Goal: Information Seeking & Learning: Learn about a topic

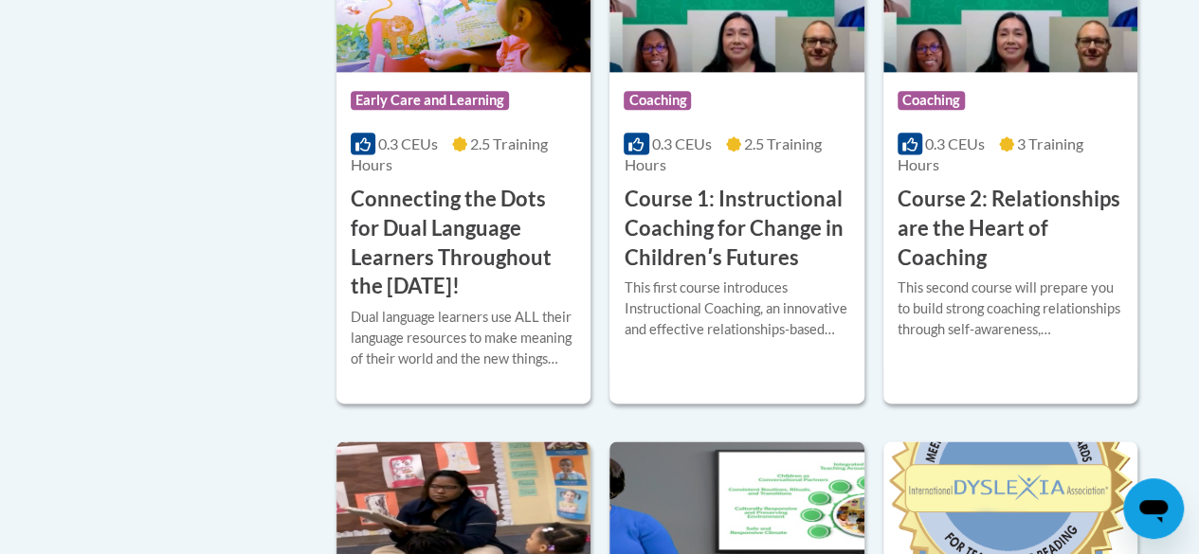
scroll to position [1214, 0]
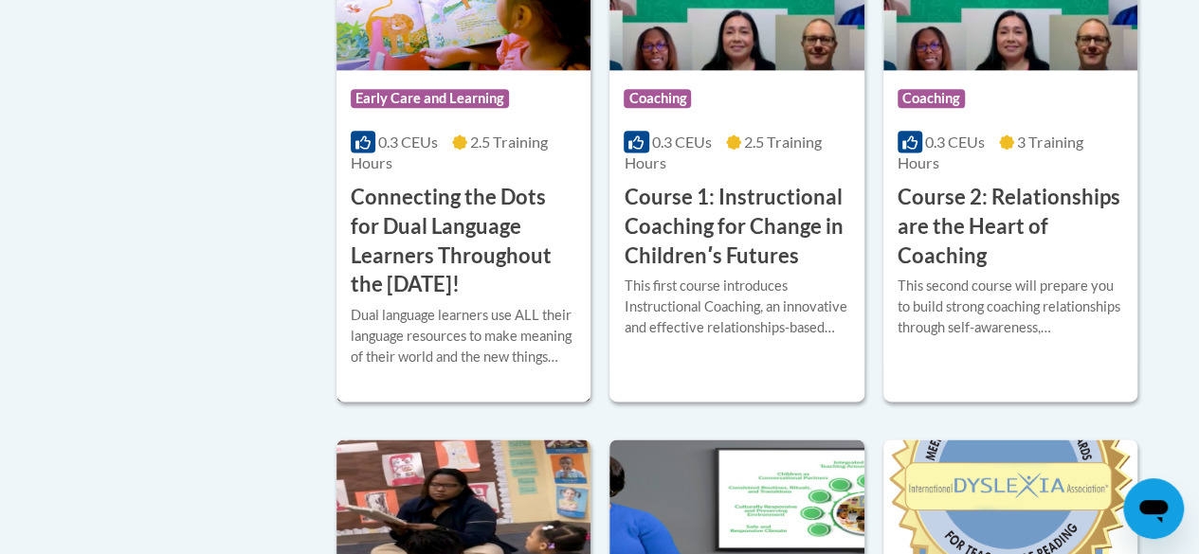
click at [459, 281] on h3 "Connecting the Dots for Dual Language Learners Throughout the [DATE]!" at bounding box center [464, 241] width 226 height 117
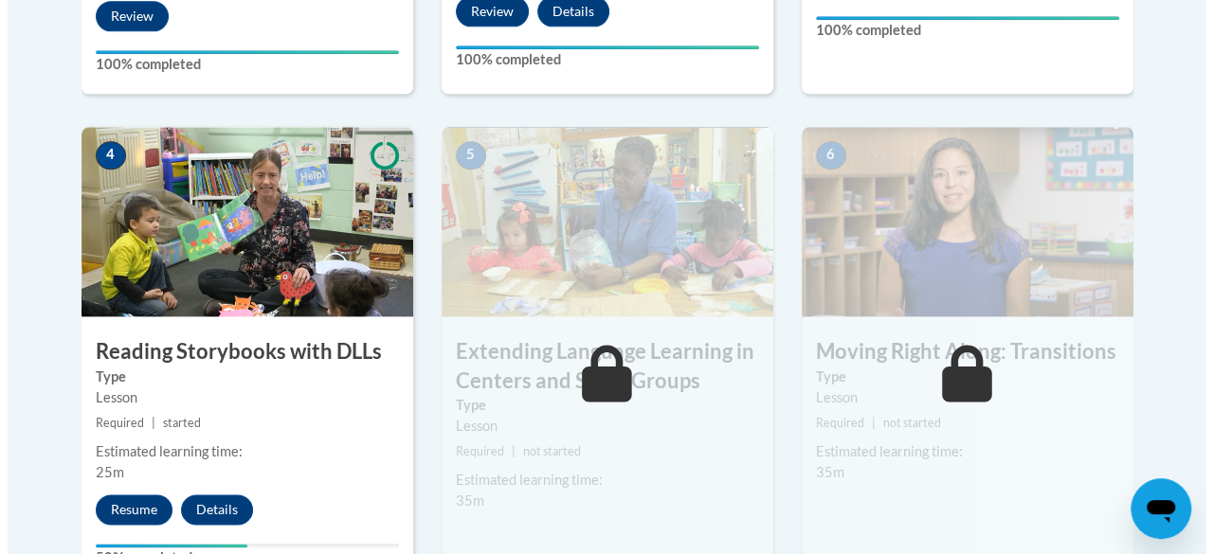
scroll to position [1225, 0]
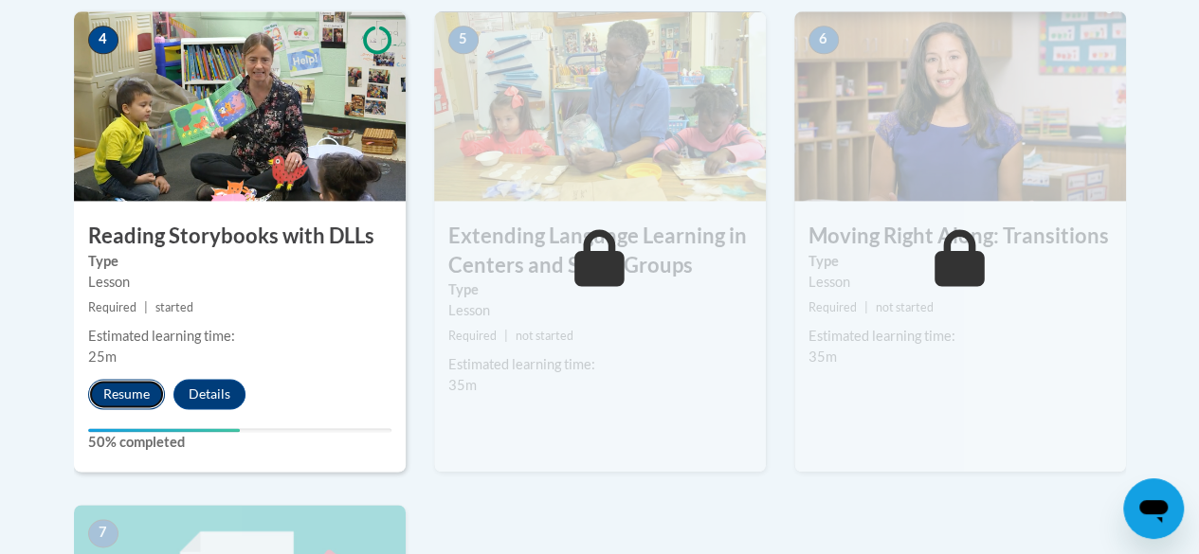
click at [124, 382] on button "Resume" at bounding box center [126, 394] width 77 height 30
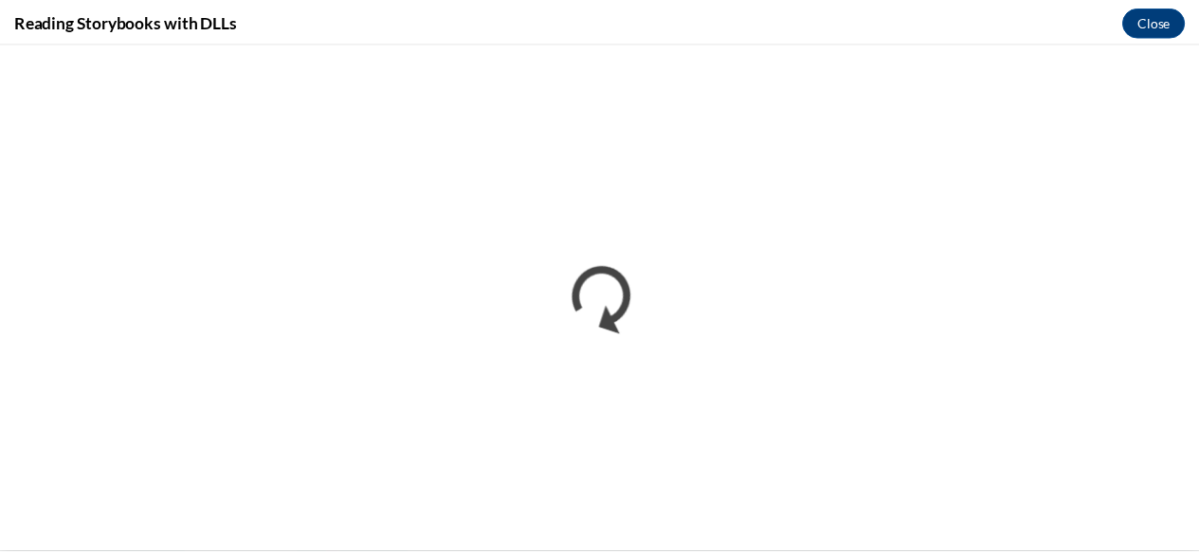
scroll to position [0, 0]
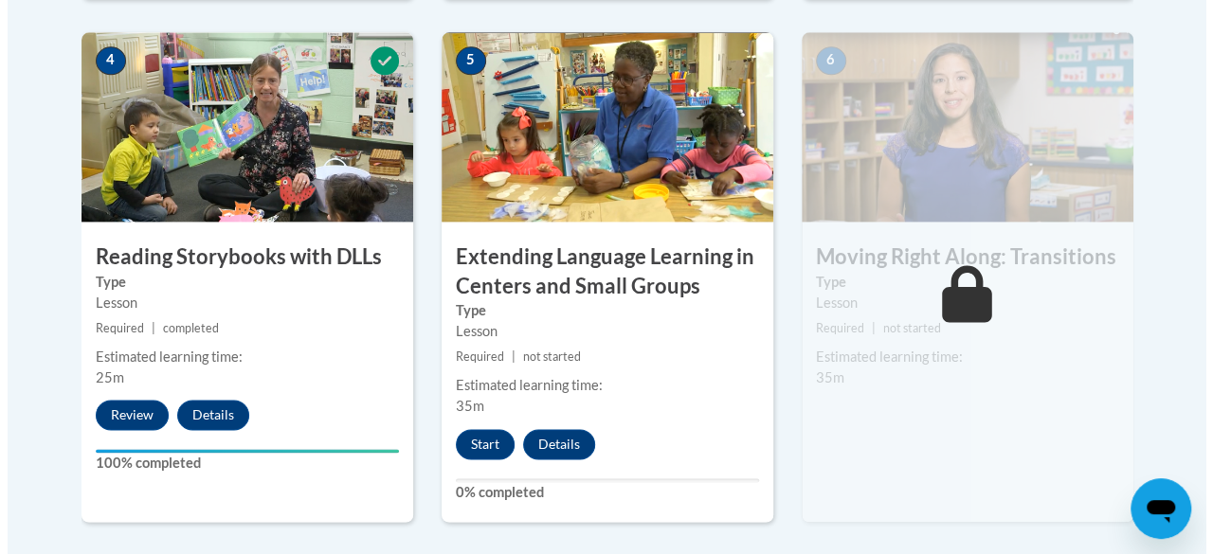
scroll to position [1205, 0]
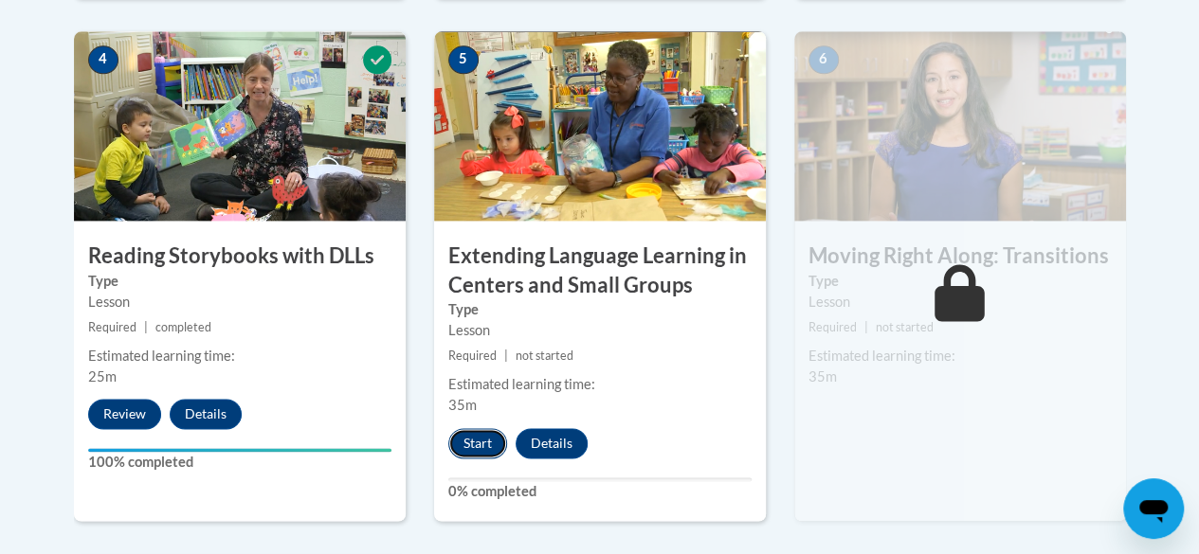
click at [476, 455] on button "Start" at bounding box center [477, 443] width 59 height 30
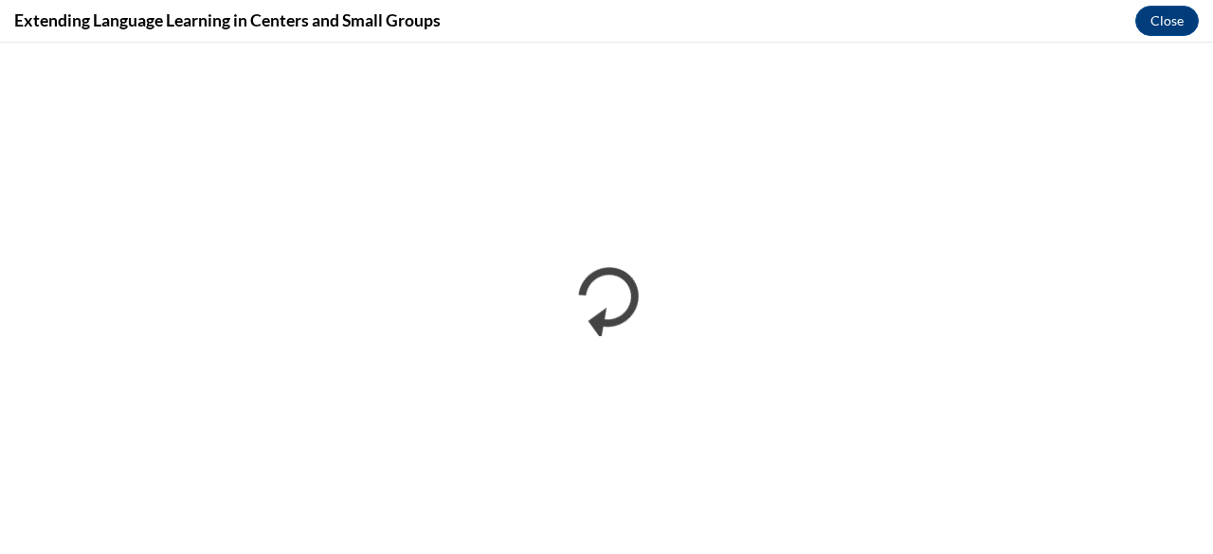
scroll to position [0, 0]
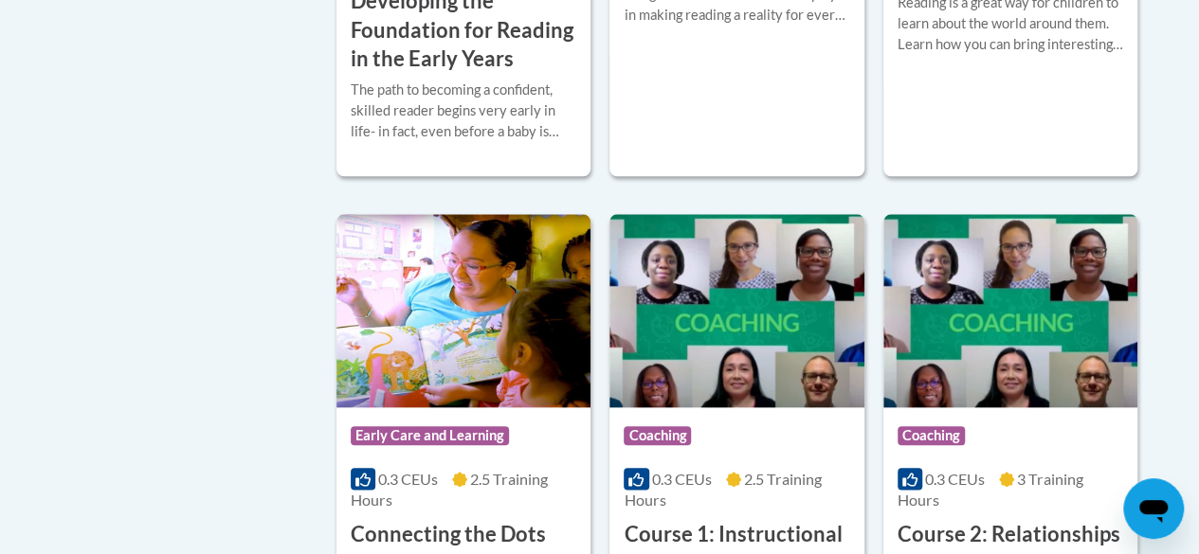
scroll to position [999, 0]
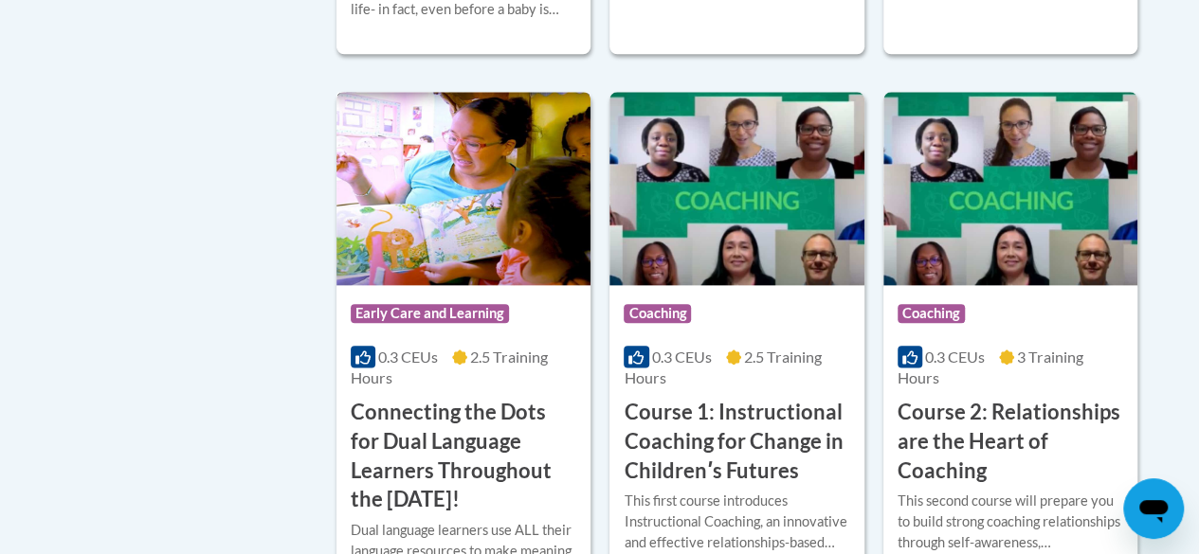
click at [386, 437] on h3 "Connecting the Dots for Dual Language Learners Throughout the [DATE]!" at bounding box center [464, 456] width 226 height 117
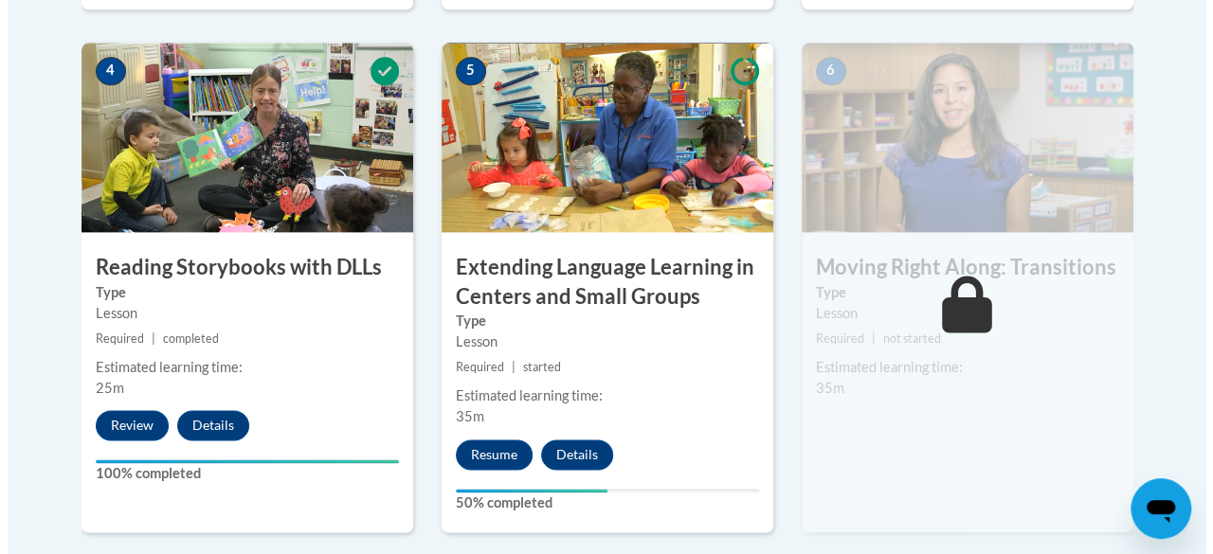
scroll to position [1198, 0]
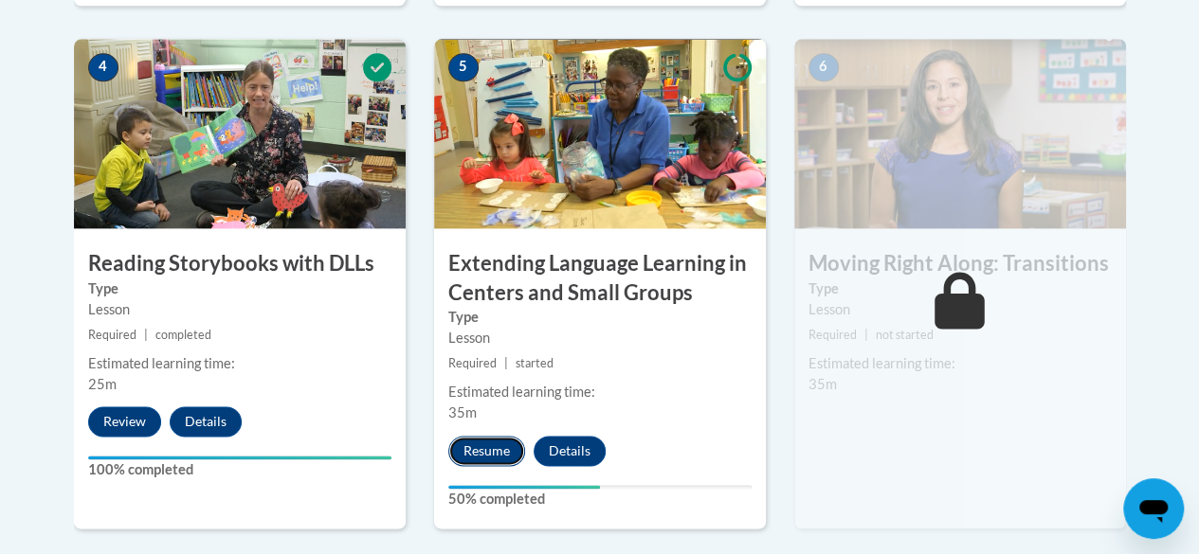
click at [495, 453] on button "Resume" at bounding box center [486, 451] width 77 height 30
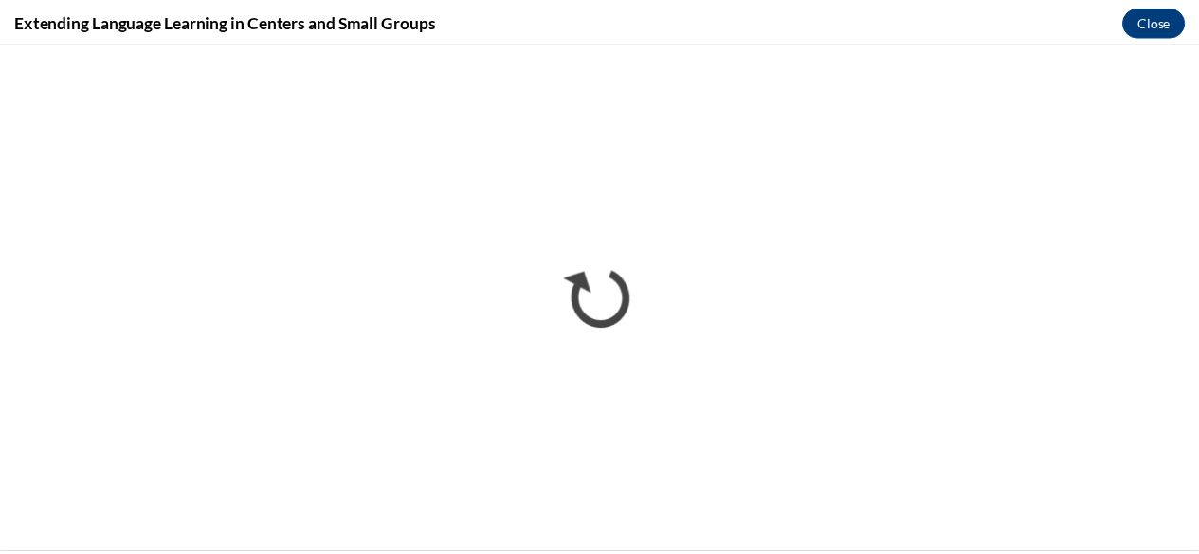
scroll to position [0, 0]
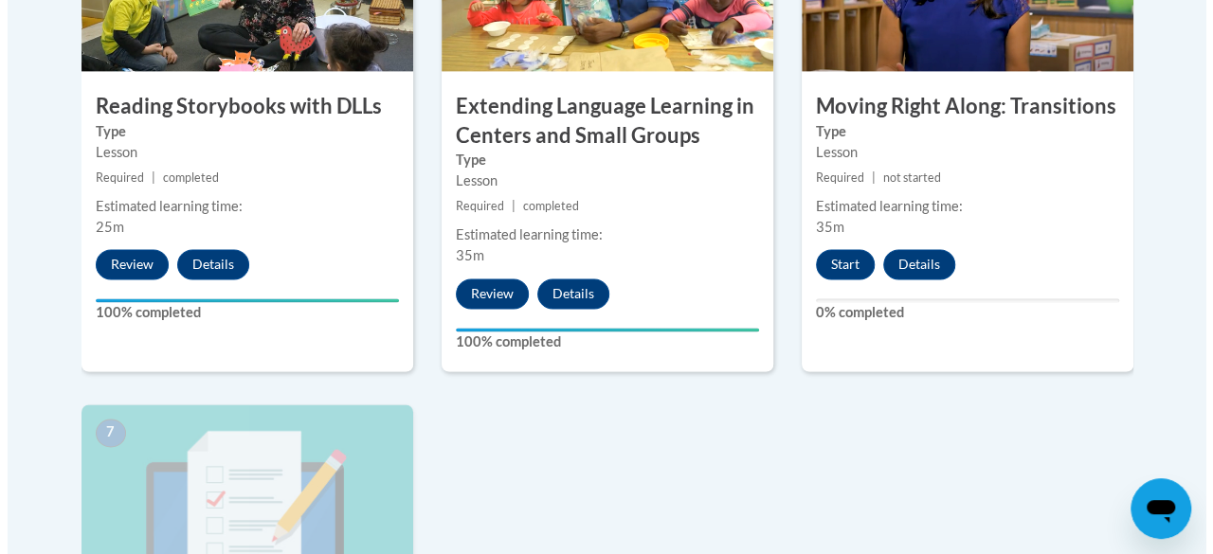
scroll to position [1351, 0]
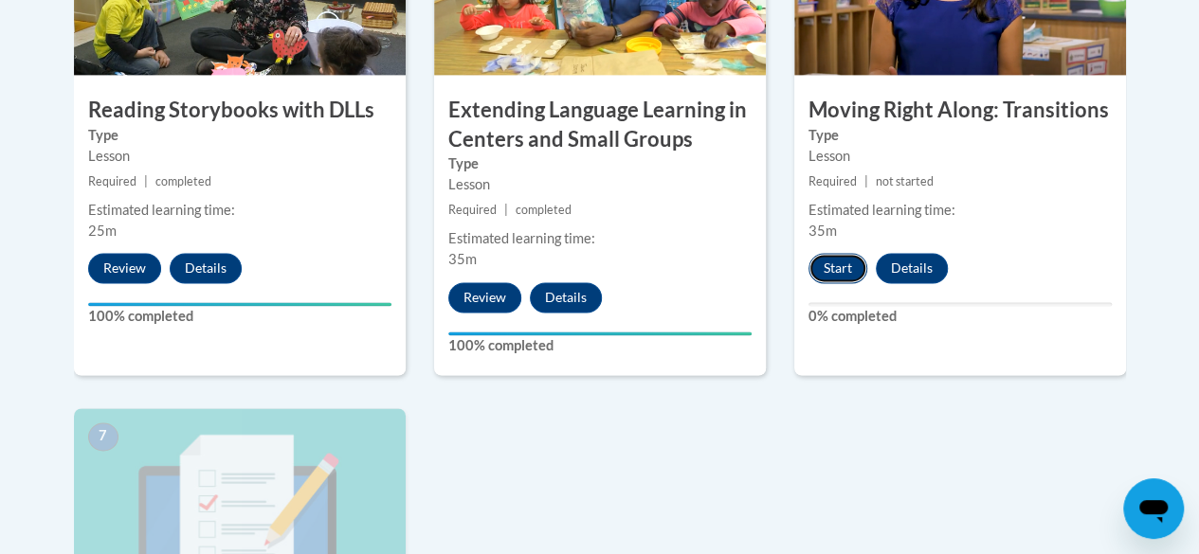
click at [840, 267] on button "Start" at bounding box center [837, 268] width 59 height 30
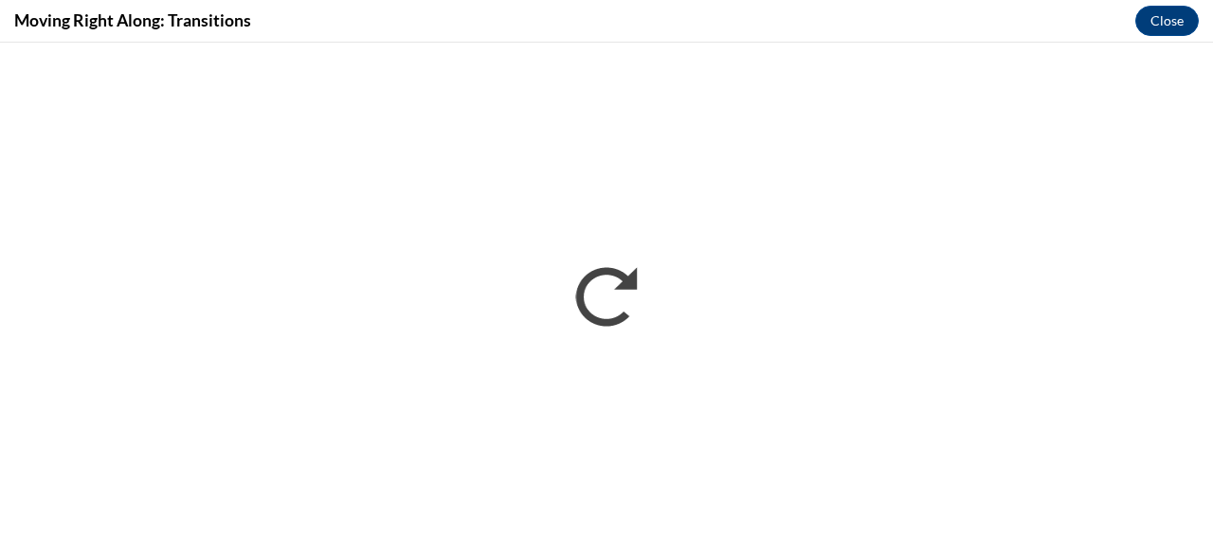
scroll to position [0, 0]
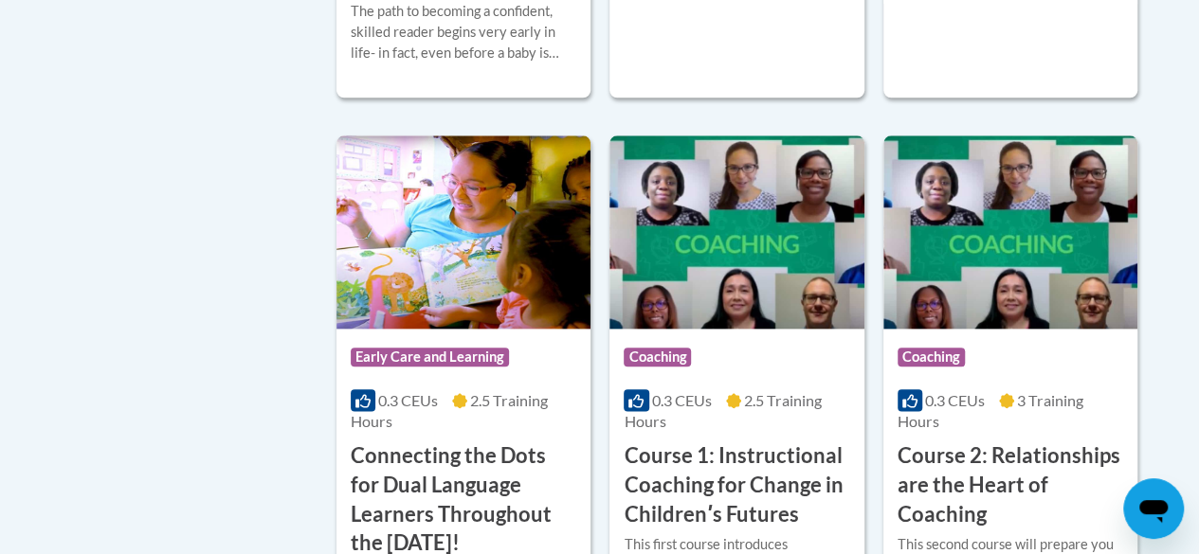
scroll to position [962, 0]
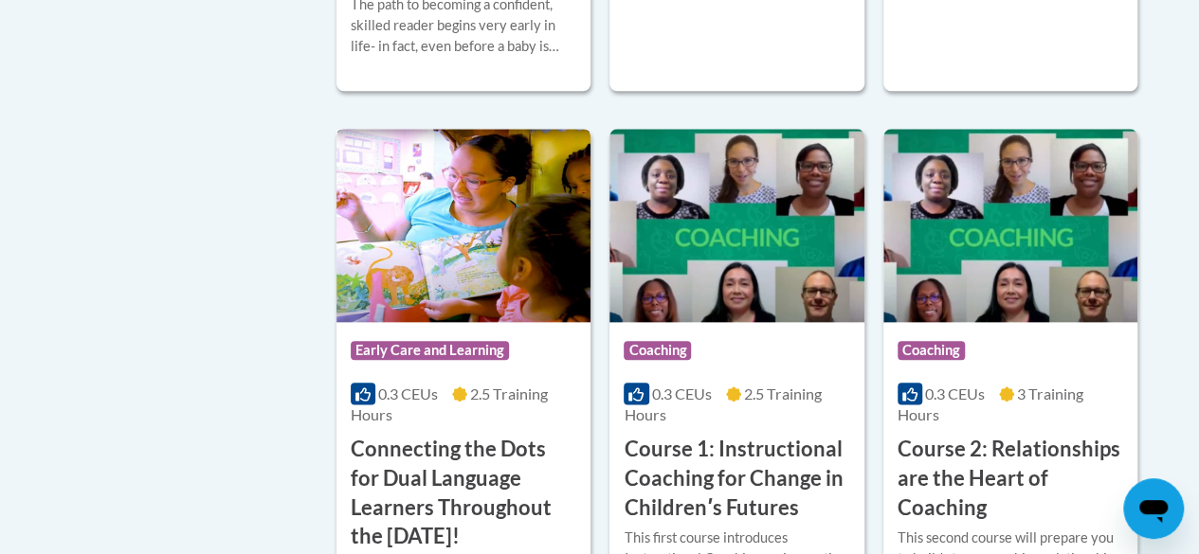
click at [410, 473] on h3 "Connecting the Dots for Dual Language Learners Throughout the [DATE]!" at bounding box center [464, 493] width 226 height 117
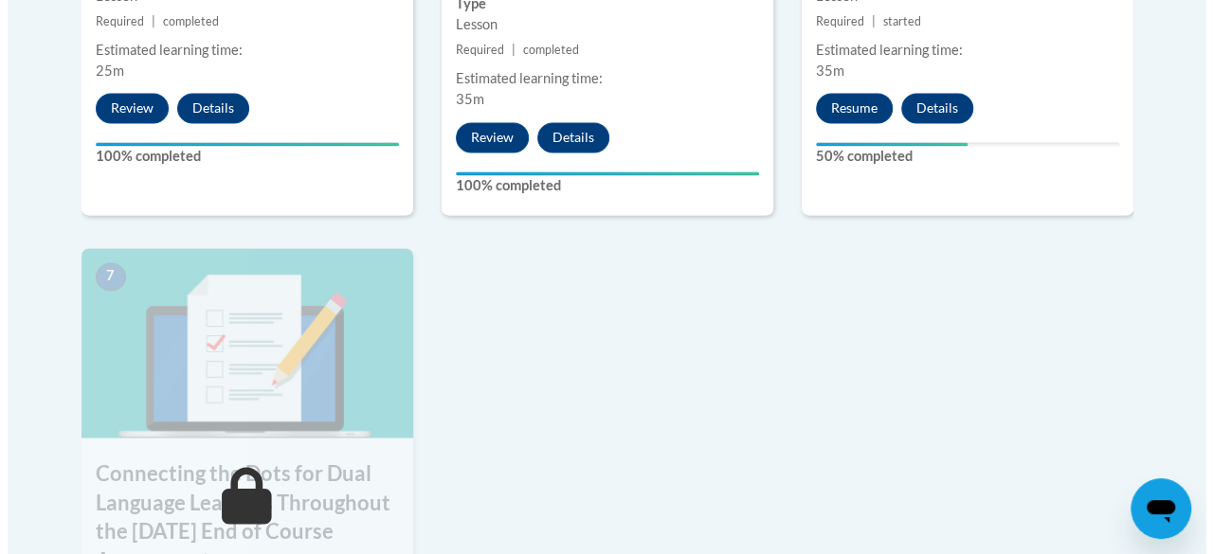
scroll to position [1510, 0]
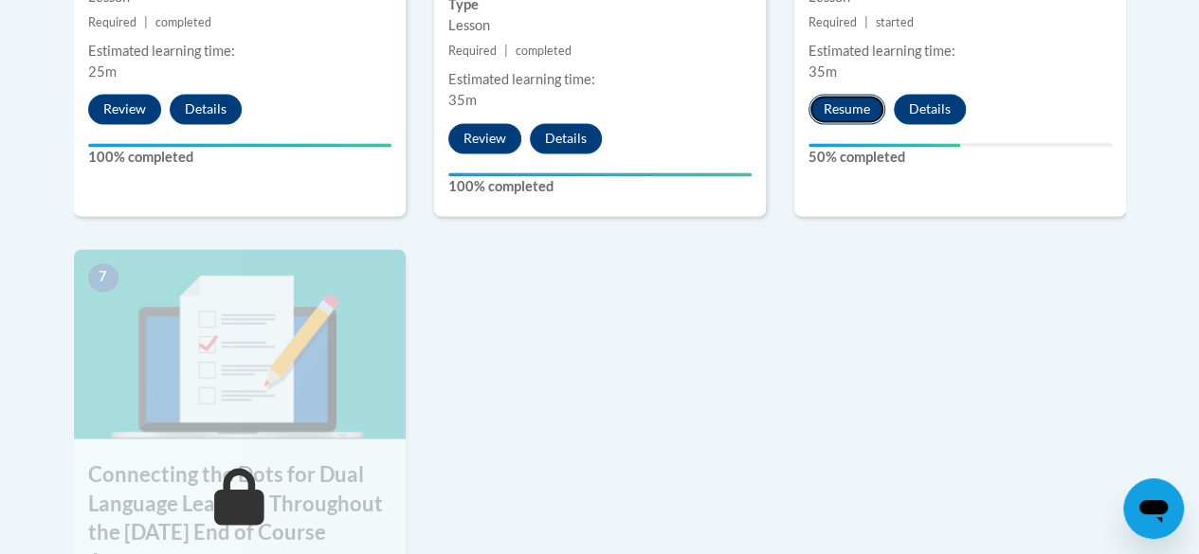
click at [853, 118] on button "Resume" at bounding box center [846, 109] width 77 height 30
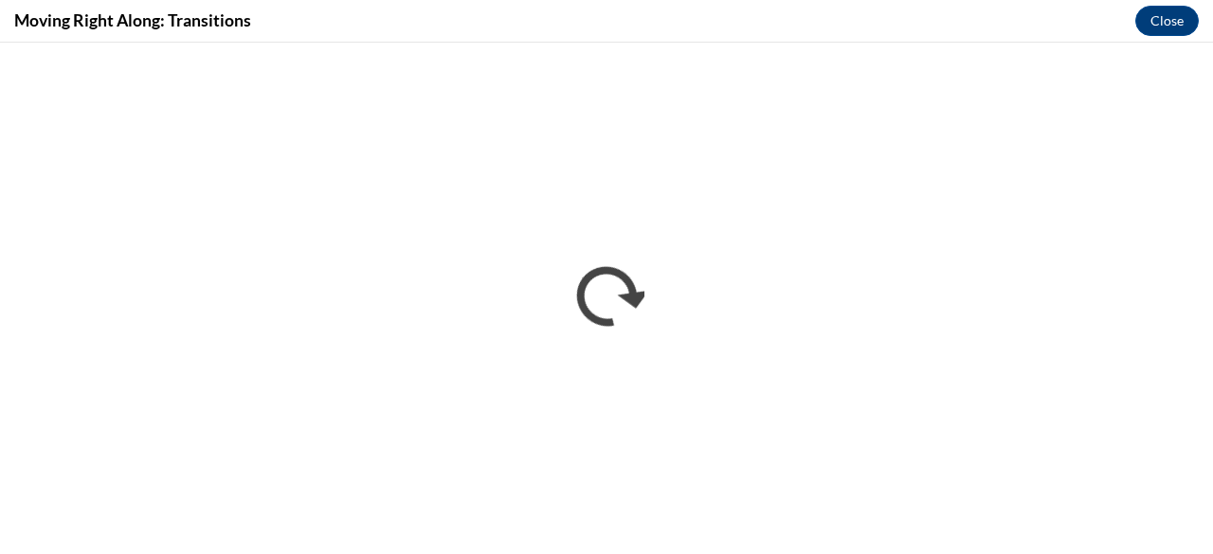
scroll to position [0, 0]
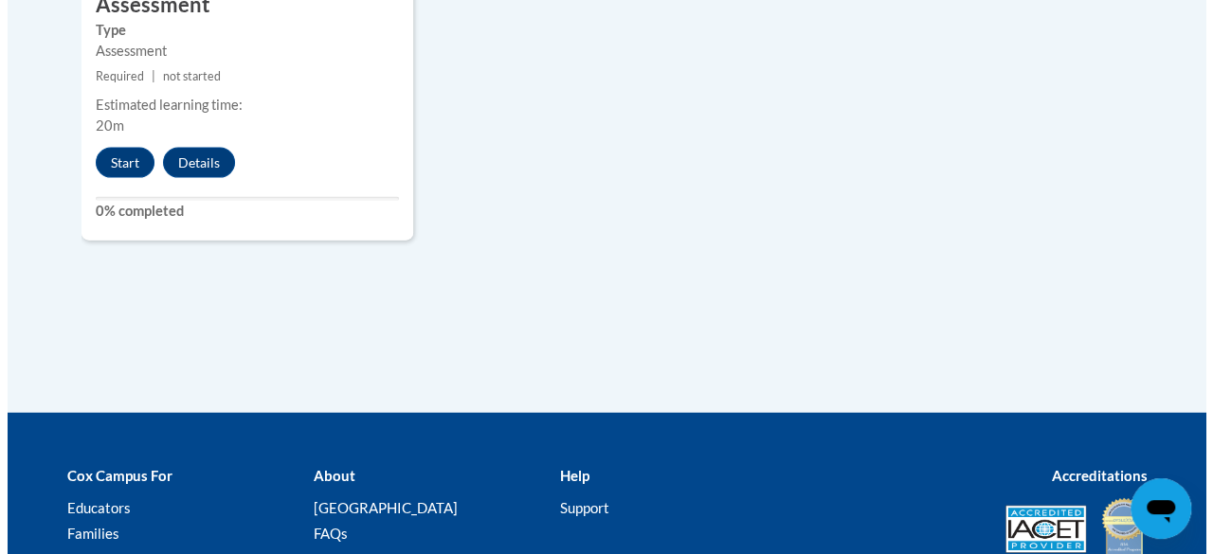
scroll to position [2027, 0]
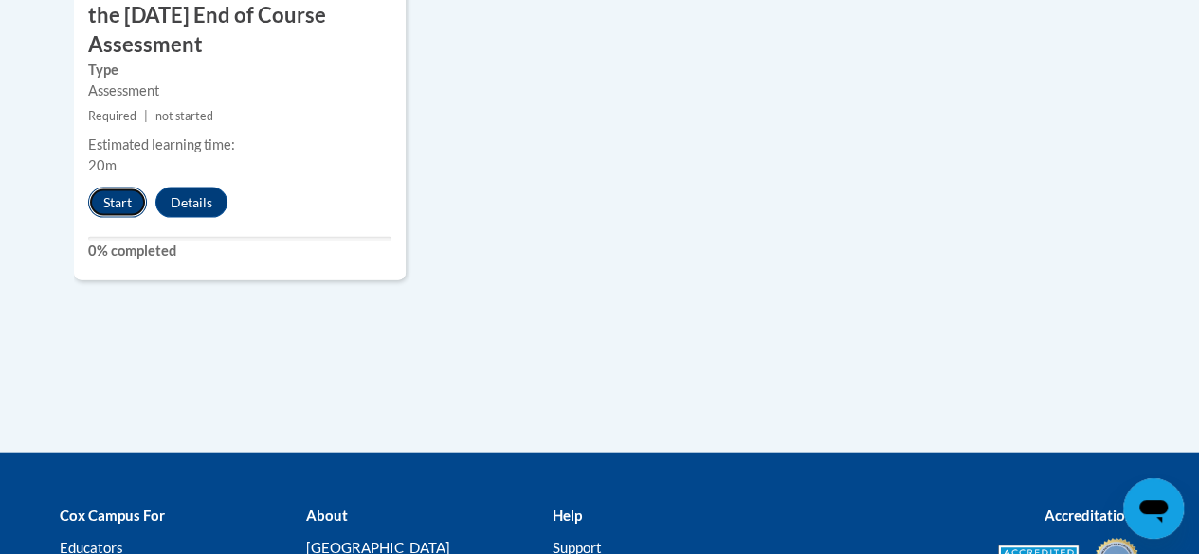
click at [112, 192] on button "Start" at bounding box center [117, 203] width 59 height 30
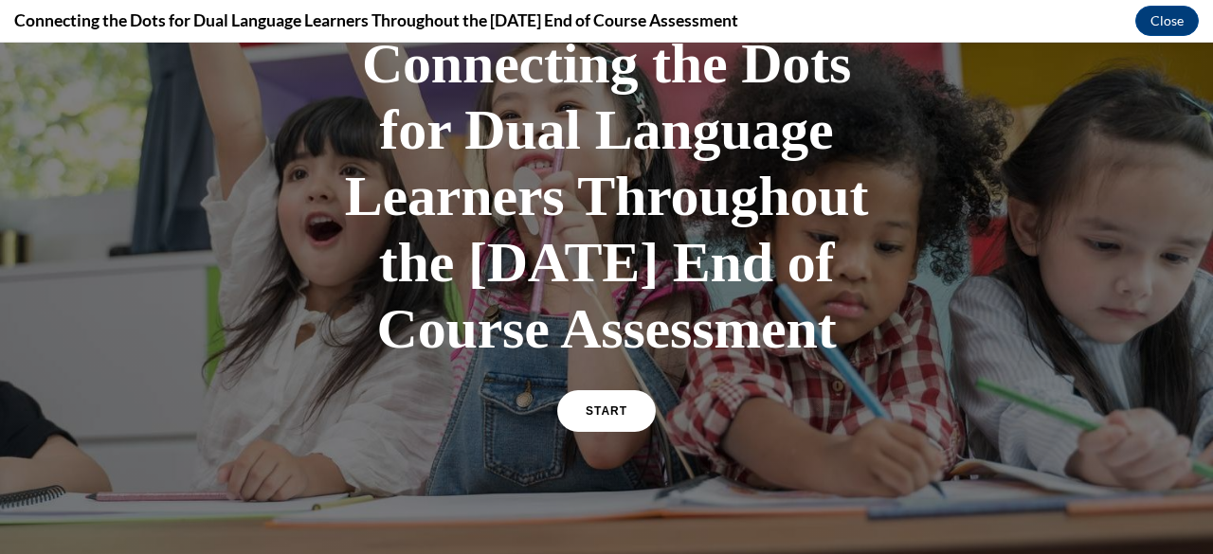
scroll to position [147, 0]
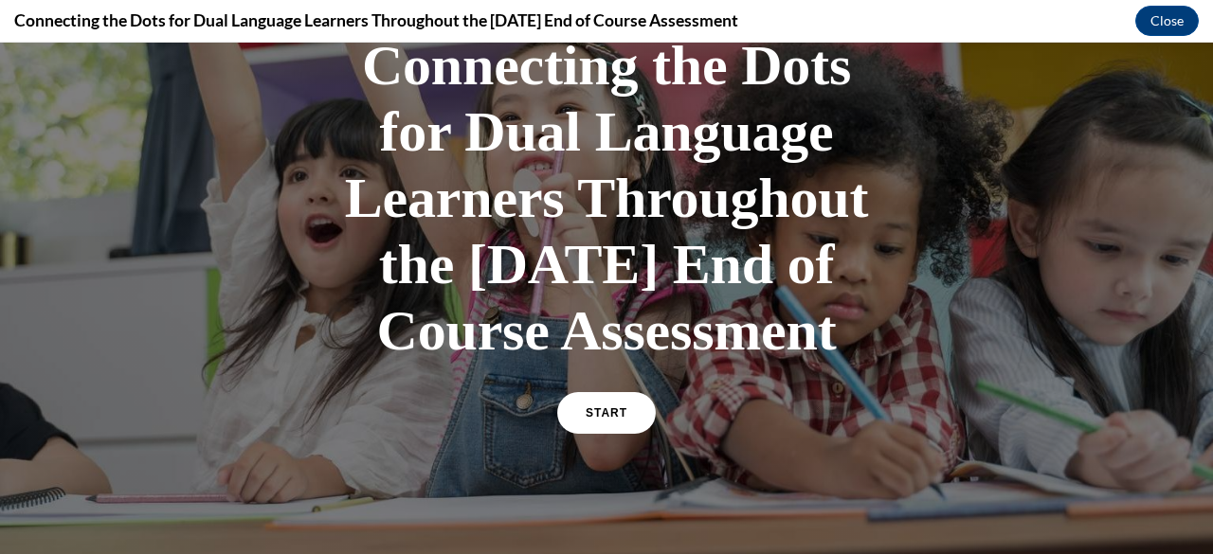
drag, startPoint x: 758, startPoint y: 393, endPoint x: 358, endPoint y: 84, distance: 505.3
click at [358, 84] on h1 "Connecting the Dots for Dual Language Learners Throughout the [DATE] End of Cou…" at bounding box center [606, 198] width 569 height 332
click at [506, 235] on h1 "Connecting the Dots for Dual Language Learners Throughout the [DATE] End of Cou…" at bounding box center [606, 198] width 569 height 332
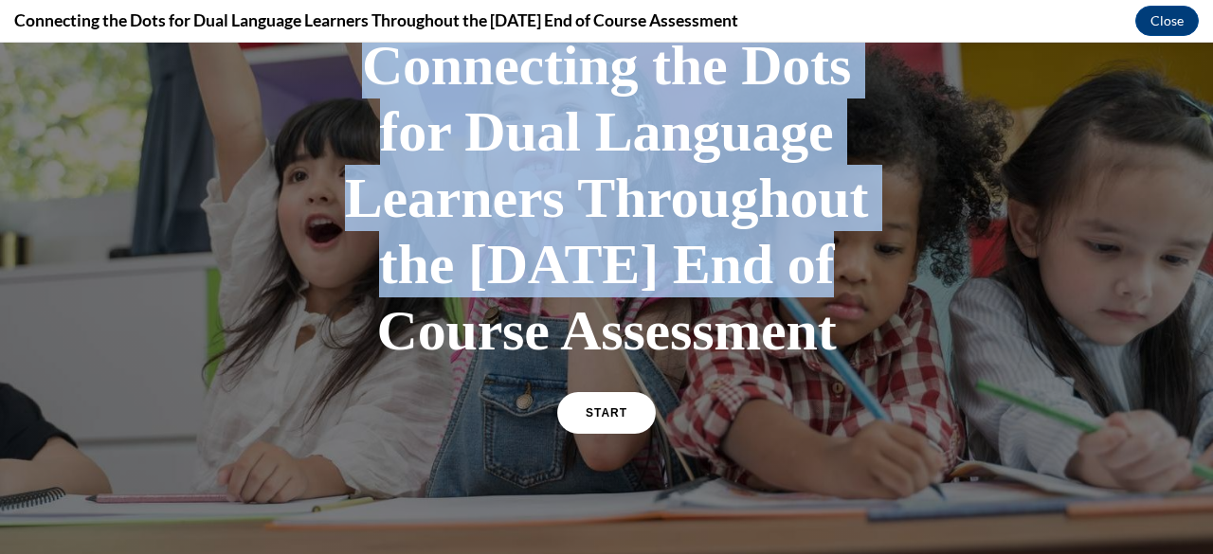
drag, startPoint x: 817, startPoint y: 258, endPoint x: 322, endPoint y: 71, distance: 528.7
click at [322, 71] on h1 "Connecting the Dots for Dual Language Learners Throughout the [DATE] End of Cou…" at bounding box center [606, 198] width 569 height 332
copy h1 "Connecting the Dots for Dual Language Learners Throughout the Preschool Day"
click at [585, 421] on span "START" at bounding box center [607, 414] width 44 height 14
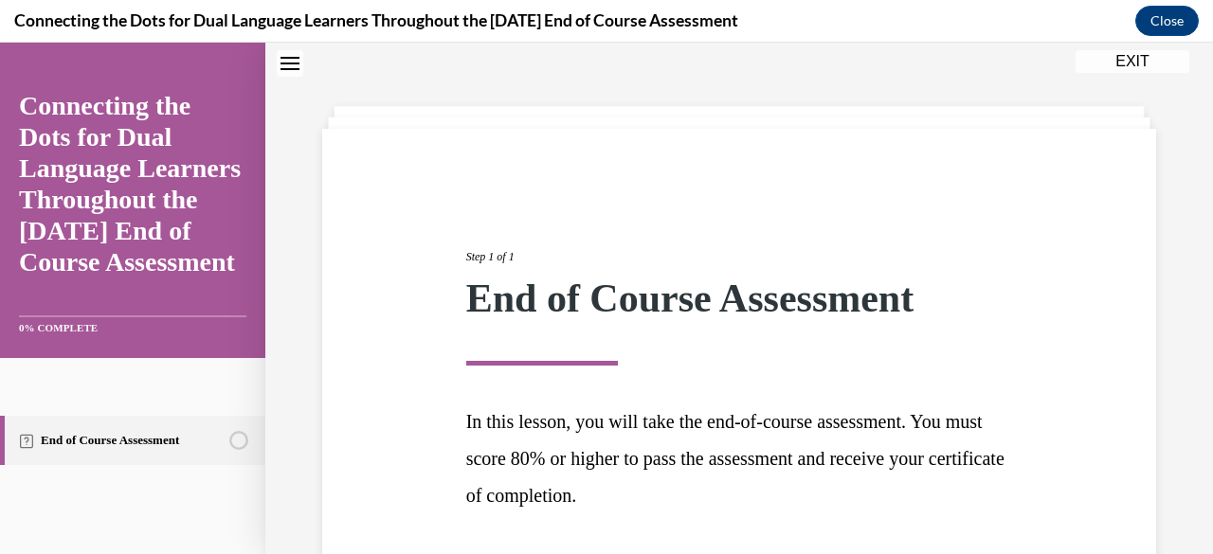
scroll to position [207, 0]
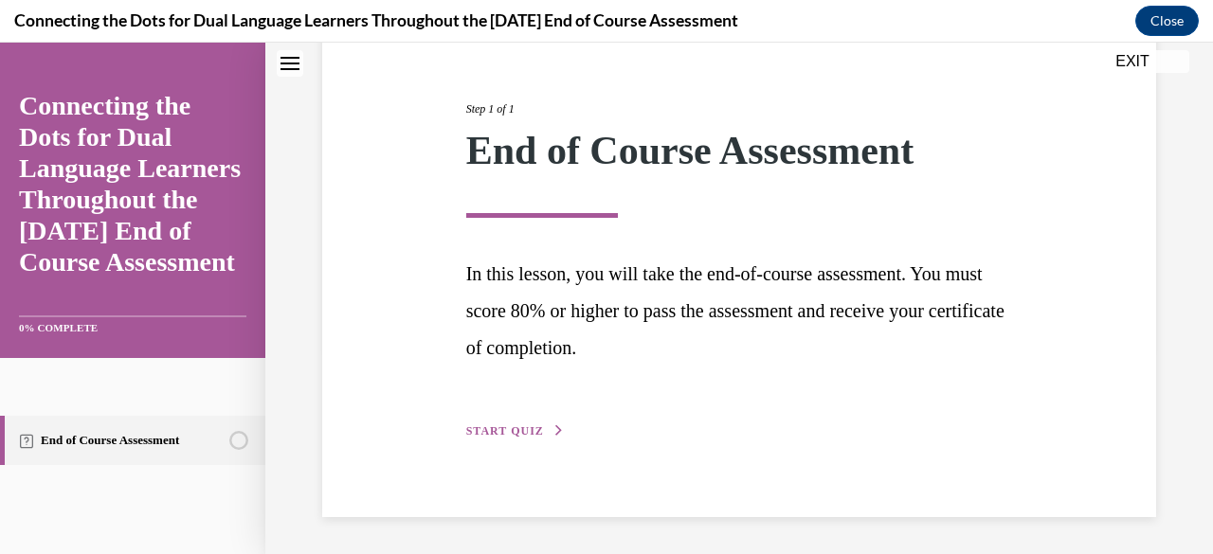
click at [506, 430] on span "START QUIZ" at bounding box center [505, 431] width 78 height 13
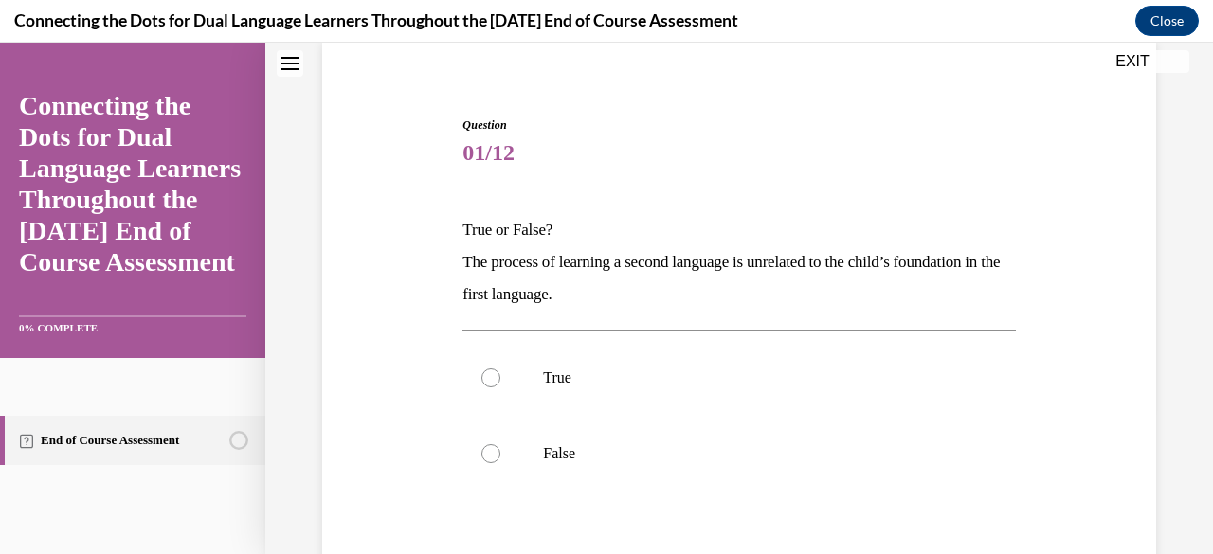
scroll to position [149, 0]
click at [540, 454] on label "False" at bounding box center [738, 452] width 552 height 76
click at [500, 454] on input "False" at bounding box center [490, 452] width 19 height 19
radio input "true"
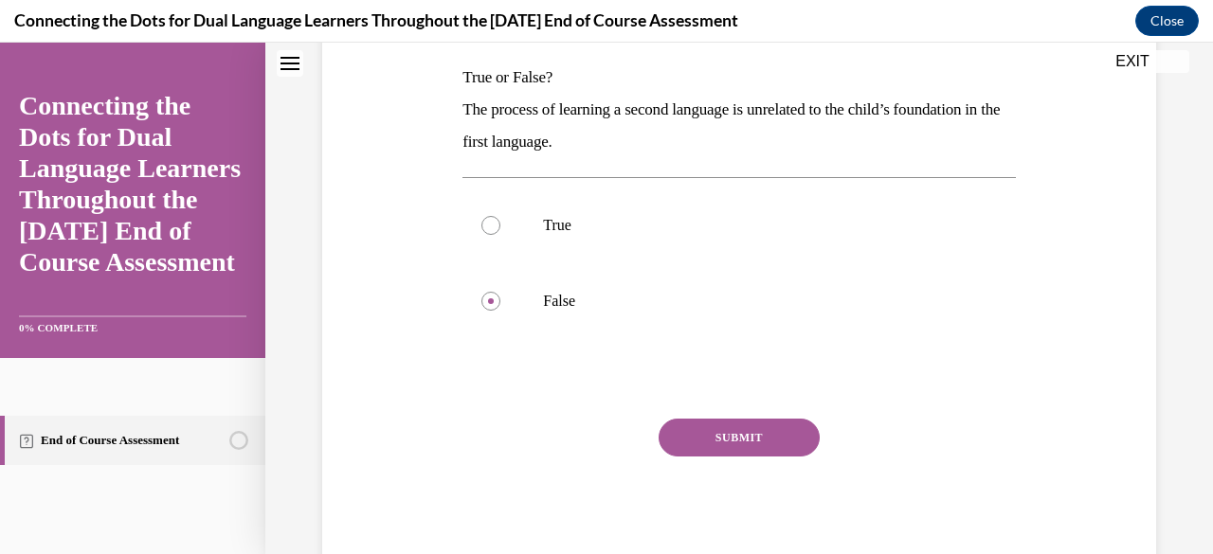
click at [690, 456] on button "SUBMIT" at bounding box center [739, 438] width 161 height 38
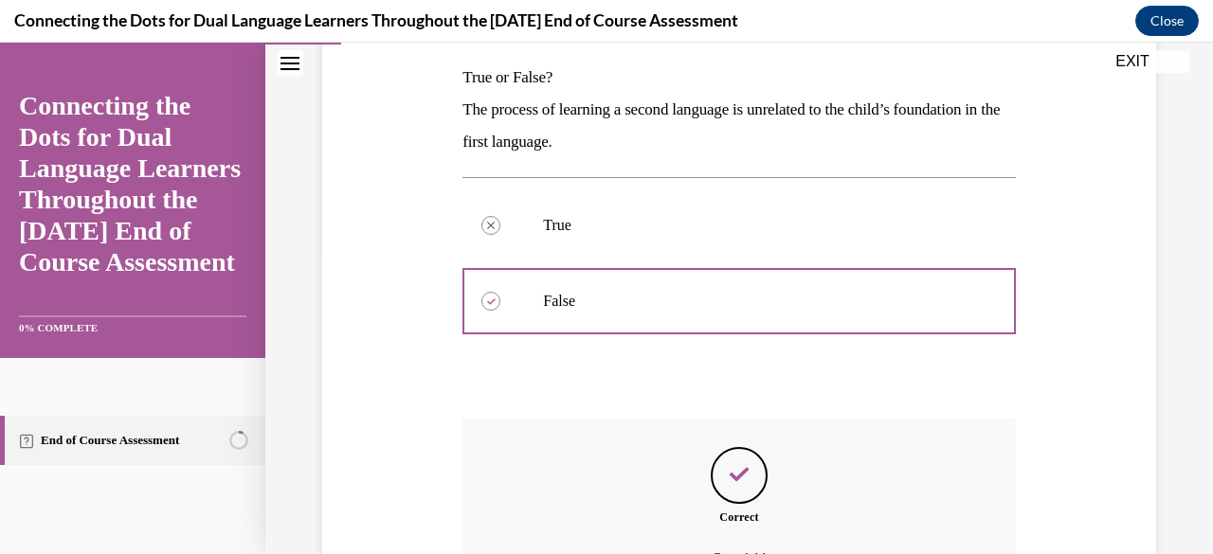
scroll to position [510, 0]
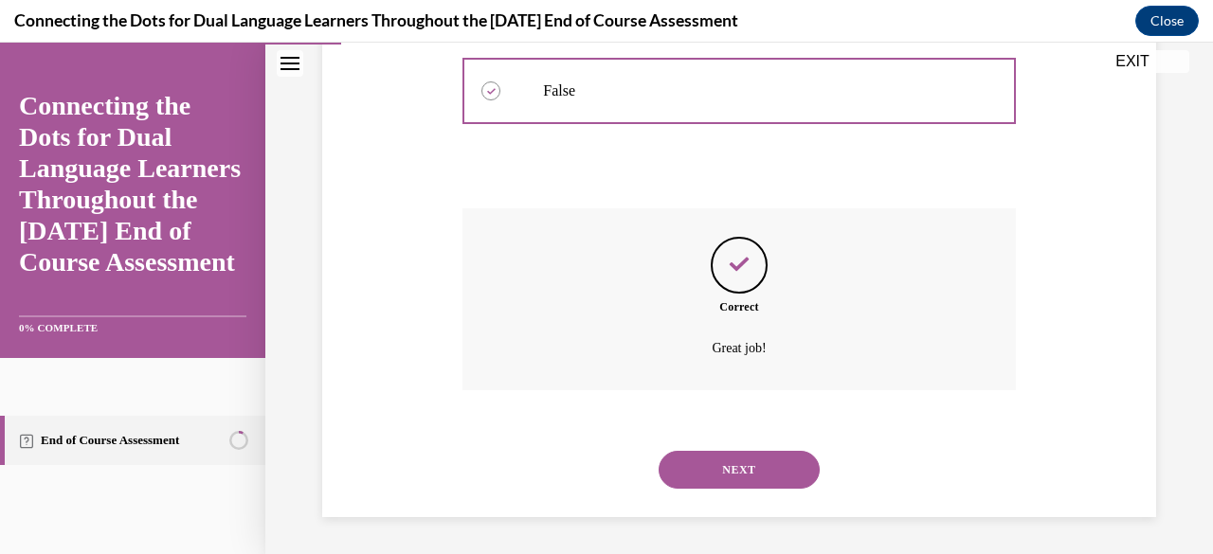
click at [701, 485] on button "NEXT" at bounding box center [739, 470] width 161 height 38
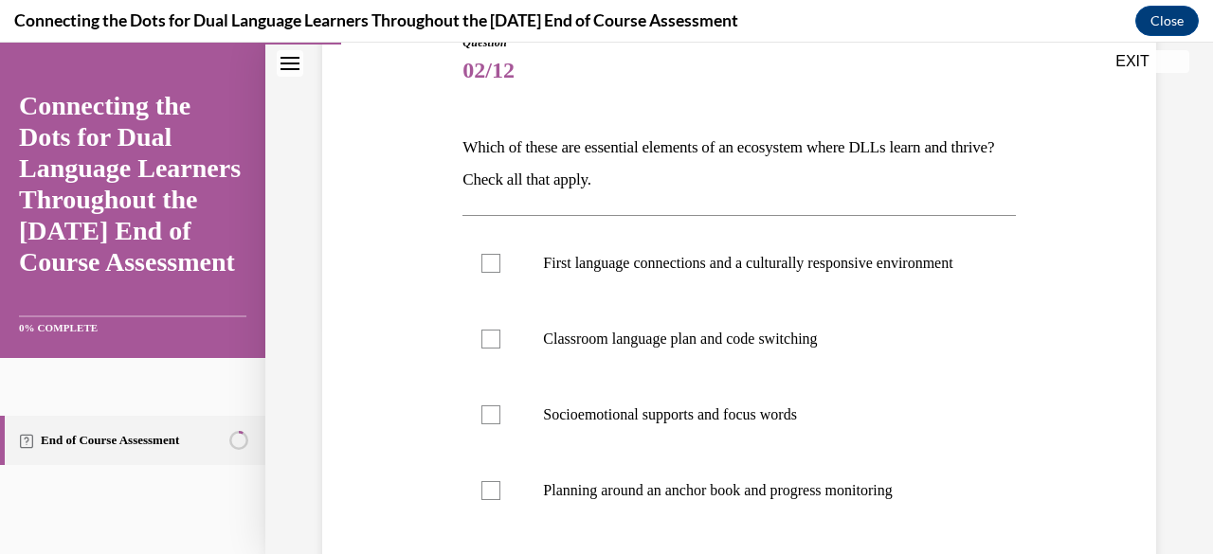
scroll to position [240, 0]
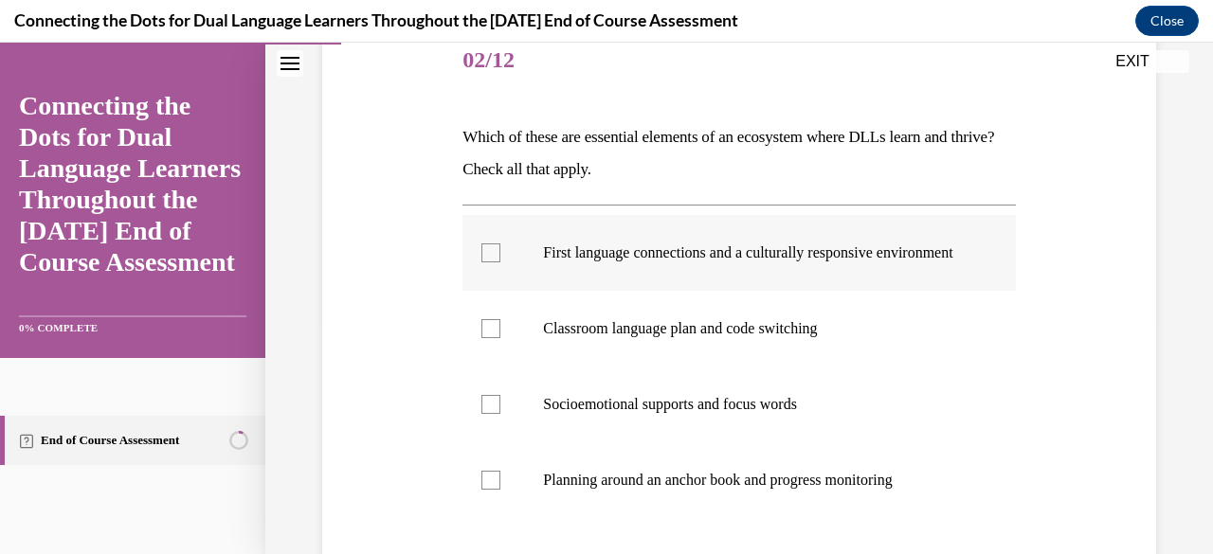
click at [785, 244] on p "First language connections and a culturally responsive environment" at bounding box center [755, 253] width 425 height 19
click at [500, 244] on input "First language connections and a culturally responsive environment" at bounding box center [490, 253] width 19 height 19
checkbox input "true"
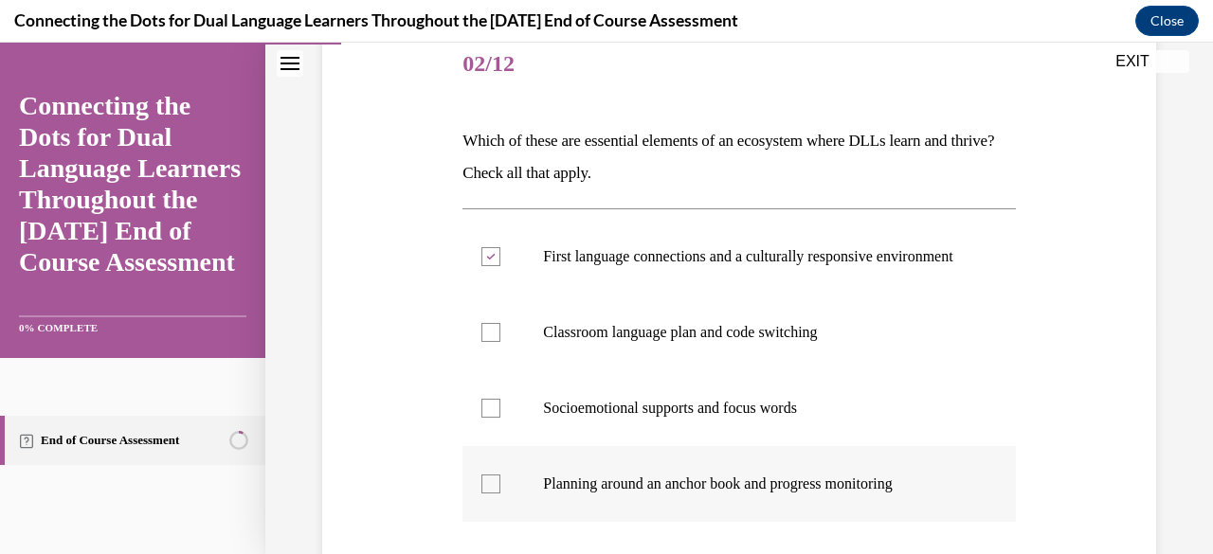
scroll to position [235, 0]
click at [794, 414] on label "Socioemotional supports and focus words" at bounding box center [738, 409] width 552 height 76
click at [500, 414] on input "Socioemotional supports and focus words" at bounding box center [490, 409] width 19 height 19
checkbox input "true"
click at [787, 489] on label "Planning around an anchor book and progress monitoring" at bounding box center [738, 485] width 552 height 76
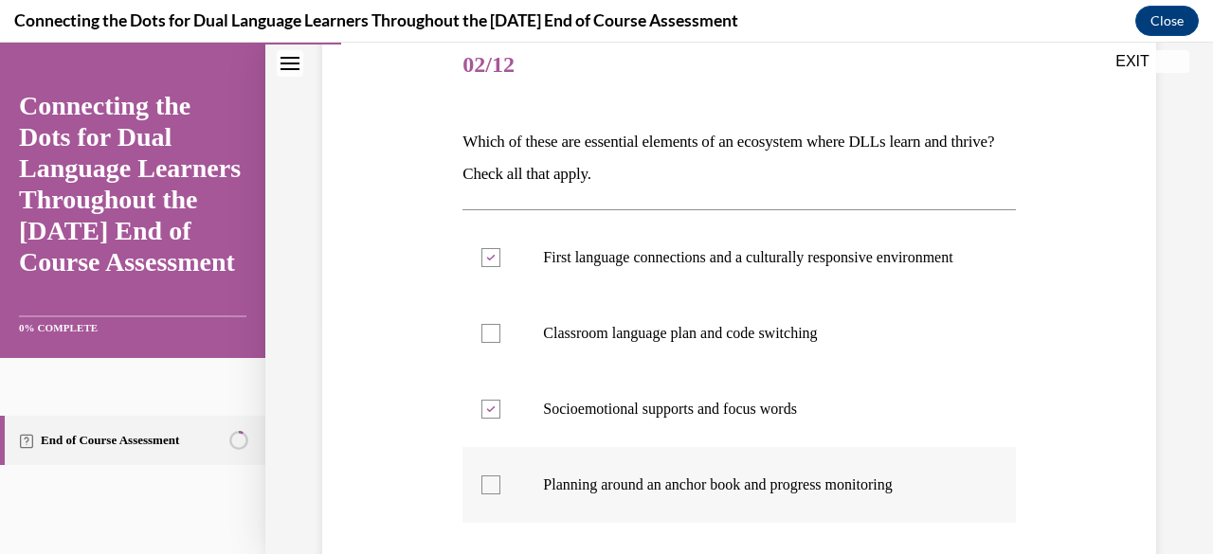
click at [500, 489] on input "Planning around an anchor book and progress monitoring" at bounding box center [490, 485] width 19 height 19
checkbox input "true"
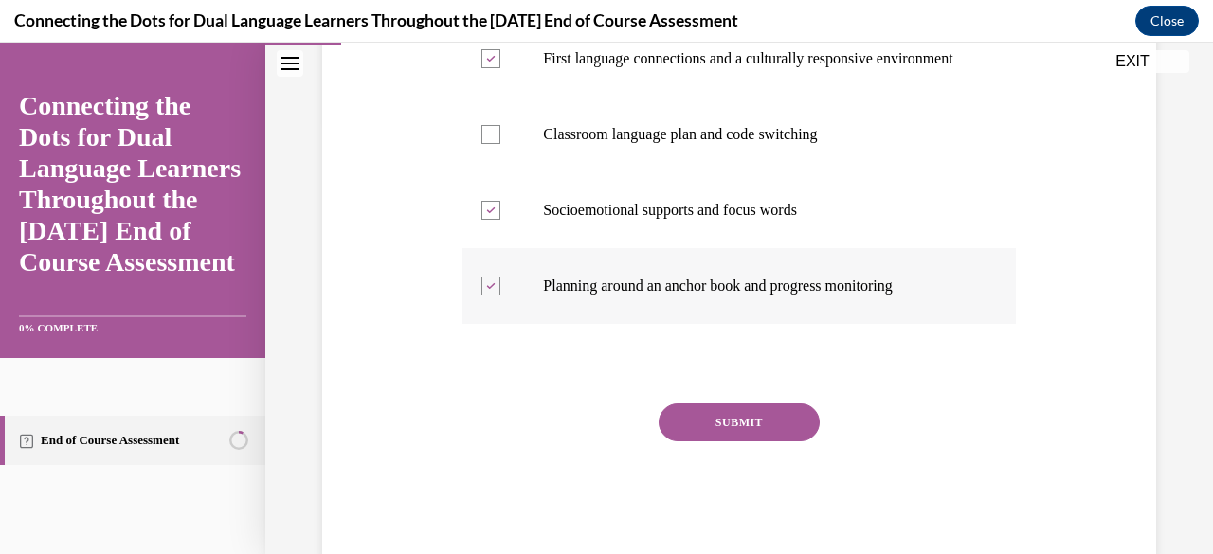
scroll to position [433, 0]
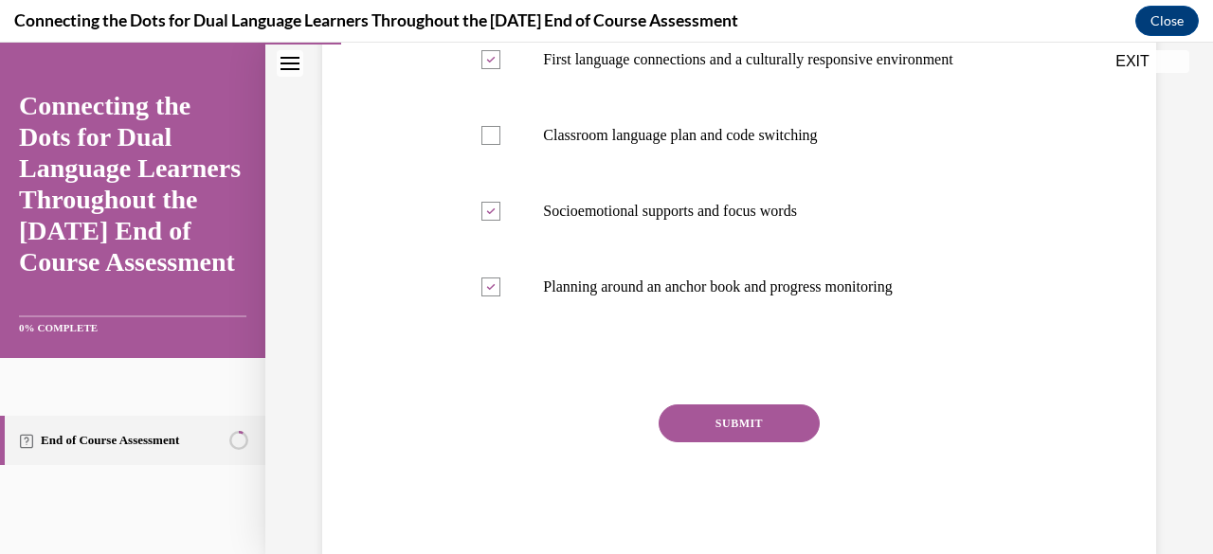
click at [759, 443] on button "SUBMIT" at bounding box center [739, 424] width 161 height 38
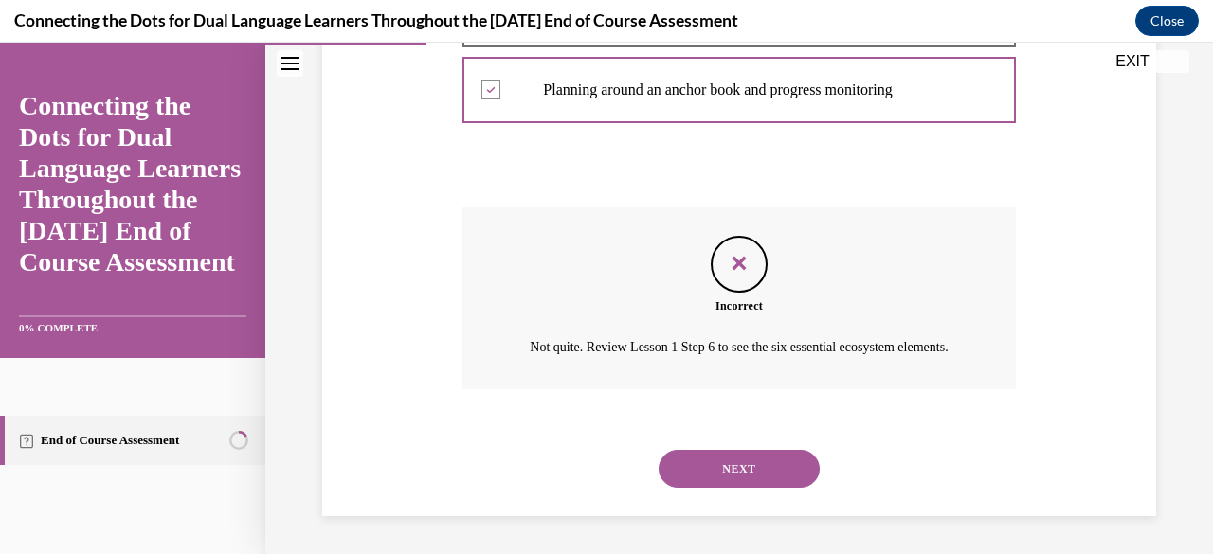
click at [759, 455] on button "NEXT" at bounding box center [739, 469] width 161 height 38
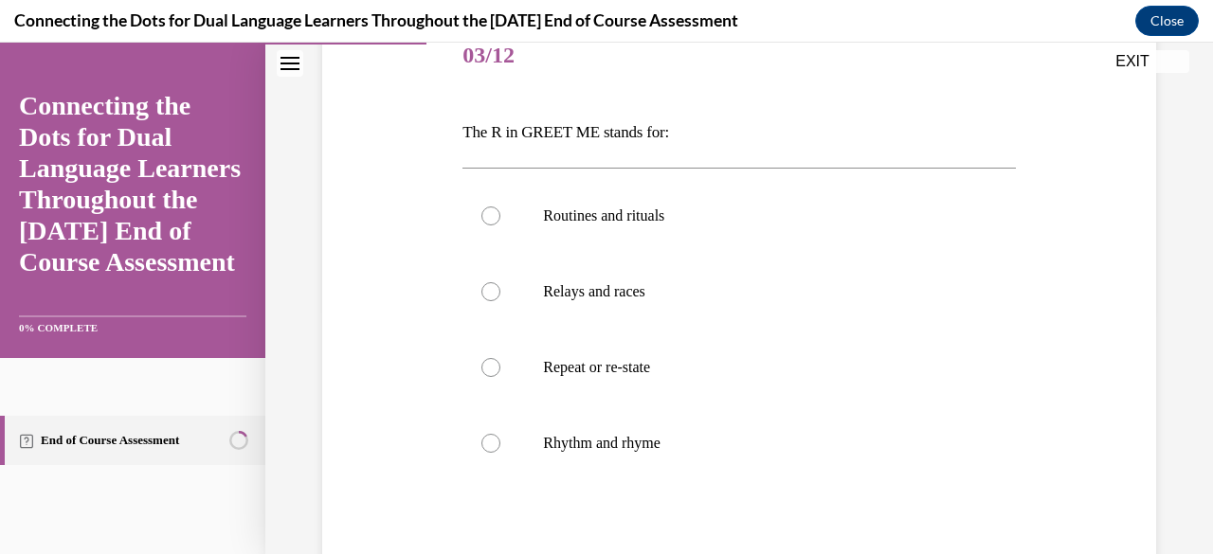
scroll to position [245, 0]
click at [654, 235] on label "Routines and rituals" at bounding box center [738, 215] width 552 height 76
click at [500, 225] on input "Routines and rituals" at bounding box center [490, 215] width 19 height 19
radio input "true"
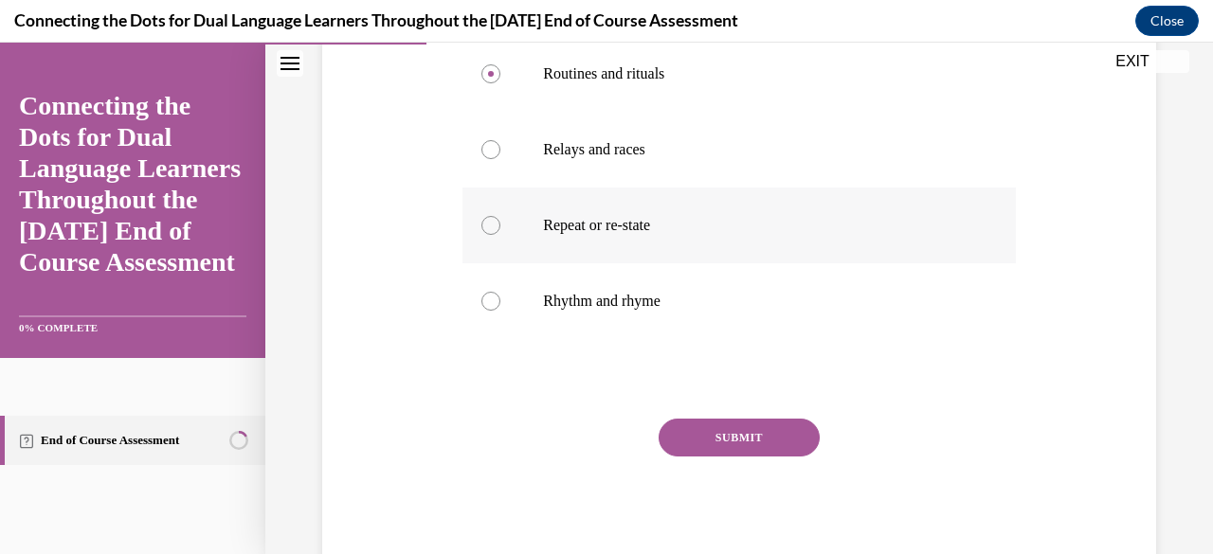
scroll to position [386, 0]
click at [688, 431] on button "SUBMIT" at bounding box center [739, 439] width 161 height 38
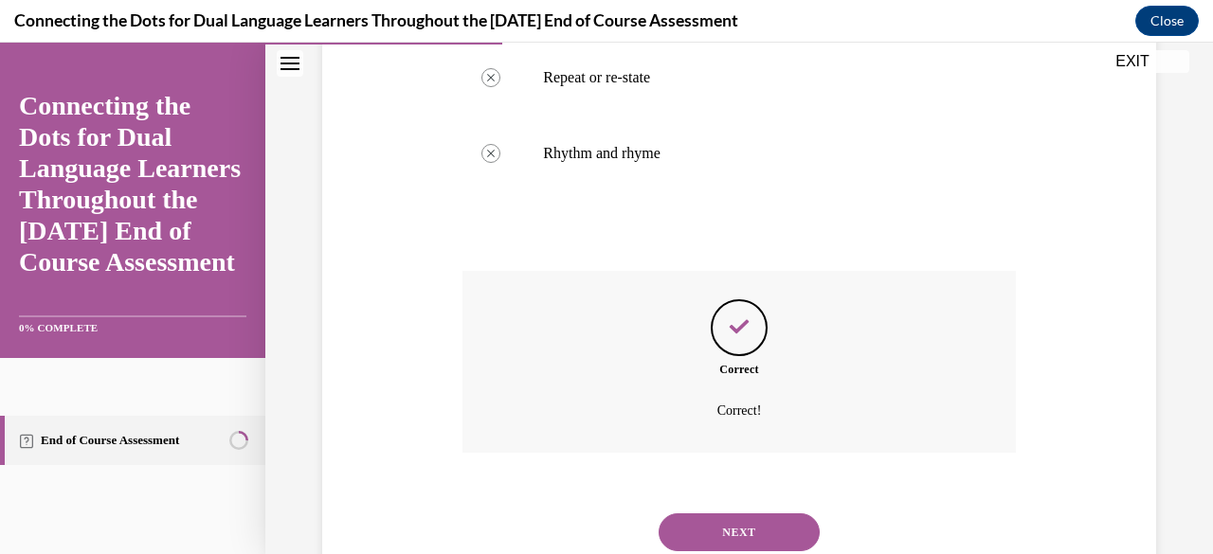
click at [699, 516] on button "NEXT" at bounding box center [739, 533] width 161 height 38
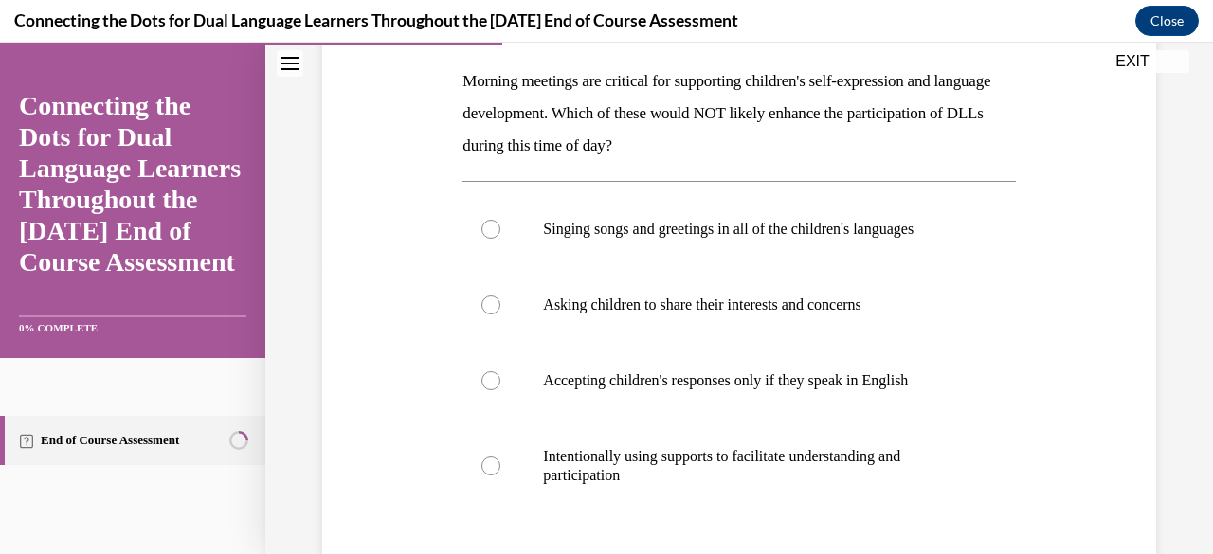
scroll to position [298, 0]
click at [752, 370] on p "Accepting children's responses only if they speak in English" at bounding box center [755, 379] width 425 height 19
click at [500, 370] on input "Accepting children's responses only if they speak in English" at bounding box center [490, 379] width 19 height 19
radio input "true"
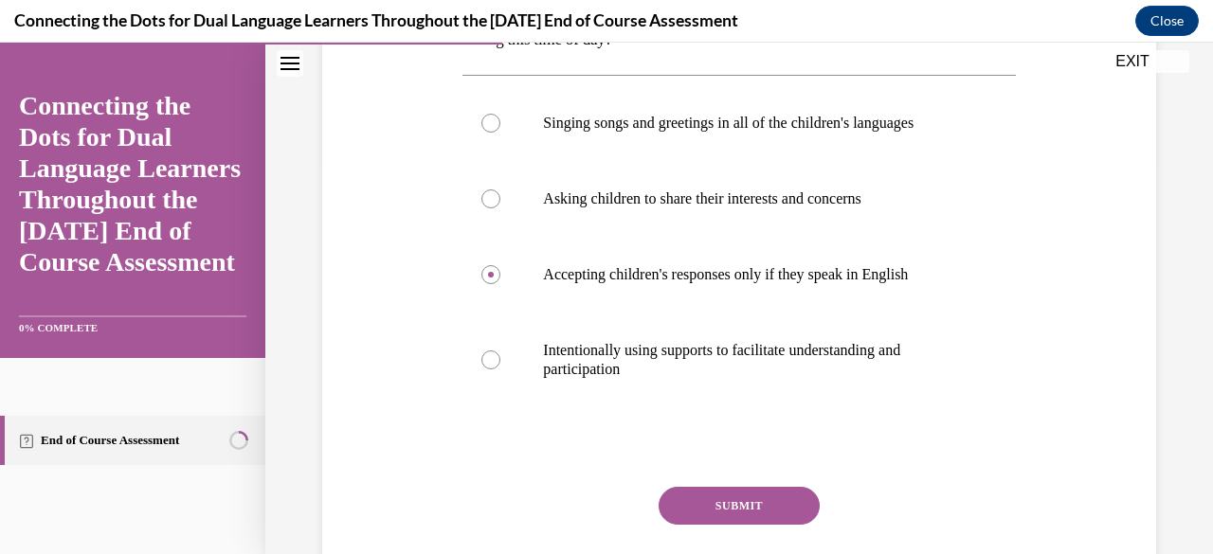
click at [822, 454] on div at bounding box center [738, 447] width 552 height 23
click at [779, 489] on button "SUBMIT" at bounding box center [739, 506] width 161 height 38
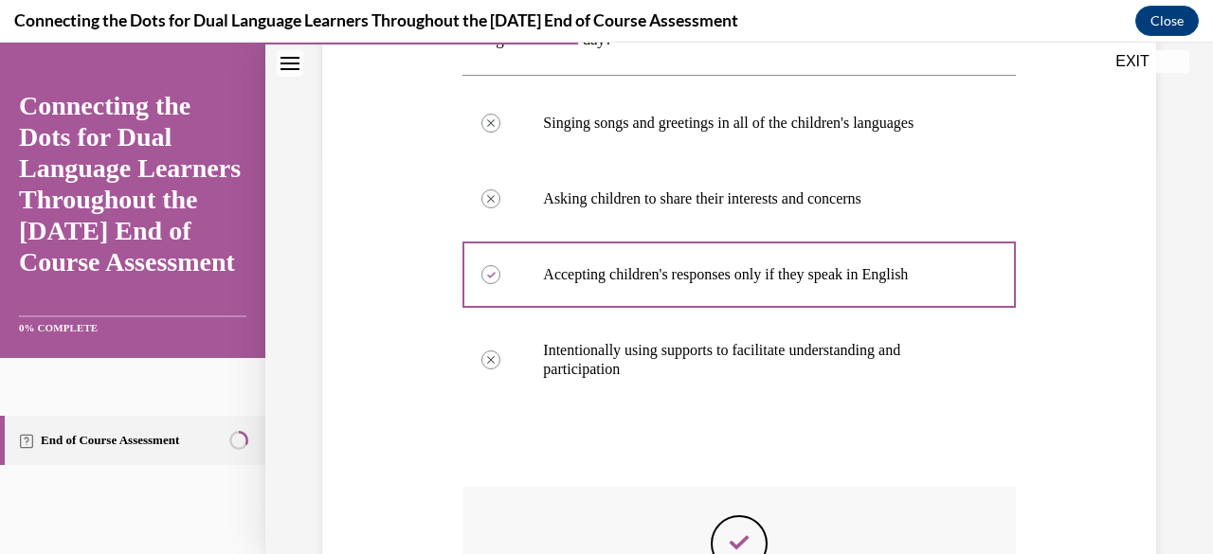
scroll to position [680, 0]
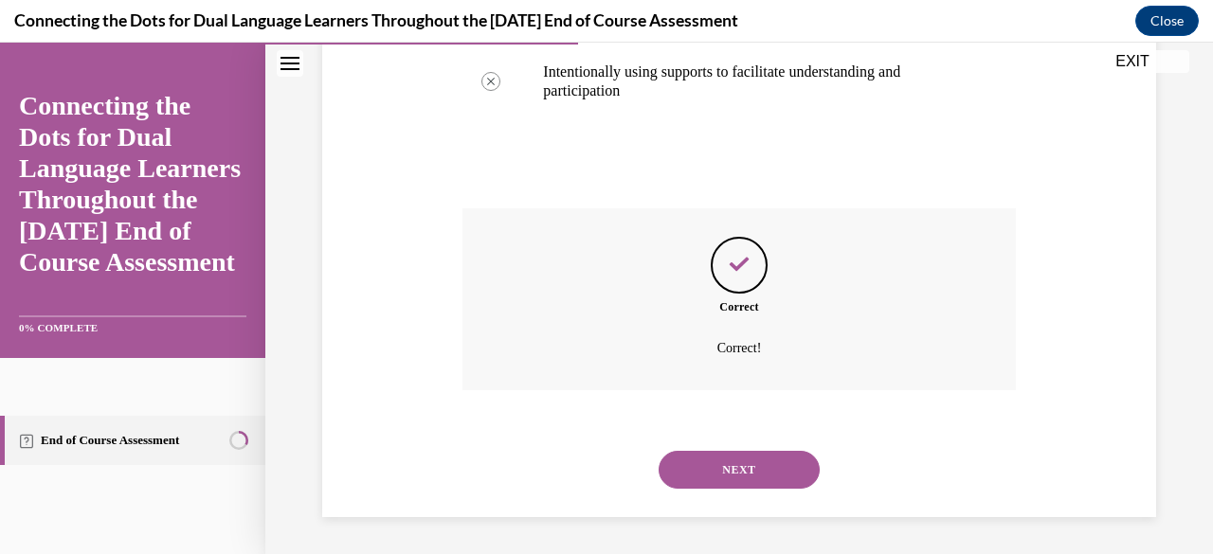
click at [732, 494] on div "NEXT" at bounding box center [738, 470] width 552 height 76
click at [698, 467] on button "NEXT" at bounding box center [739, 470] width 161 height 38
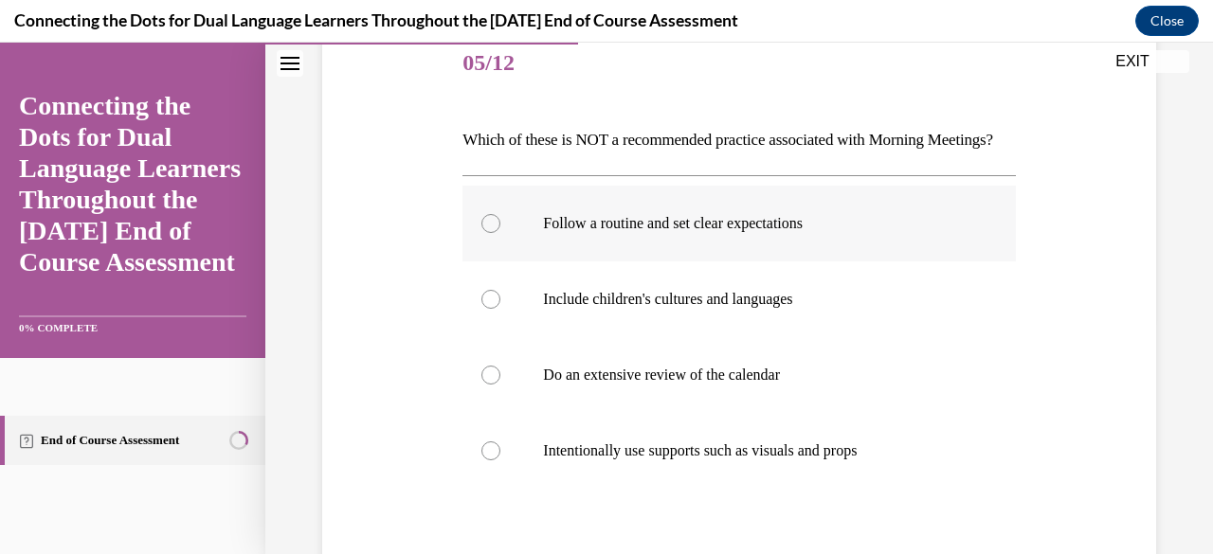
scroll to position [238, 0]
click at [737, 384] on p "Do an extensive review of the calendar" at bounding box center [755, 374] width 425 height 19
click at [500, 384] on input "Do an extensive review of the calendar" at bounding box center [490, 374] width 19 height 19
radio input "true"
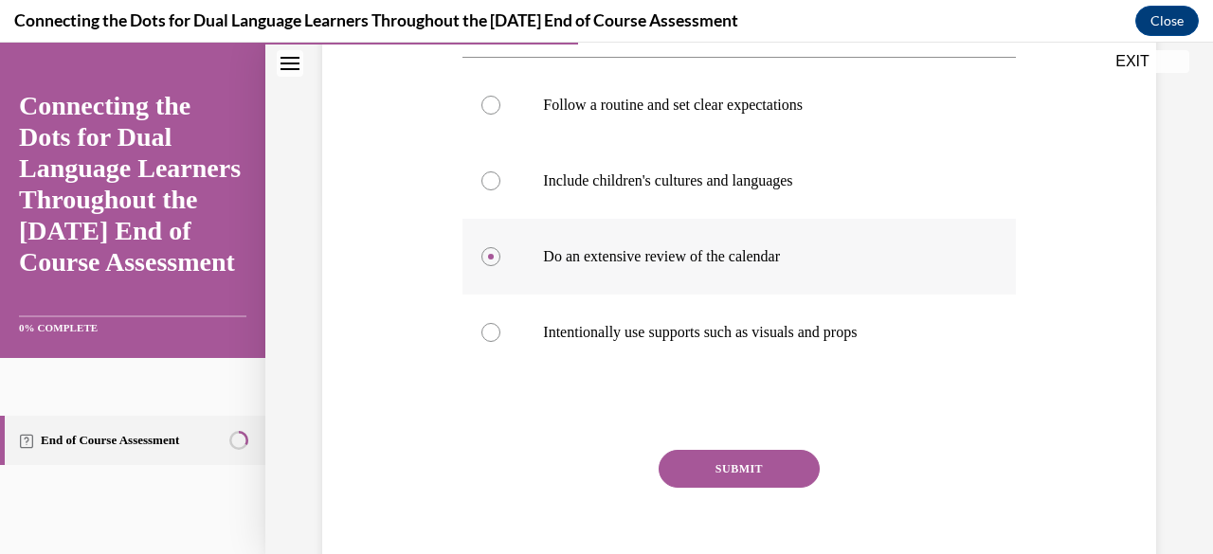
scroll to position [363, 0]
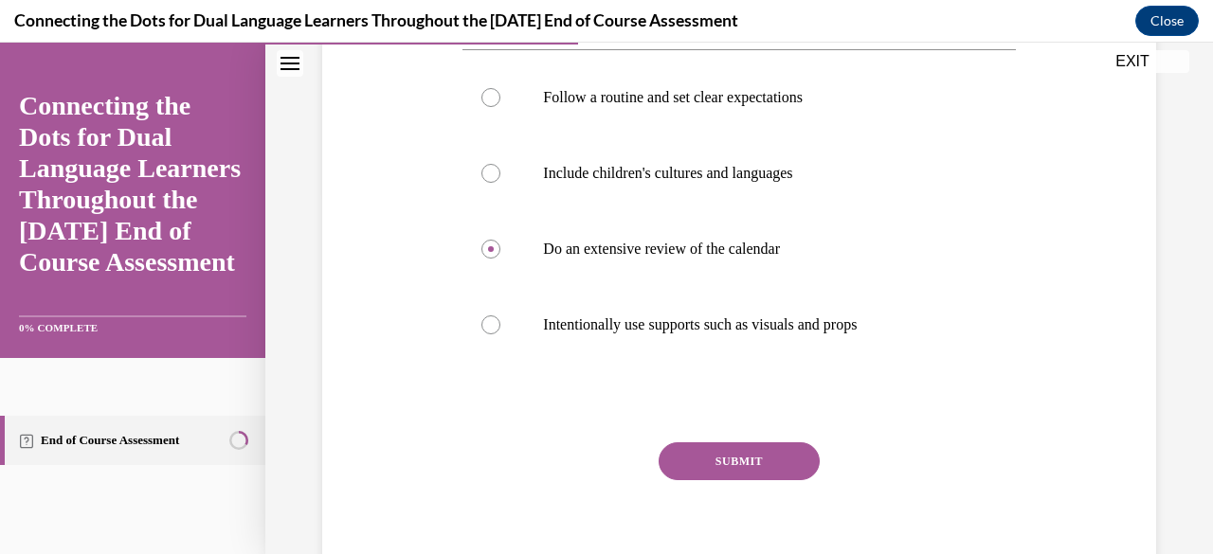
click at [736, 480] on button "SUBMIT" at bounding box center [739, 462] width 161 height 38
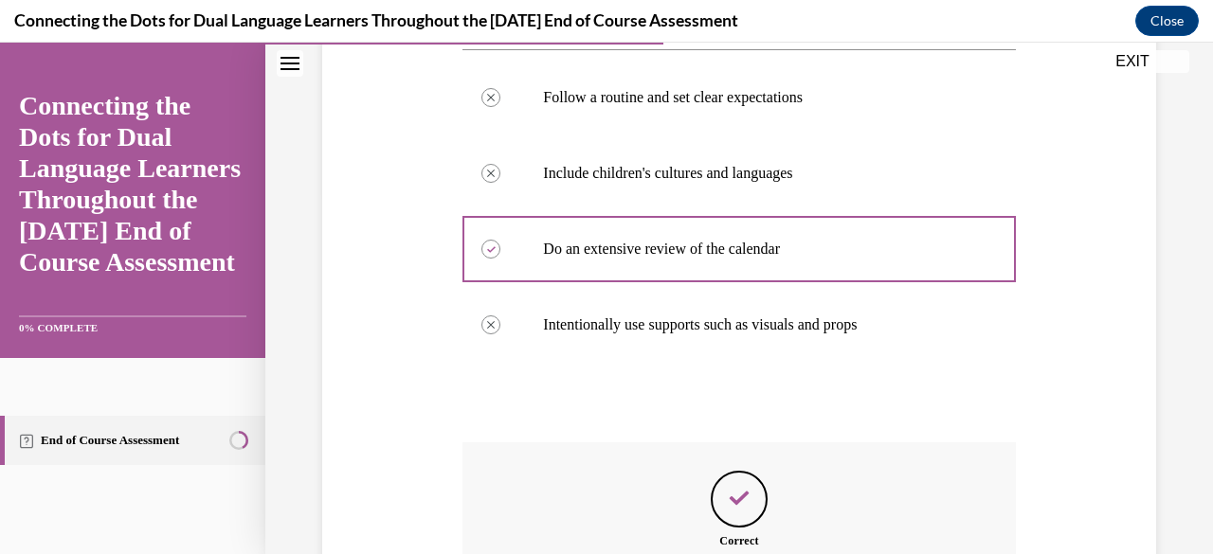
scroll to position [629, 0]
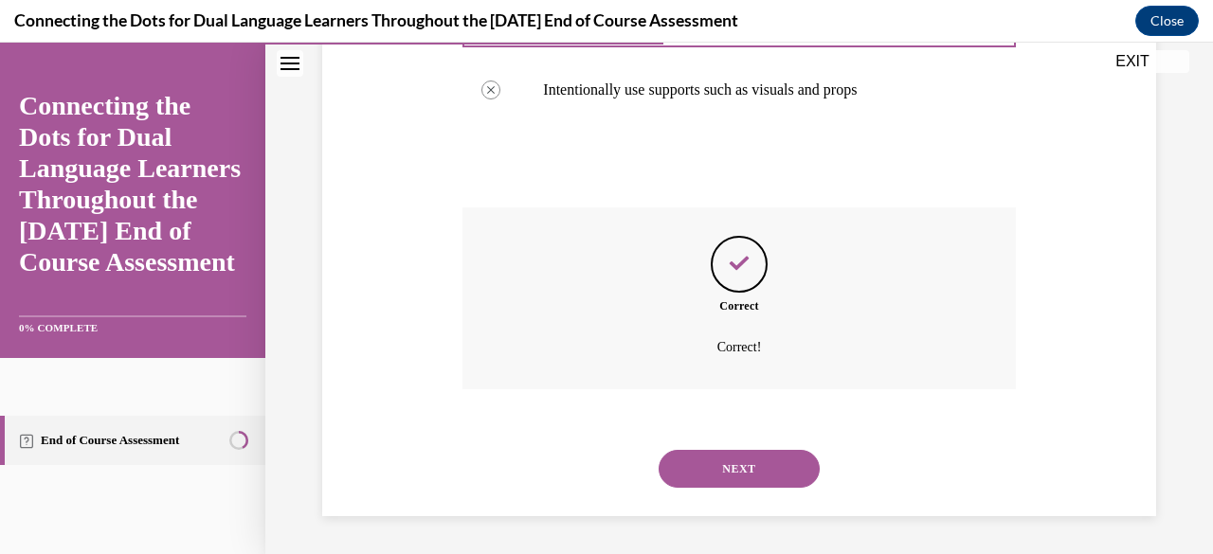
click at [729, 468] on button "NEXT" at bounding box center [739, 469] width 161 height 38
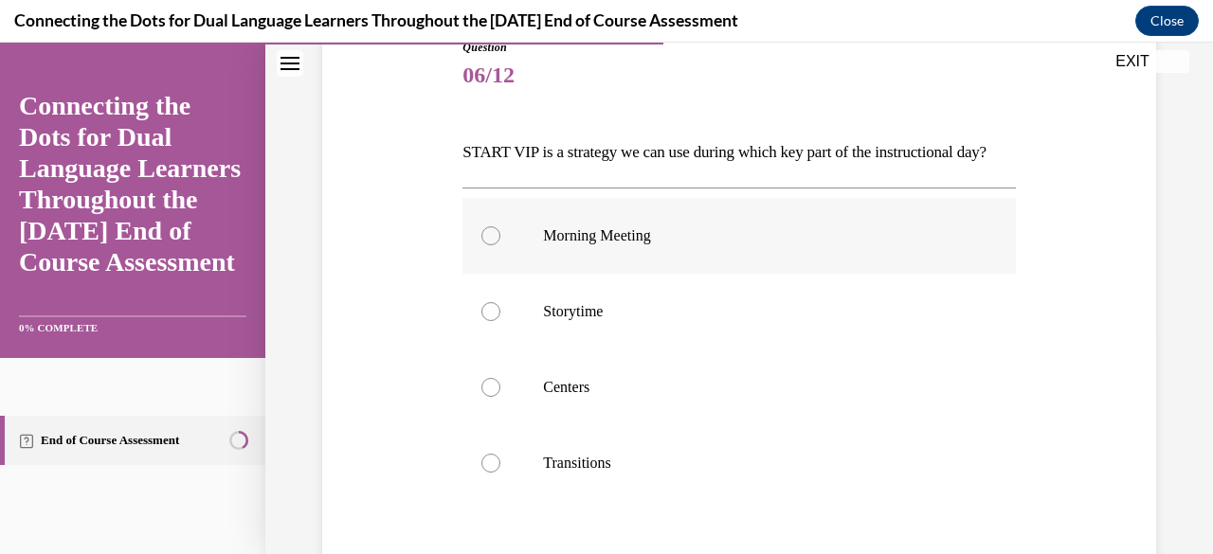
scroll to position [226, 0]
click at [576, 273] on label "Morning Meeting" at bounding box center [738, 235] width 552 height 76
click at [500, 244] on input "Morning Meeting" at bounding box center [490, 235] width 19 height 19
radio input "true"
click at [576, 322] on label "Storytime" at bounding box center [738, 311] width 552 height 76
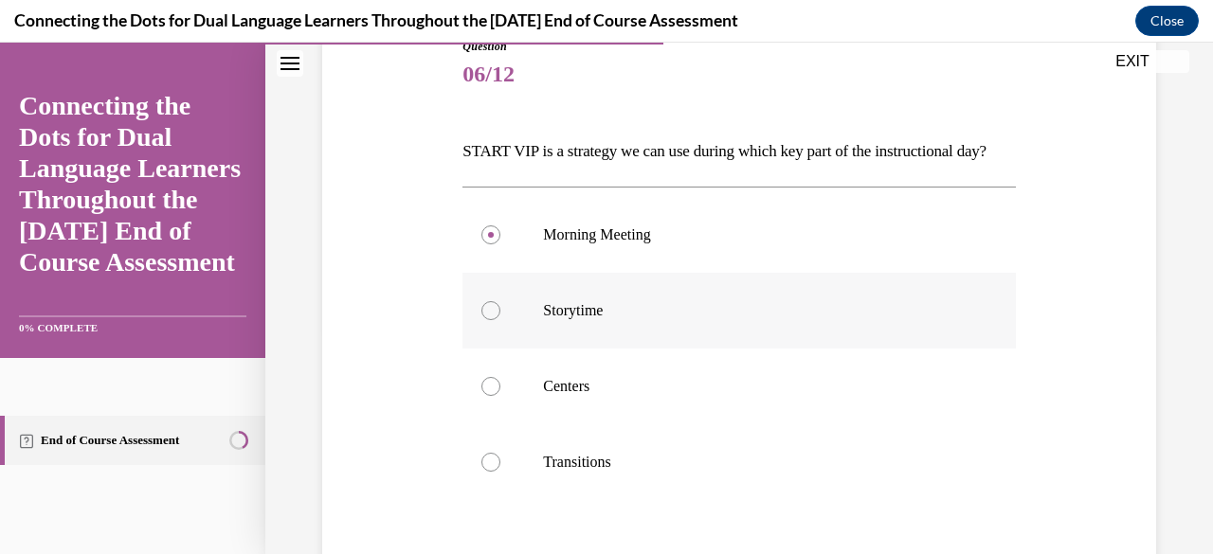
click at [500, 320] on input "Storytime" at bounding box center [490, 310] width 19 height 19
radio input "true"
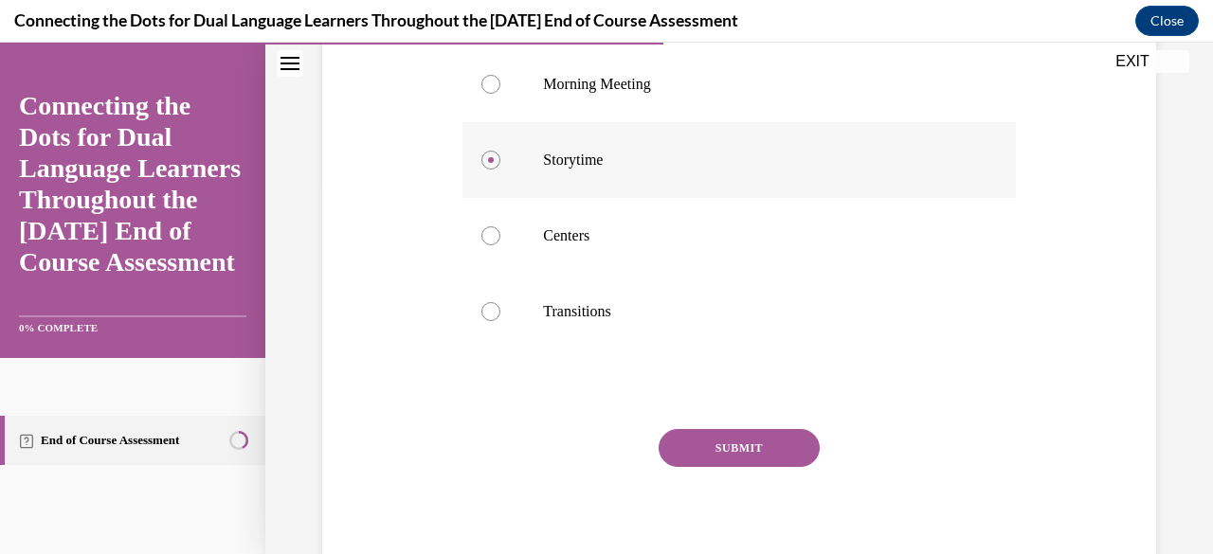
scroll to position [375, 0]
click at [714, 468] on button "SUBMIT" at bounding box center [739, 449] width 161 height 38
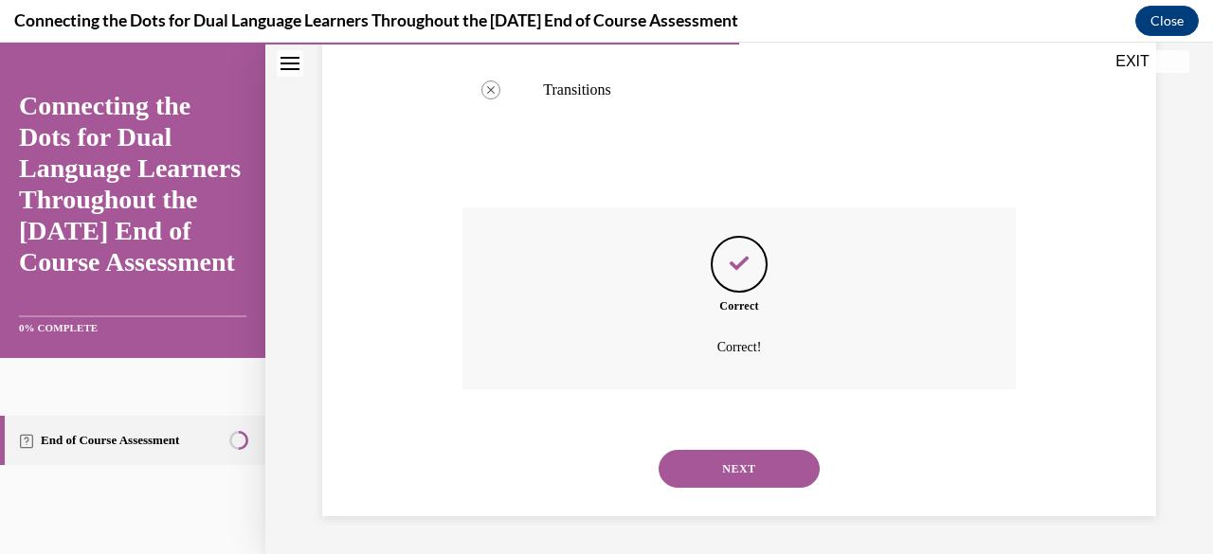
click at [719, 466] on button "NEXT" at bounding box center [739, 469] width 161 height 38
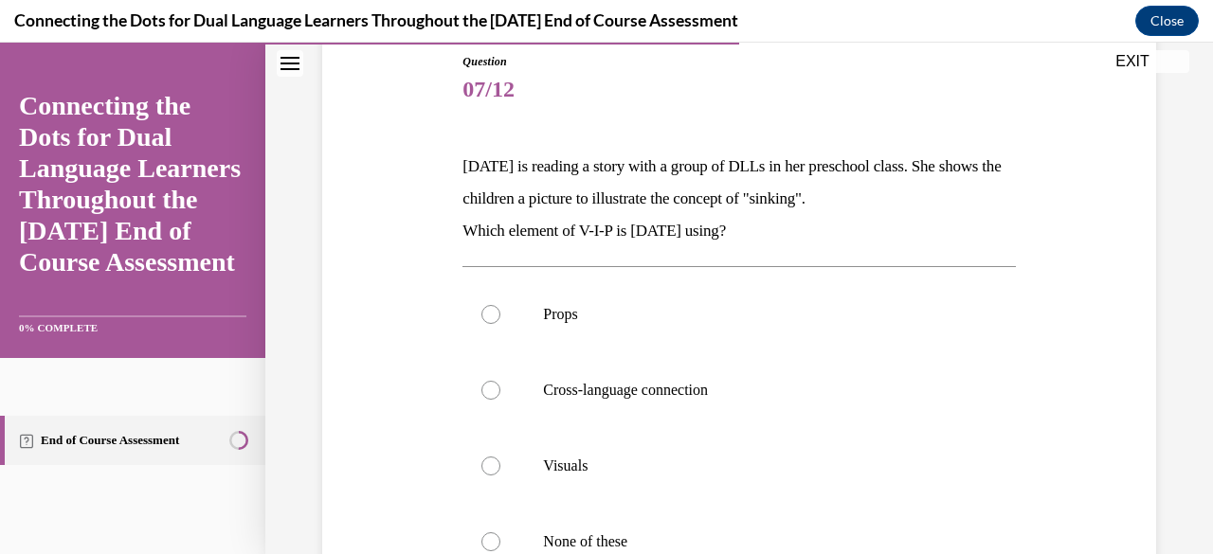
scroll to position [212, 0]
click at [582, 440] on label "Visuals" at bounding box center [738, 464] width 552 height 76
click at [500, 455] on input "Visuals" at bounding box center [490, 464] width 19 height 19
radio input "true"
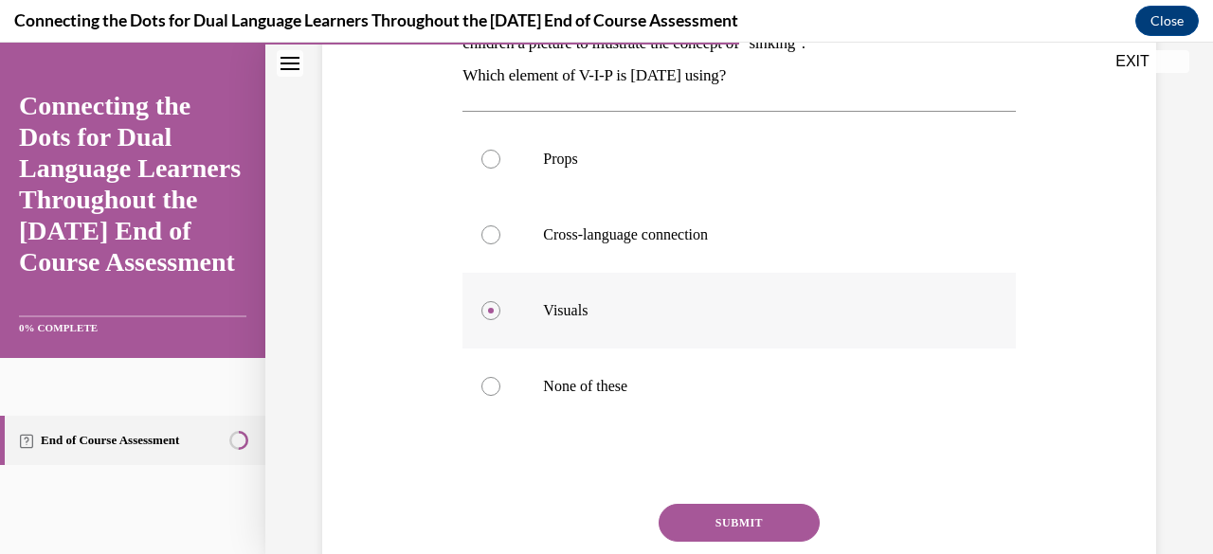
scroll to position [372, 0]
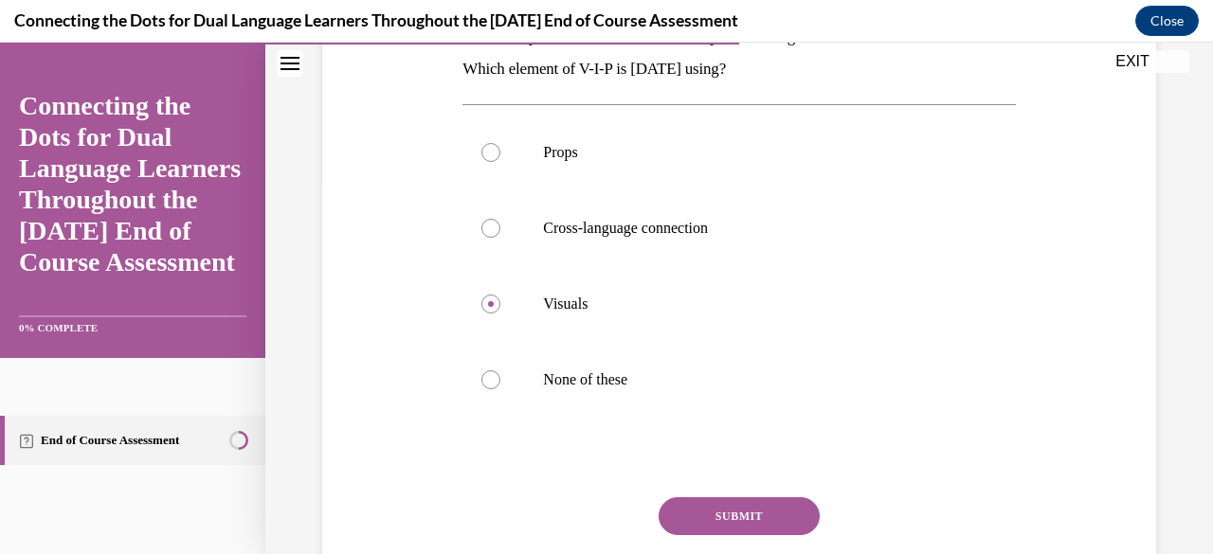
click at [731, 516] on button "SUBMIT" at bounding box center [739, 516] width 161 height 38
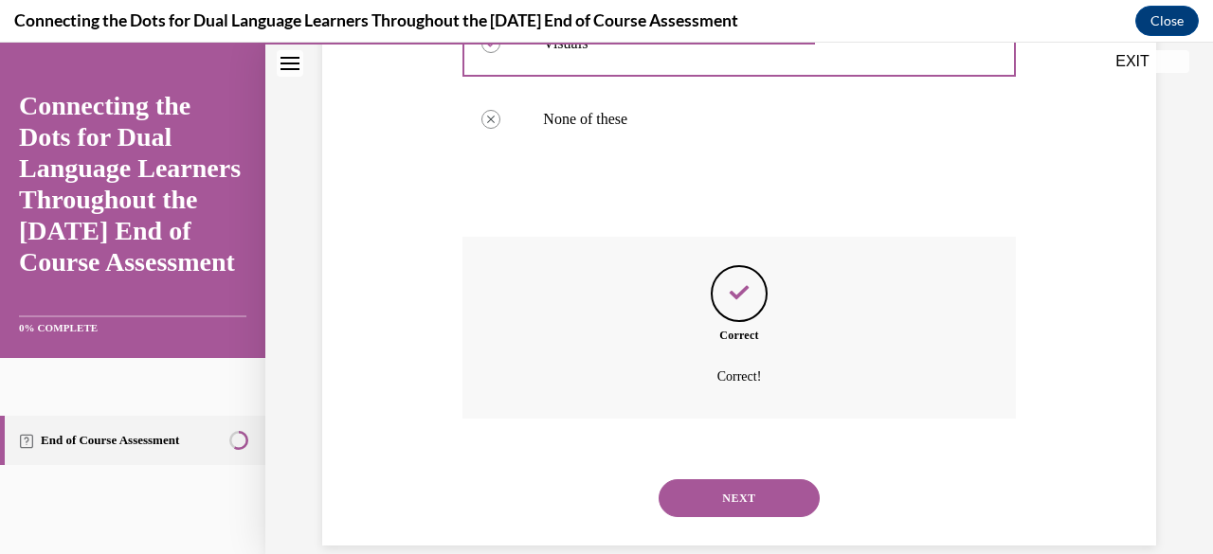
click at [728, 505] on button "NEXT" at bounding box center [739, 498] width 161 height 38
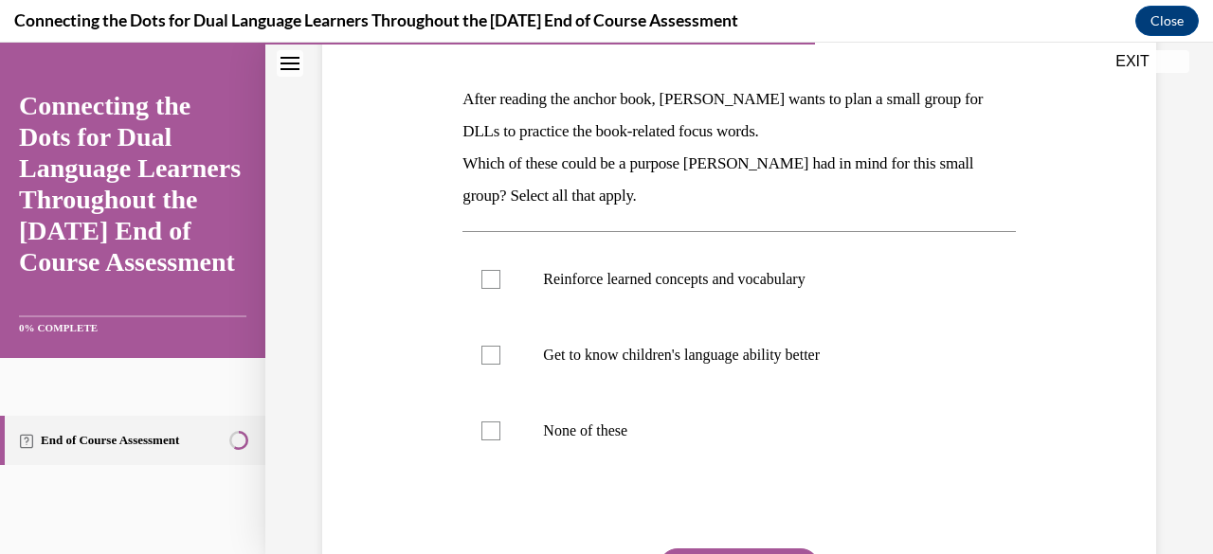
scroll to position [279, 0]
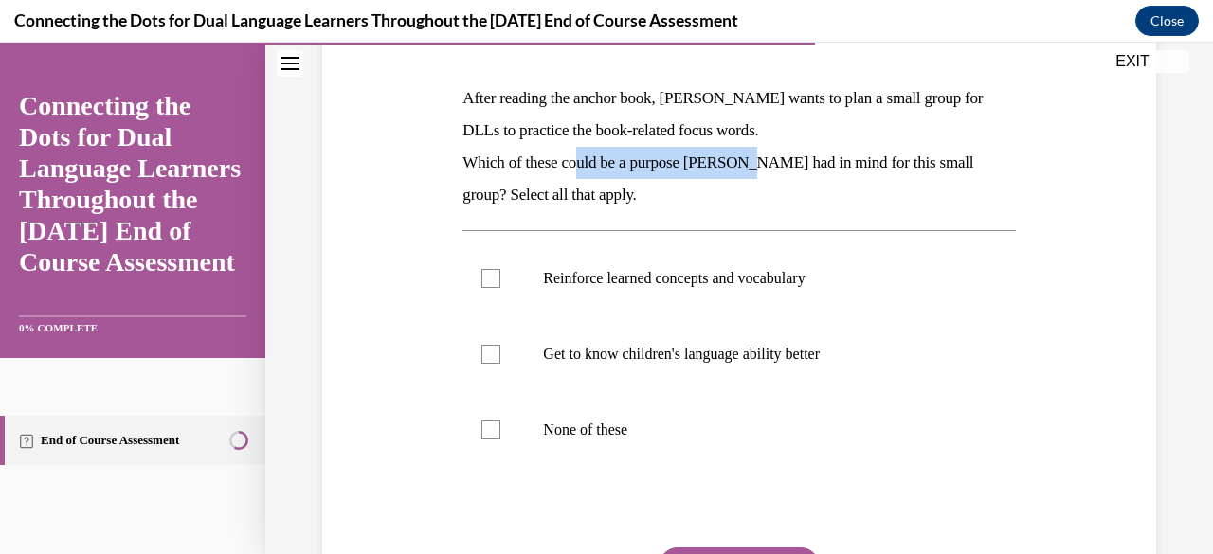
drag, startPoint x: 584, startPoint y: 164, endPoint x: 765, endPoint y: 172, distance: 181.2
click at [765, 172] on p "Which of these could be a purpose Jonathan had in mind for this small group? Se…" at bounding box center [738, 179] width 552 height 64
click at [761, 166] on p "Which of these could be a purpose Jonathan had in mind for this small group? Se…" at bounding box center [738, 179] width 552 height 64
click at [680, 281] on p "Reinforce learned concepts and vocabulary" at bounding box center [755, 278] width 425 height 19
click at [500, 281] on input "Reinforce learned concepts and vocabulary" at bounding box center [490, 278] width 19 height 19
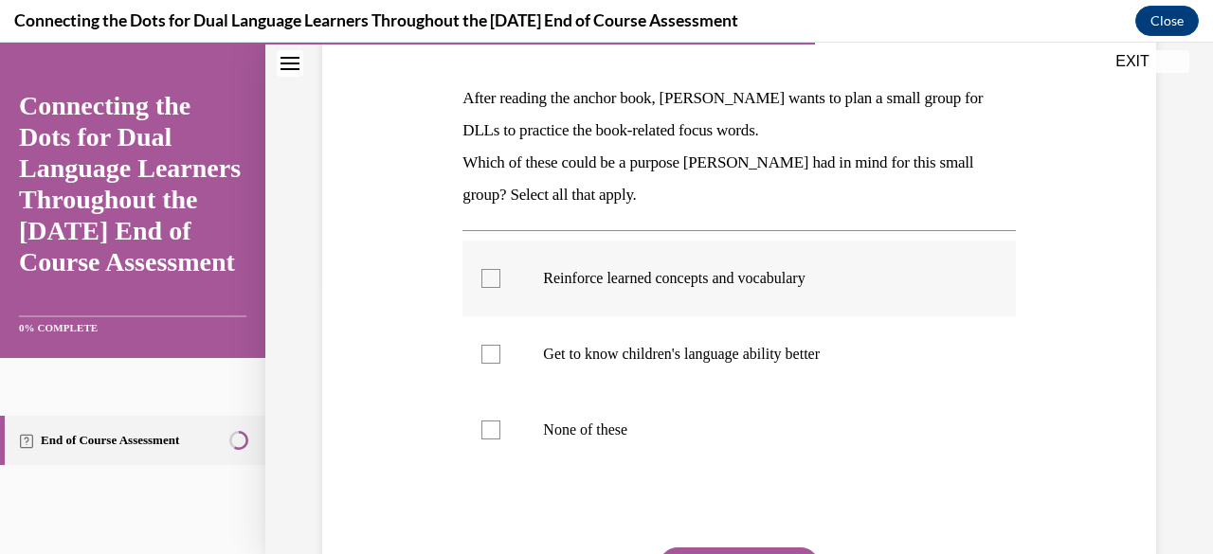
checkbox input "true"
click at [677, 356] on p "Get to know children's language ability better" at bounding box center [755, 354] width 425 height 19
click at [500, 356] on input "Get to know children's language ability better" at bounding box center [490, 354] width 19 height 19
checkbox input "true"
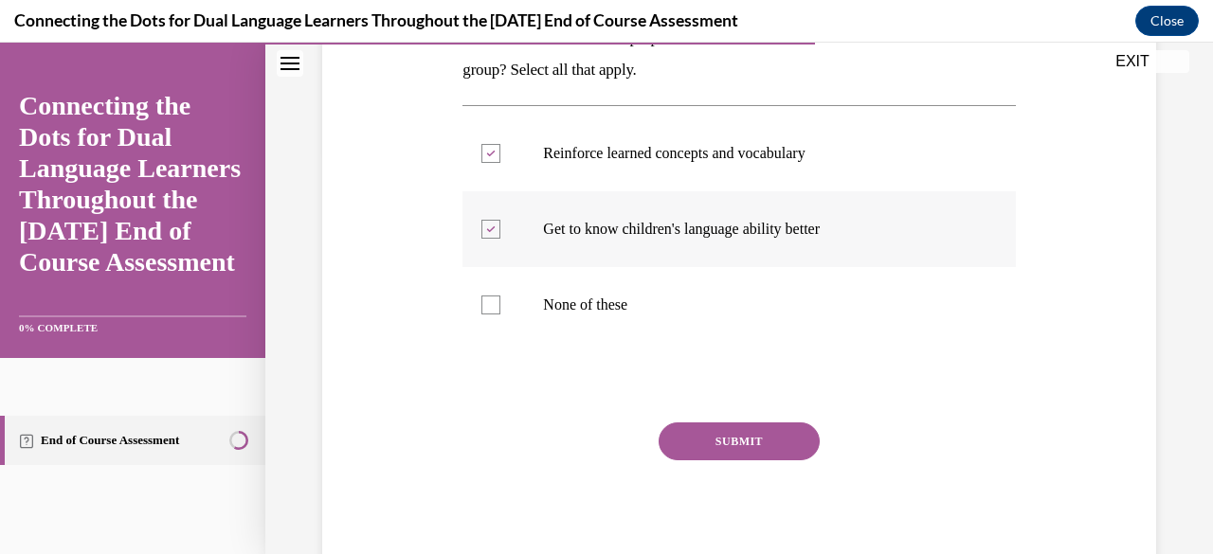
scroll to position [407, 0]
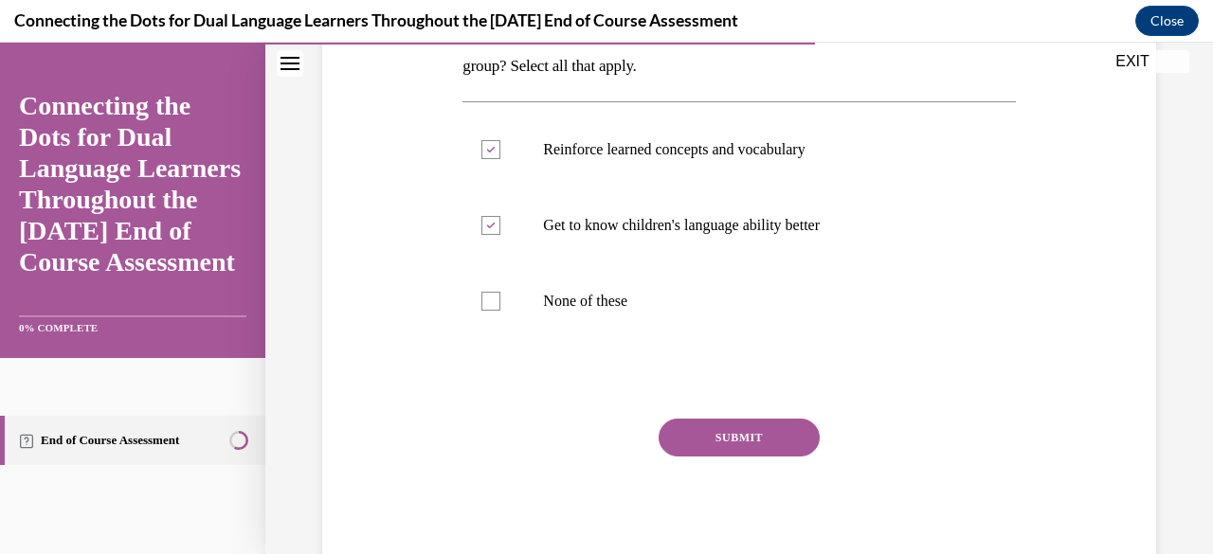
click at [715, 434] on button "SUBMIT" at bounding box center [739, 438] width 161 height 38
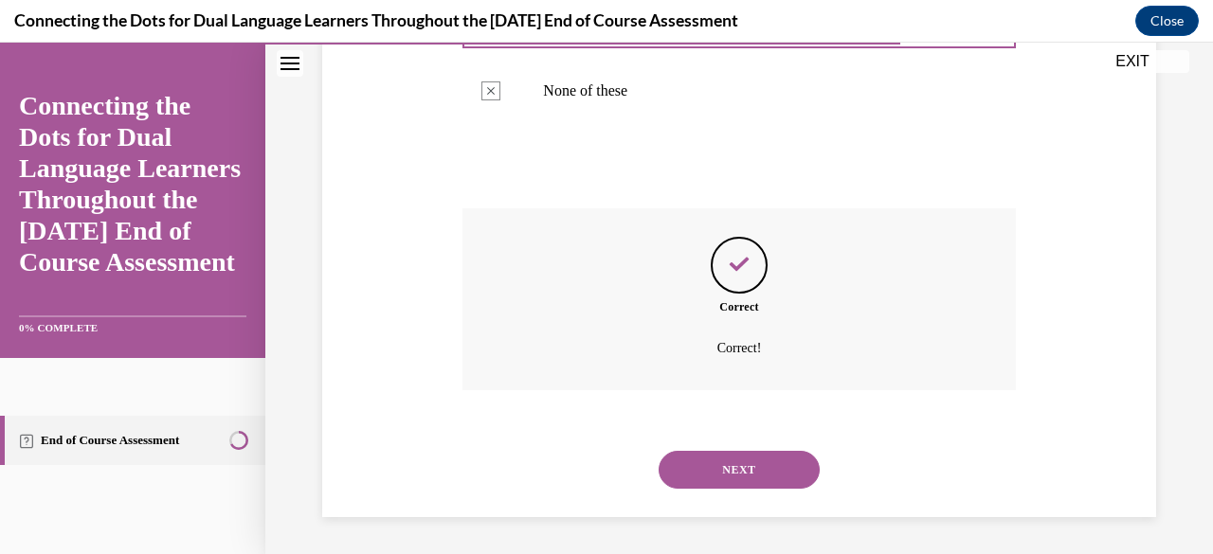
click at [705, 484] on button "NEXT" at bounding box center [739, 470] width 161 height 38
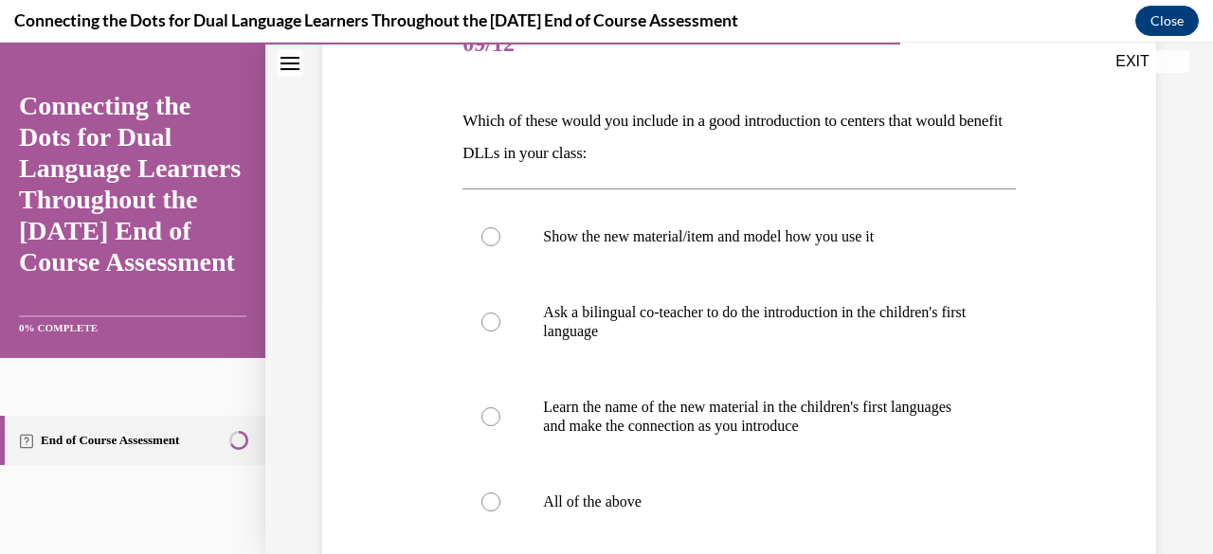
scroll to position [274, 0]
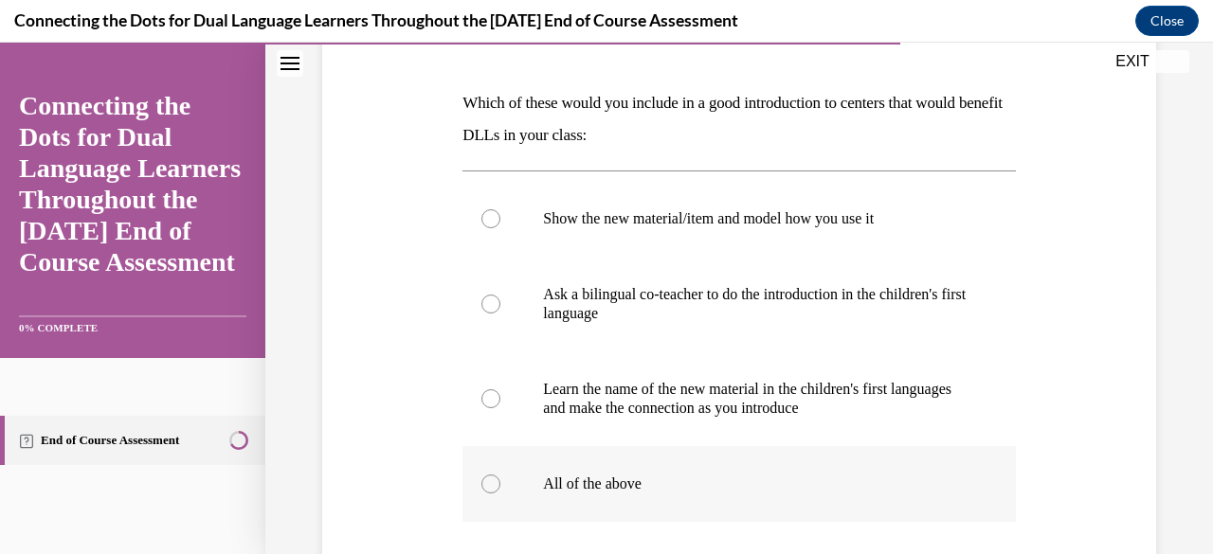
click at [652, 494] on label "All of the above" at bounding box center [738, 484] width 552 height 76
click at [500, 494] on input "All of the above" at bounding box center [490, 484] width 19 height 19
radio input "true"
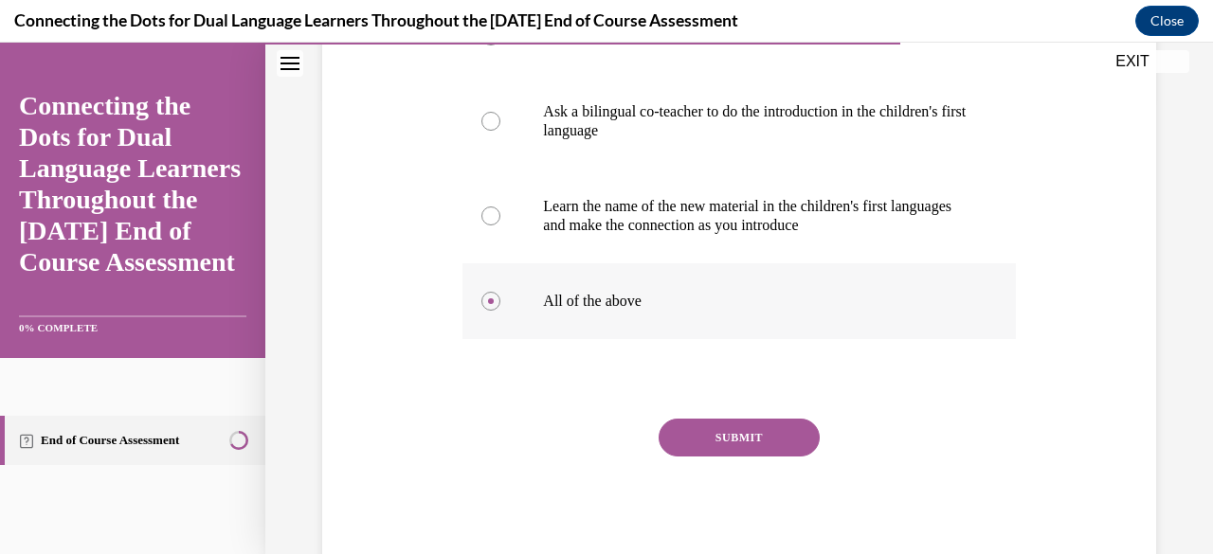
scroll to position [456, 0]
click at [732, 456] on button "SUBMIT" at bounding box center [739, 439] width 161 height 38
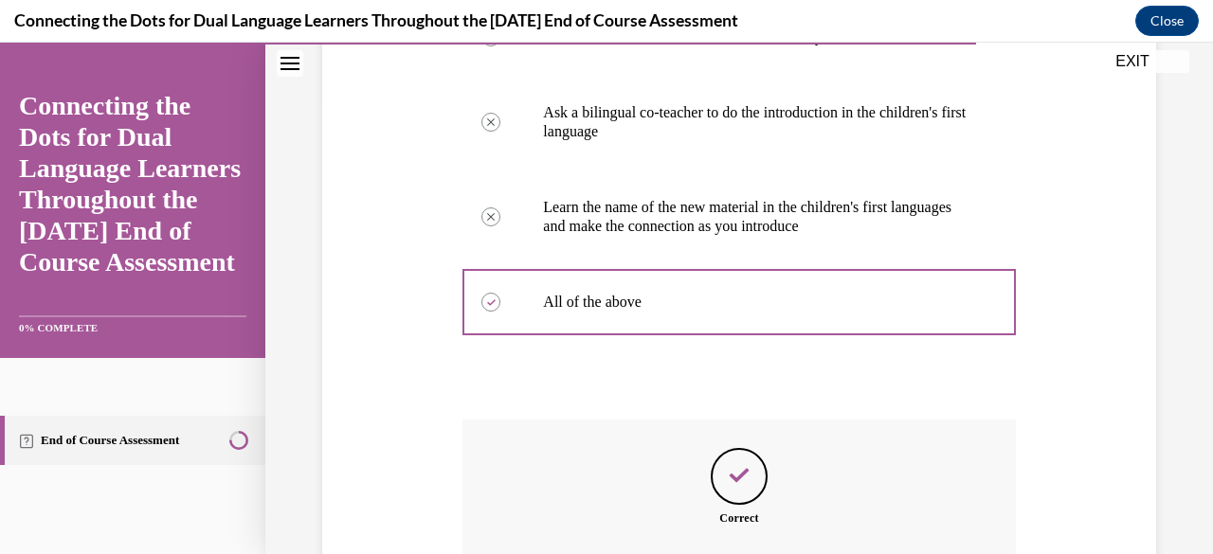
click at [712, 445] on div "Question 09/12 Which of these would you include in a good introduction to cente…" at bounding box center [738, 268] width 552 height 921
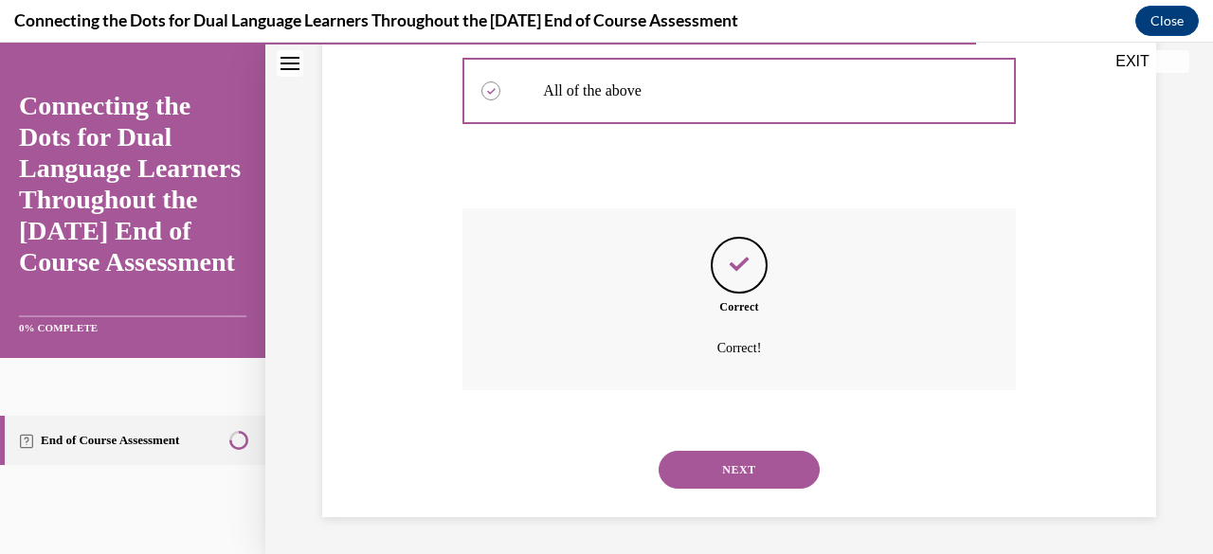
click at [714, 467] on button "NEXT" at bounding box center [739, 470] width 161 height 38
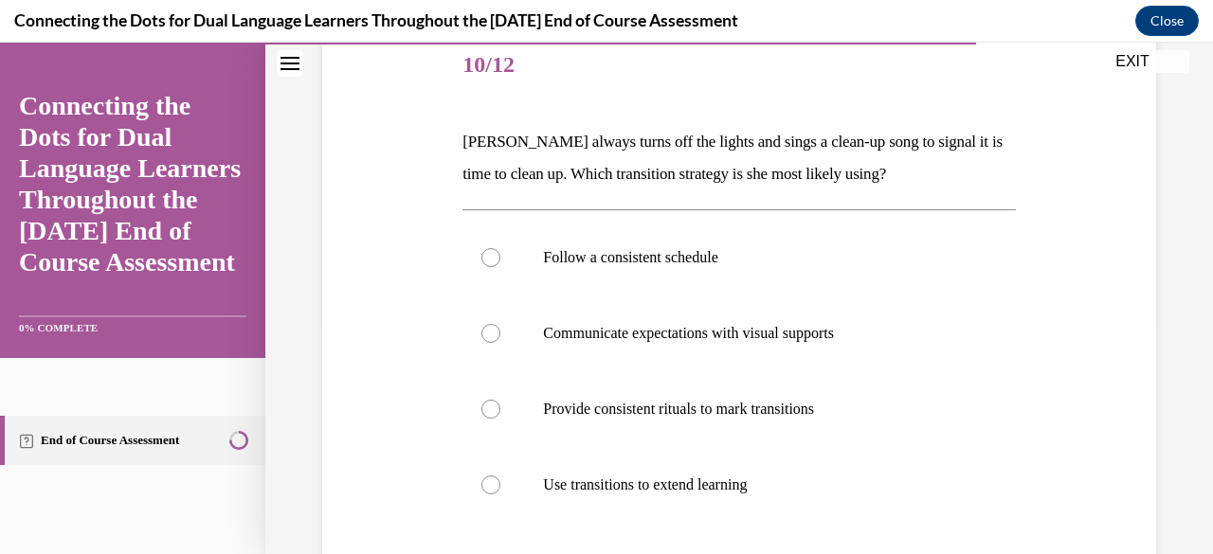
scroll to position [234, 0]
click at [694, 424] on label "Provide consistent rituals to mark transitions" at bounding box center [738, 410] width 552 height 76
click at [500, 420] on input "Provide consistent rituals to mark transitions" at bounding box center [490, 410] width 19 height 19
radio input "true"
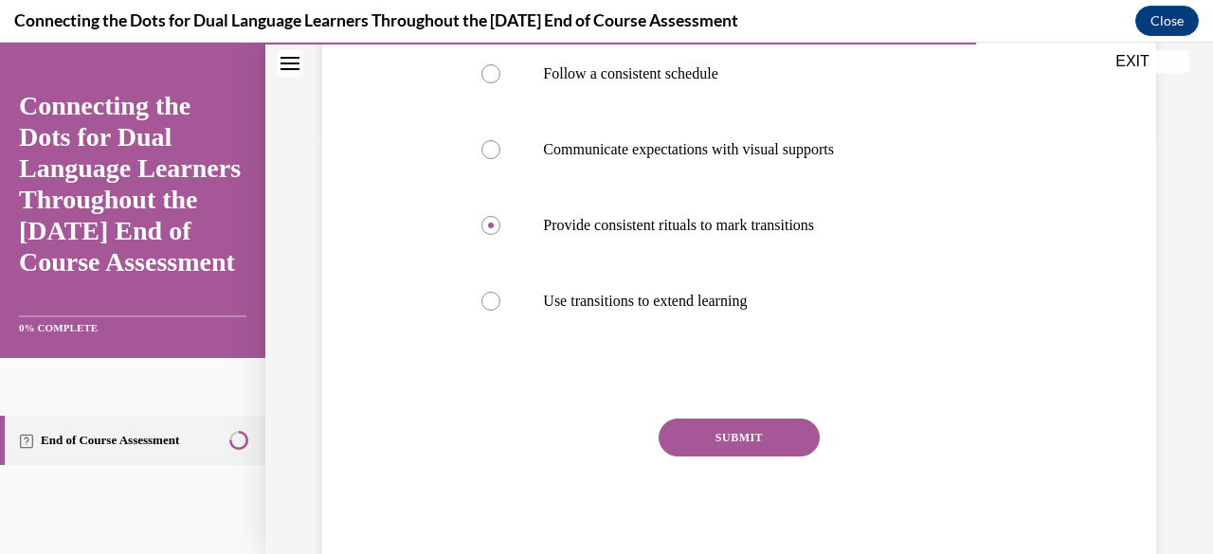
click at [701, 433] on button "SUBMIT" at bounding box center [739, 438] width 161 height 38
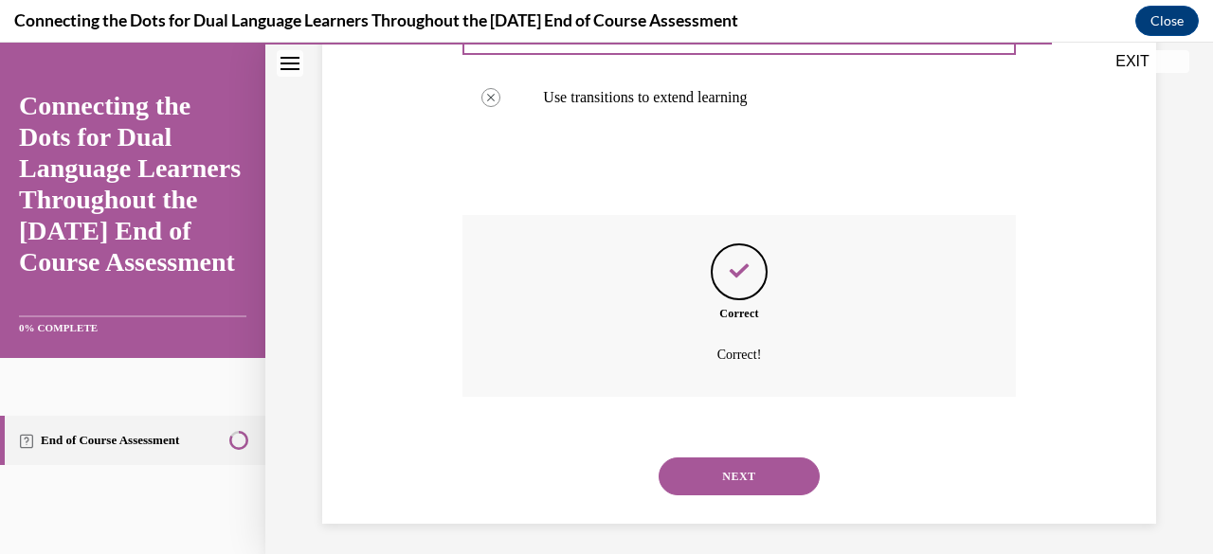
scroll to position [629, 0]
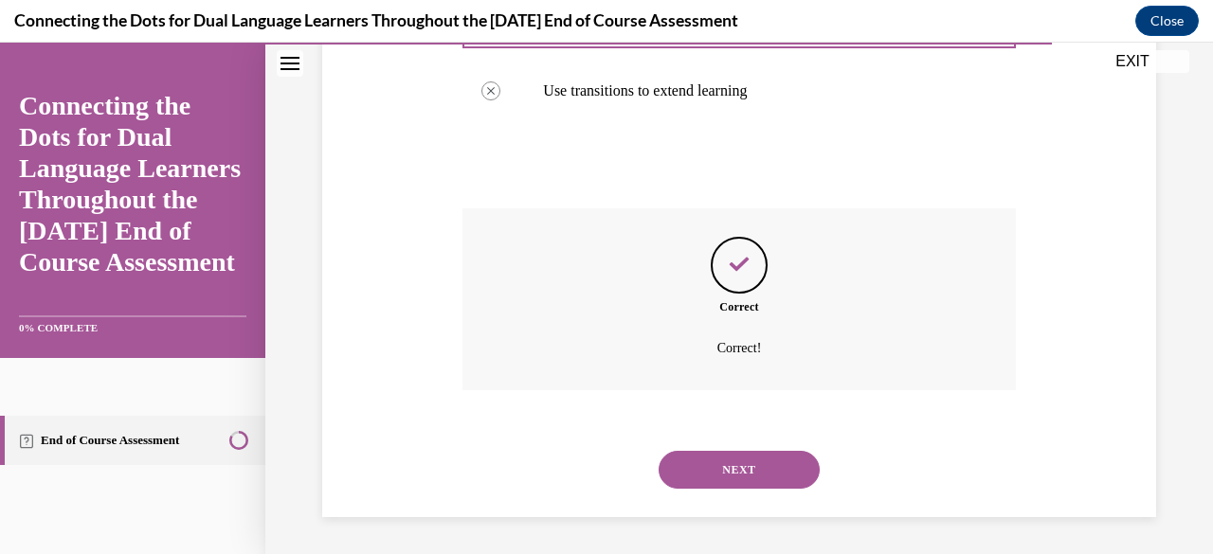
click at [685, 494] on div "NEXT" at bounding box center [738, 470] width 552 height 76
click at [680, 484] on button "NEXT" at bounding box center [739, 470] width 161 height 38
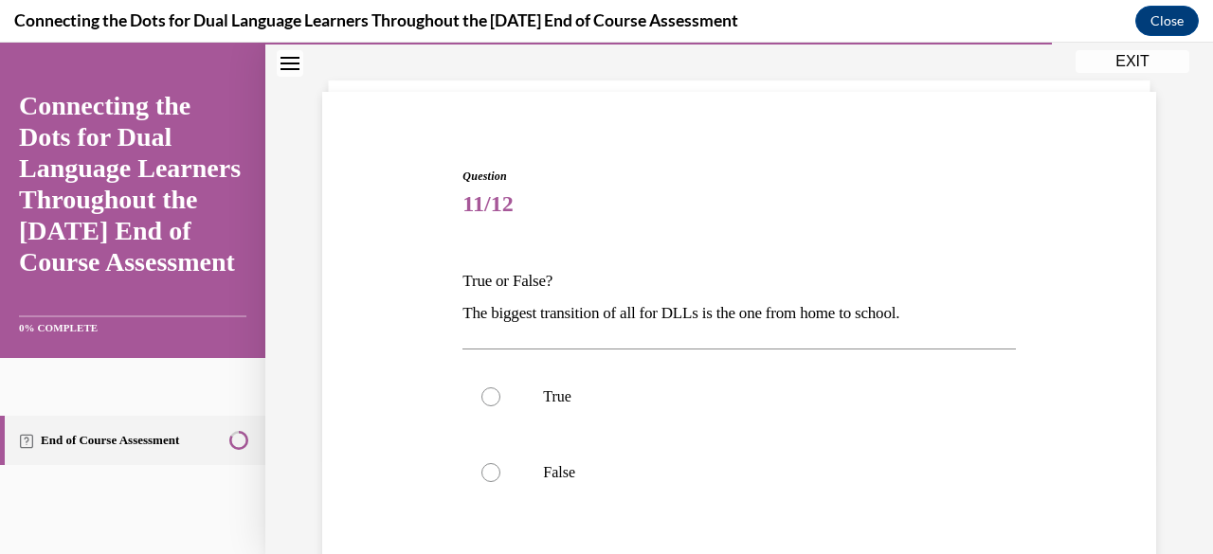
scroll to position [97, 0]
click at [552, 389] on p "True" at bounding box center [755, 396] width 425 height 19
click at [500, 389] on input "True" at bounding box center [490, 396] width 19 height 19
radio input "true"
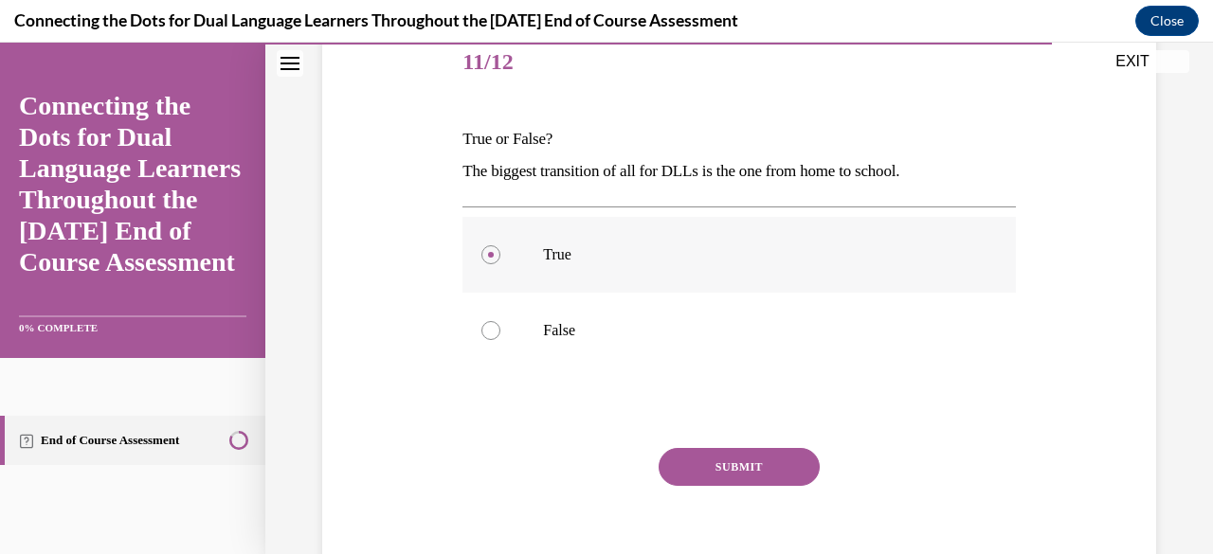
scroll to position [239, 0]
click at [706, 463] on button "SUBMIT" at bounding box center [739, 466] width 161 height 38
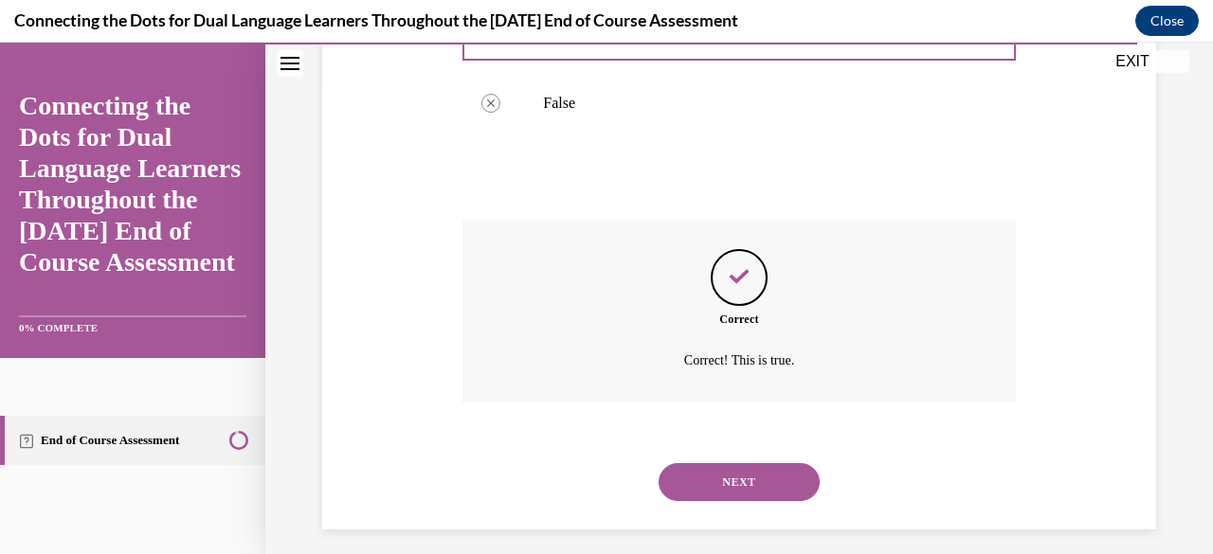
click at [726, 477] on button "NEXT" at bounding box center [739, 482] width 161 height 38
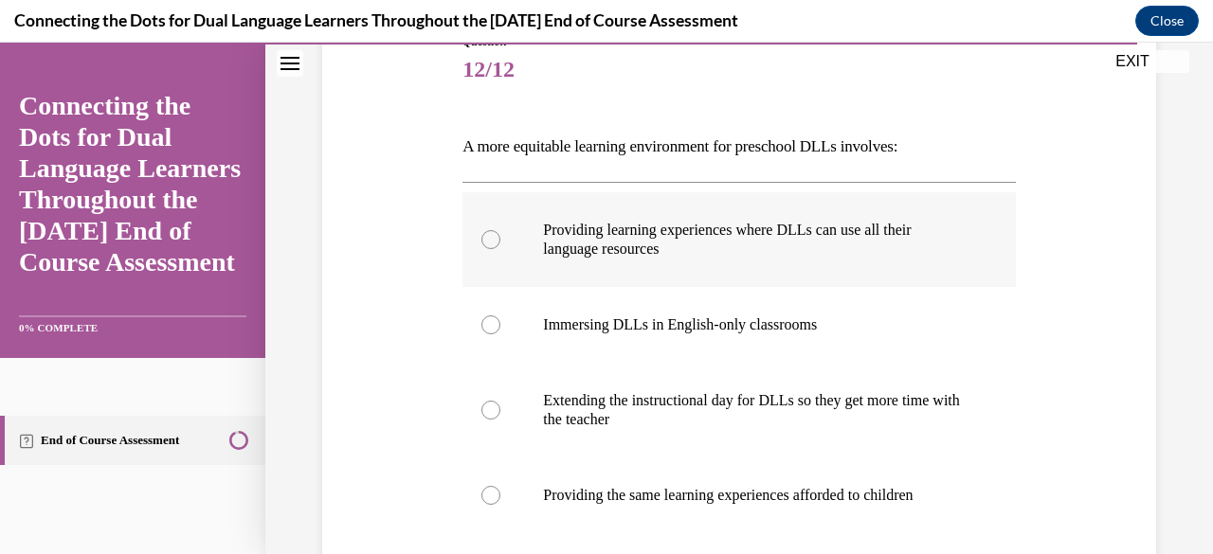
scroll to position [336, 0]
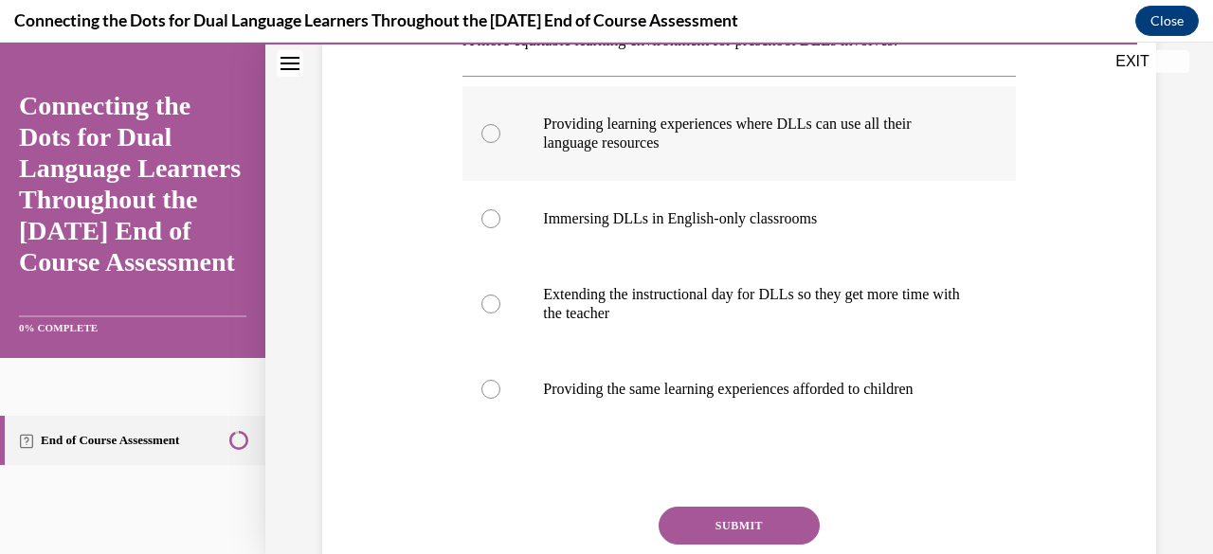
click at [726, 125] on p "Providing learning experiences where DLLs can use all their language resources" at bounding box center [755, 134] width 425 height 38
click at [500, 125] on input "Providing learning experiences where DLLs can use all their language resources" at bounding box center [490, 133] width 19 height 19
radio input "true"
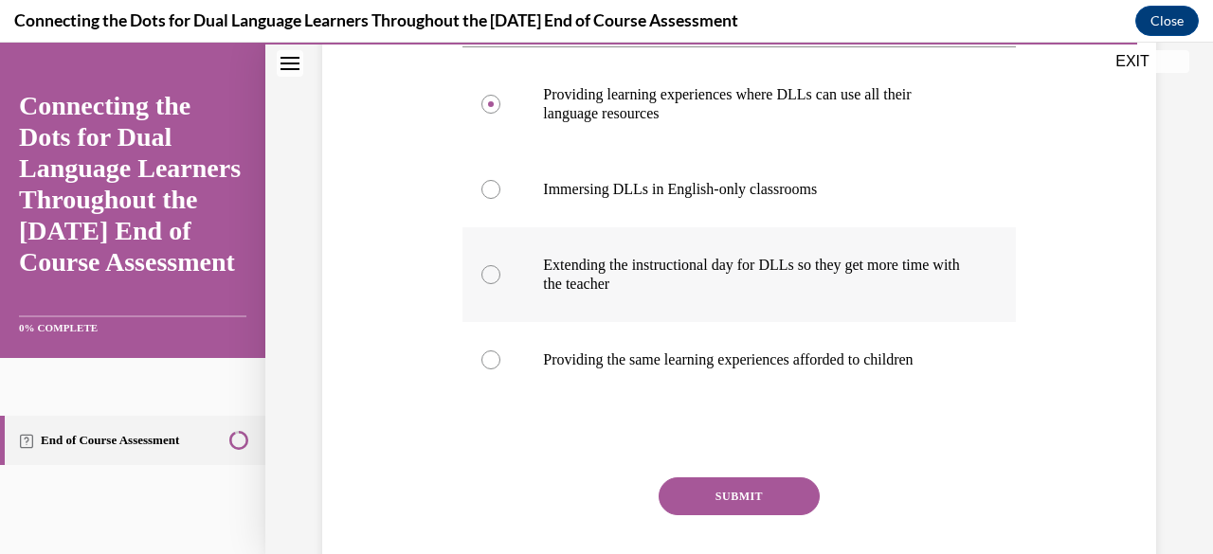
scroll to position [424, 0]
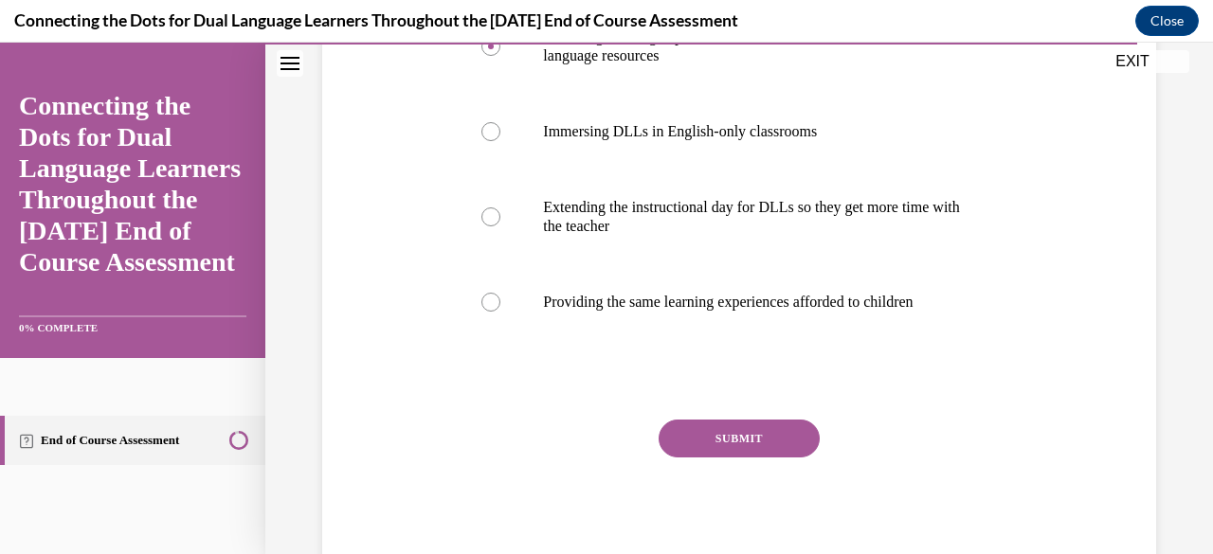
click at [720, 431] on button "SUBMIT" at bounding box center [739, 439] width 161 height 38
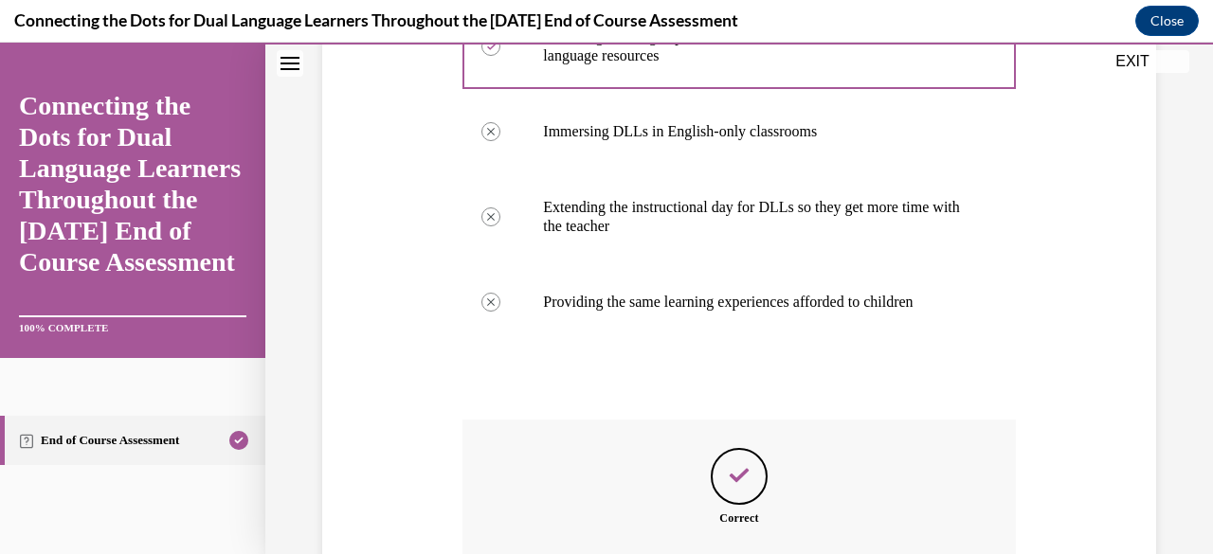
scroll to position [635, 0]
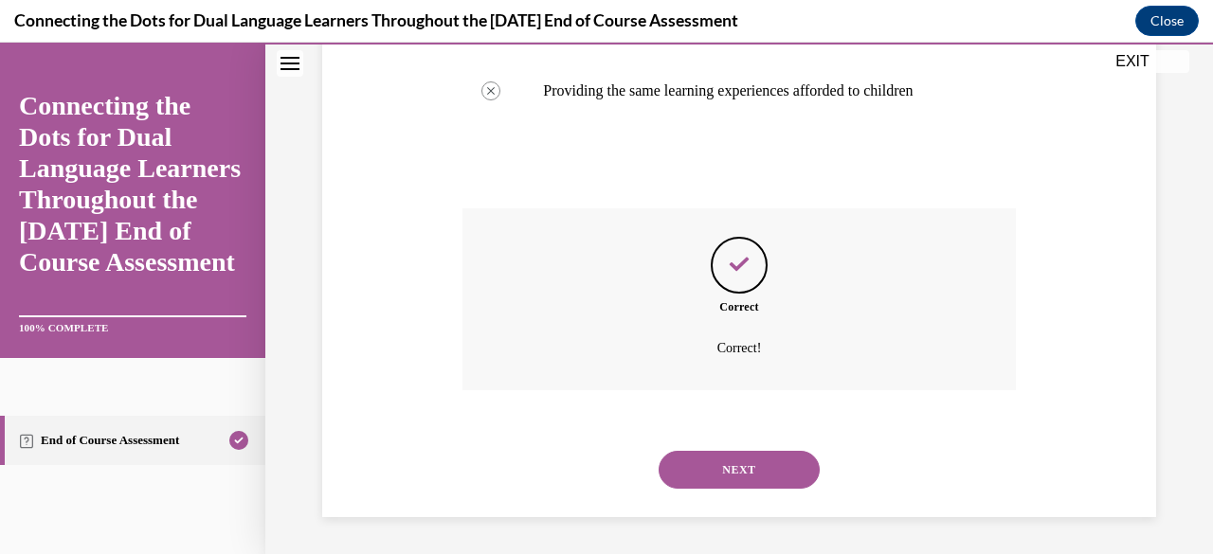
click at [720, 470] on button "NEXT" at bounding box center [739, 470] width 161 height 38
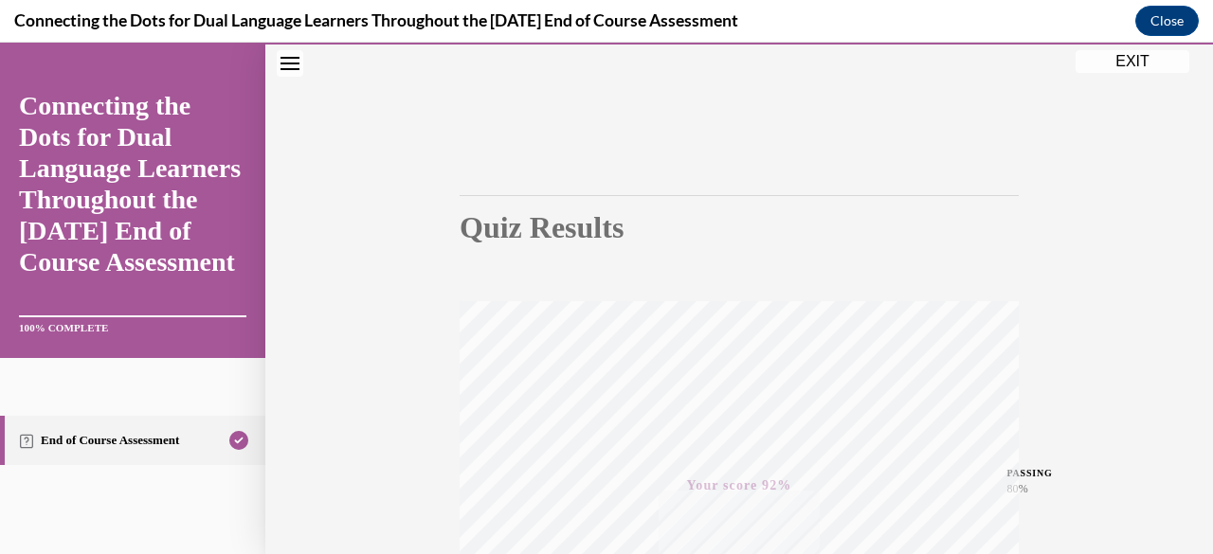
scroll to position [0, 0]
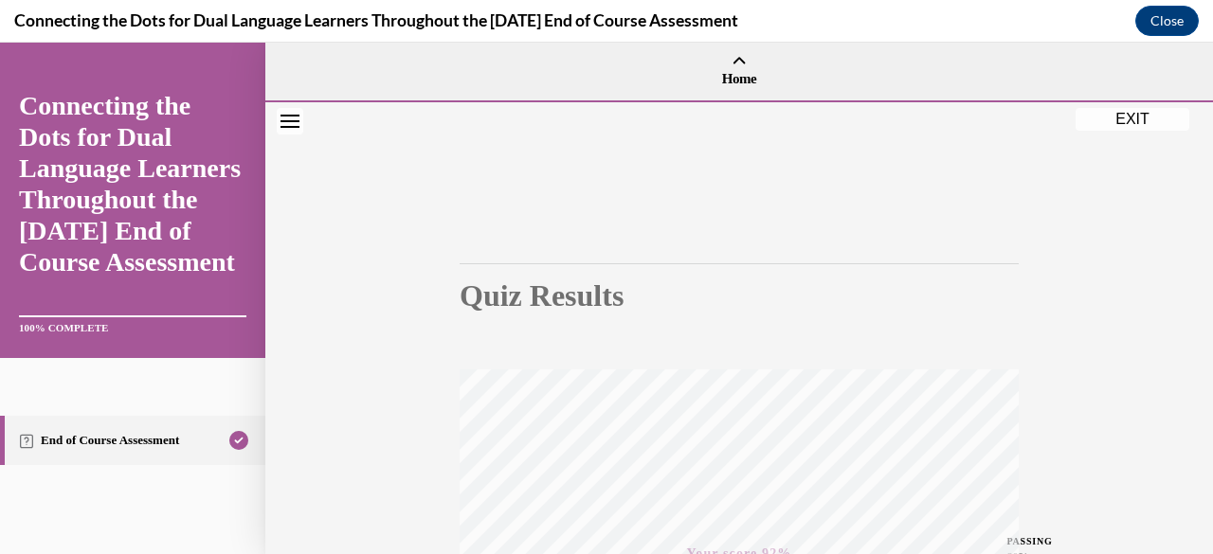
click at [1107, 123] on button "EXIT" at bounding box center [1132, 119] width 114 height 23
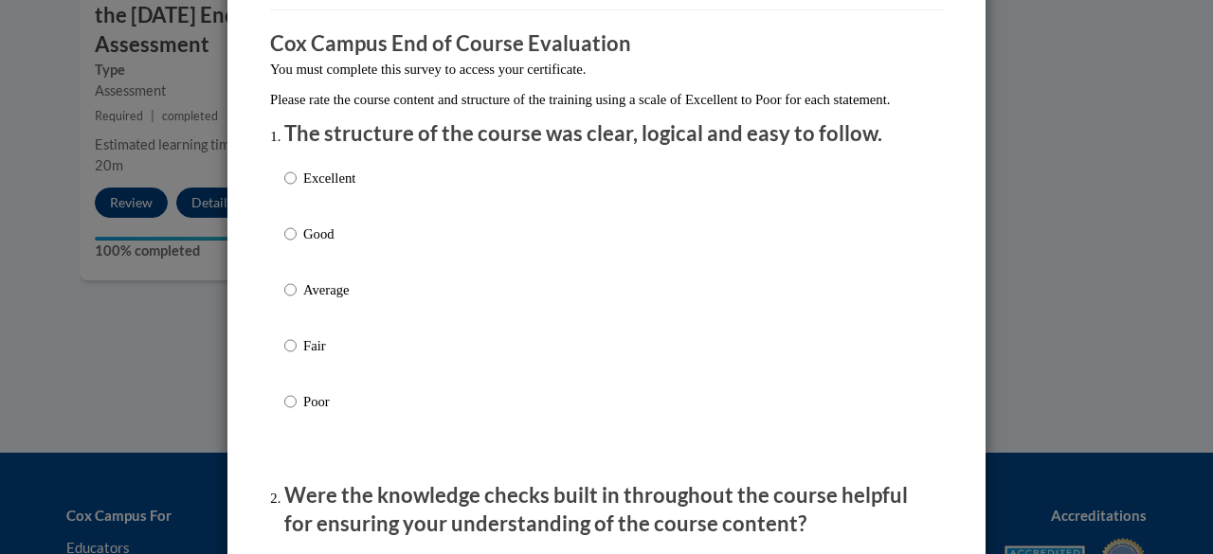
scroll to position [146, 0]
click at [284, 274] on label "Good" at bounding box center [319, 248] width 71 height 51
click at [284, 244] on input "Good" at bounding box center [290, 233] width 12 height 21
radio input "true"
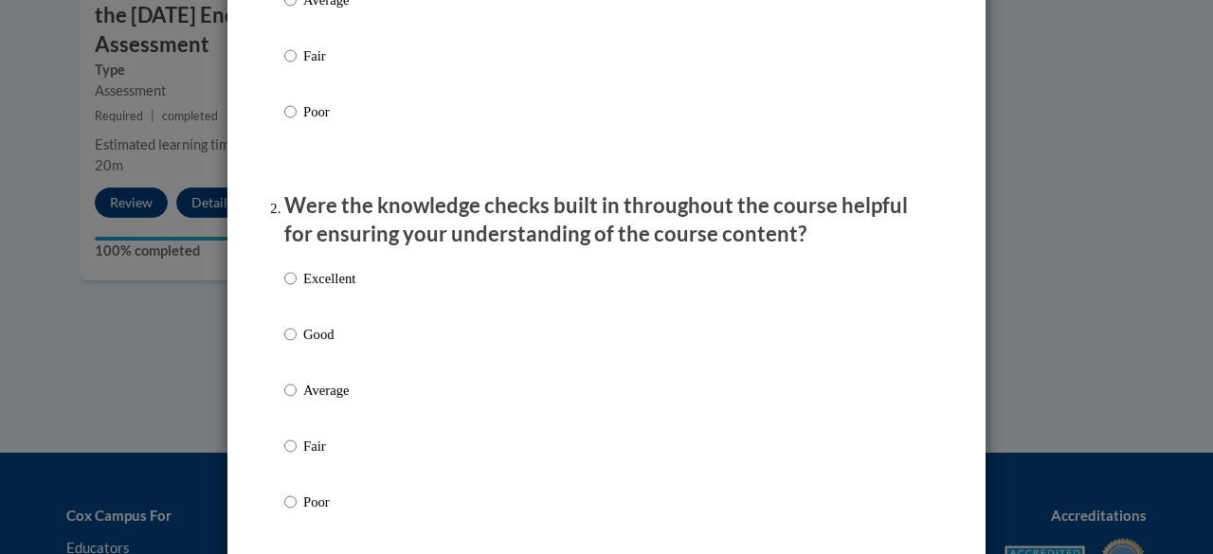
scroll to position [430, 0]
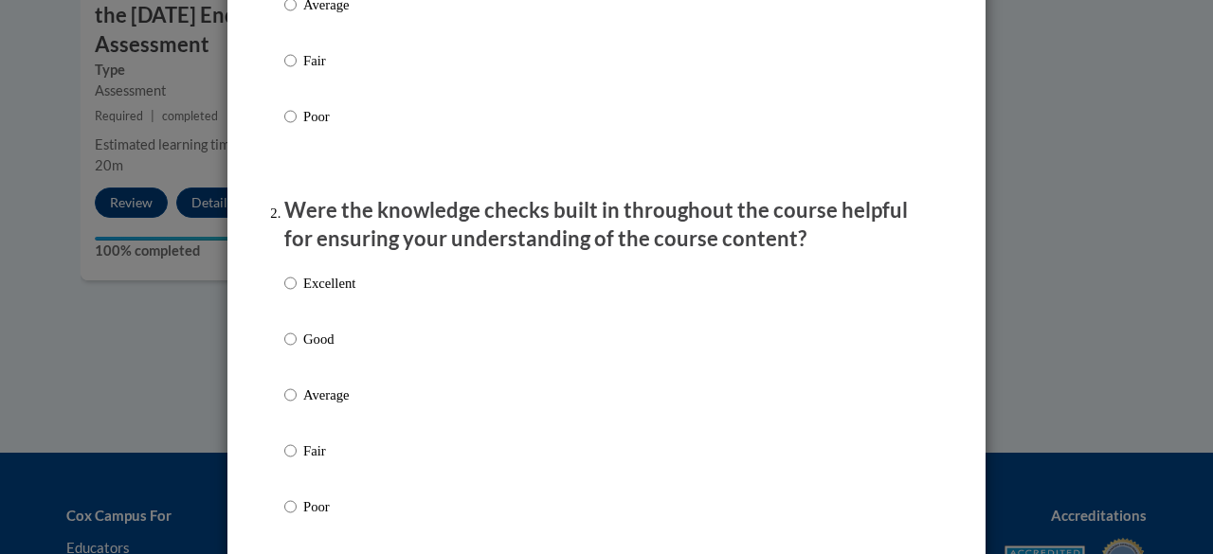
click at [284, 379] on label "Good" at bounding box center [319, 354] width 71 height 51
click at [284, 350] on input "Good" at bounding box center [290, 339] width 12 height 21
radio input "true"
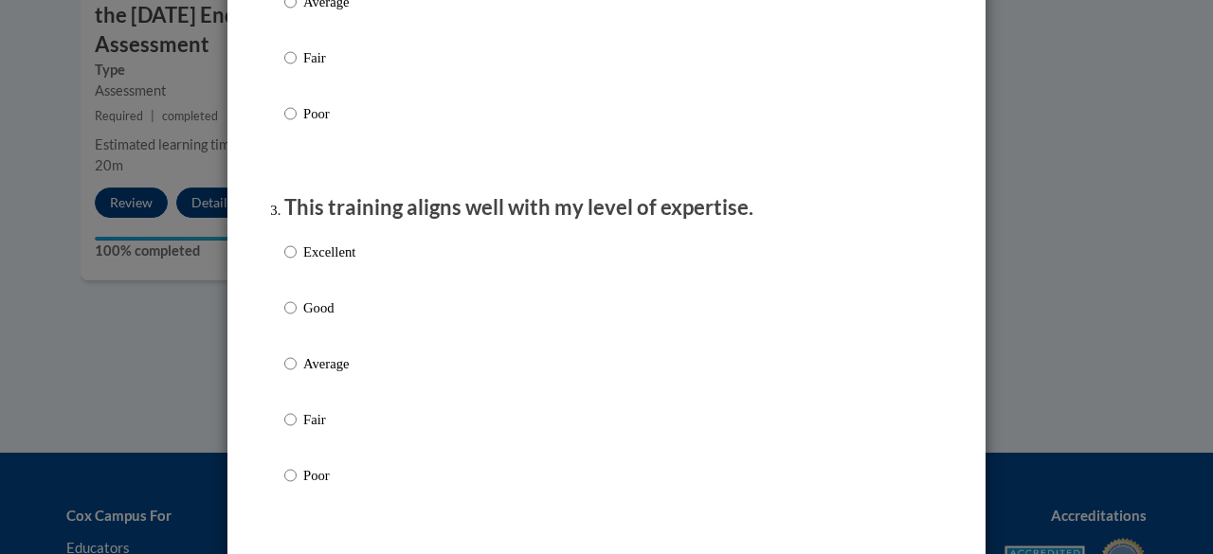
scroll to position [858, 0]
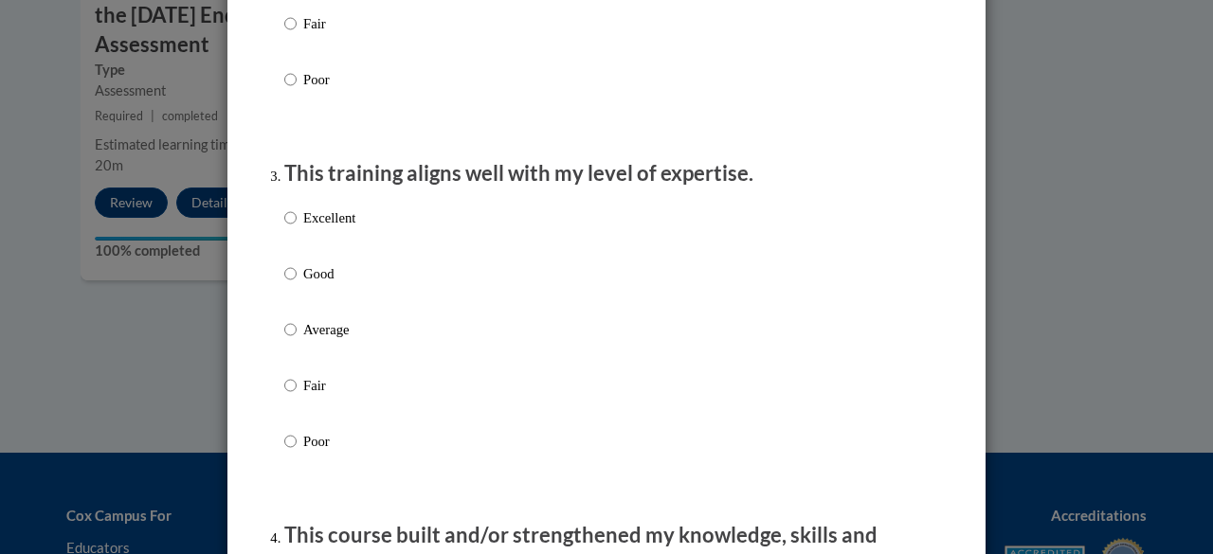
click at [301, 315] on label "Good" at bounding box center [319, 288] width 71 height 51
click at [297, 284] on input "Good" at bounding box center [290, 273] width 12 height 21
radio input "true"
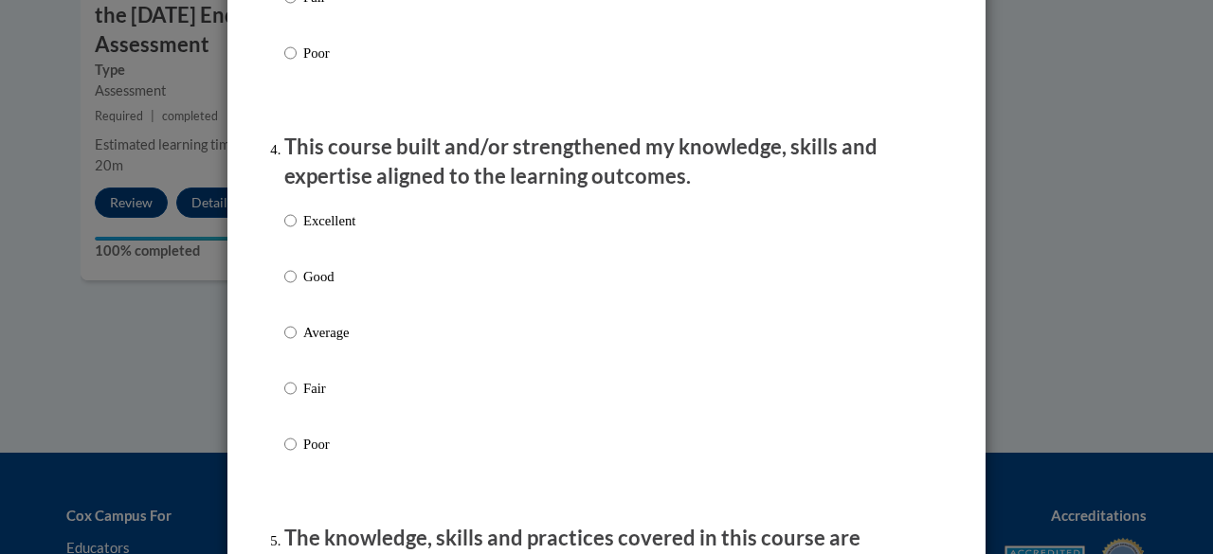
scroll to position [1268, 0]
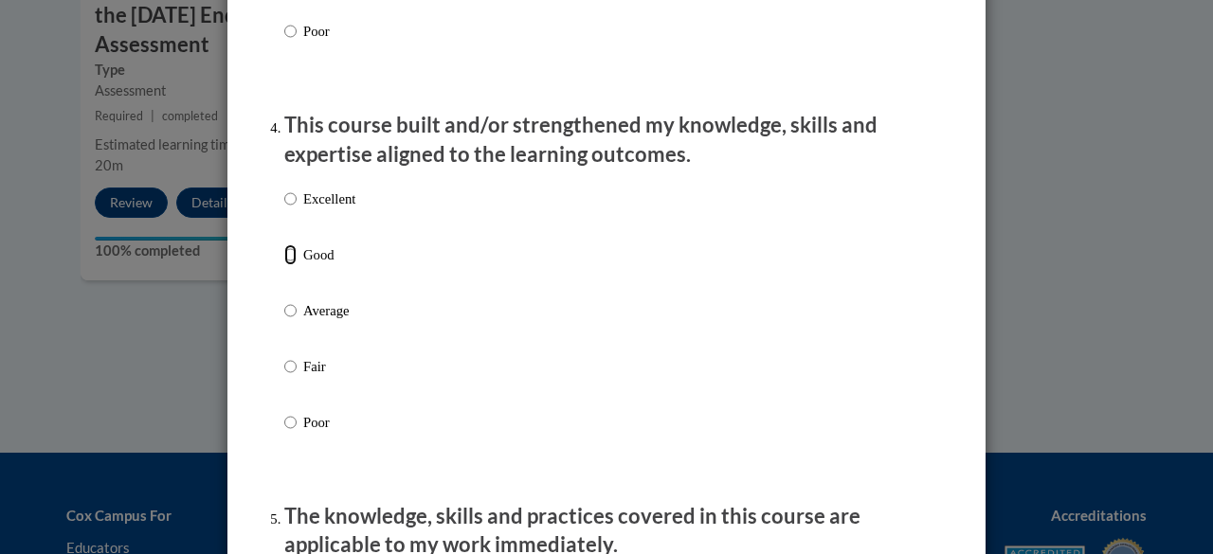
click at [287, 265] on input "Good" at bounding box center [290, 254] width 12 height 21
radio input "true"
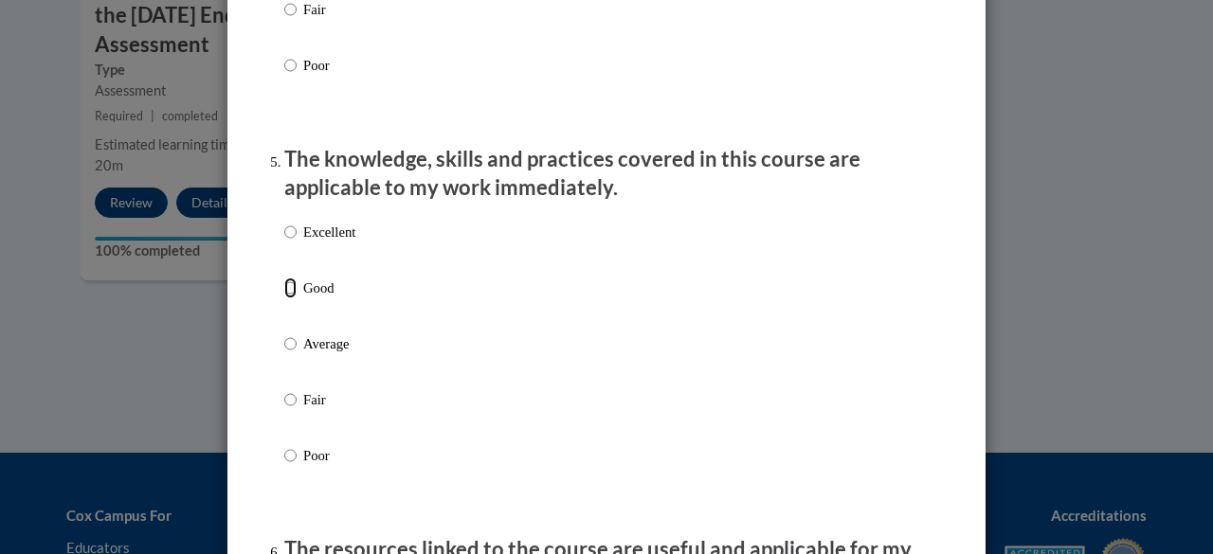
click at [284, 298] on input "Good" at bounding box center [290, 288] width 12 height 21
radio input "true"
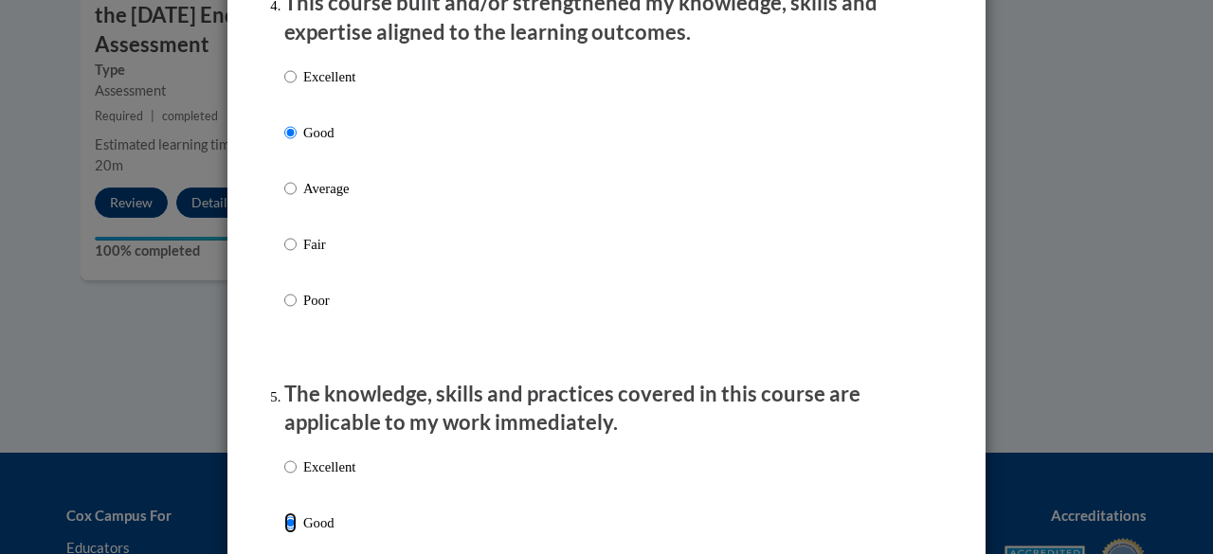
scroll to position [1383, 0]
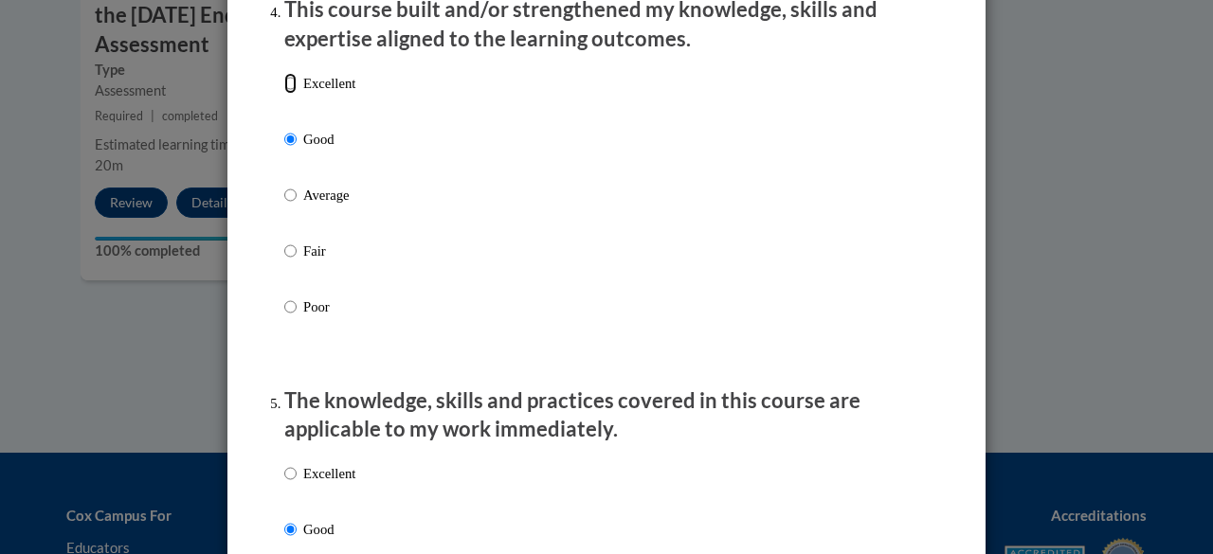
click at [287, 94] on input "Excellent" at bounding box center [290, 83] width 12 height 21
radio input "true"
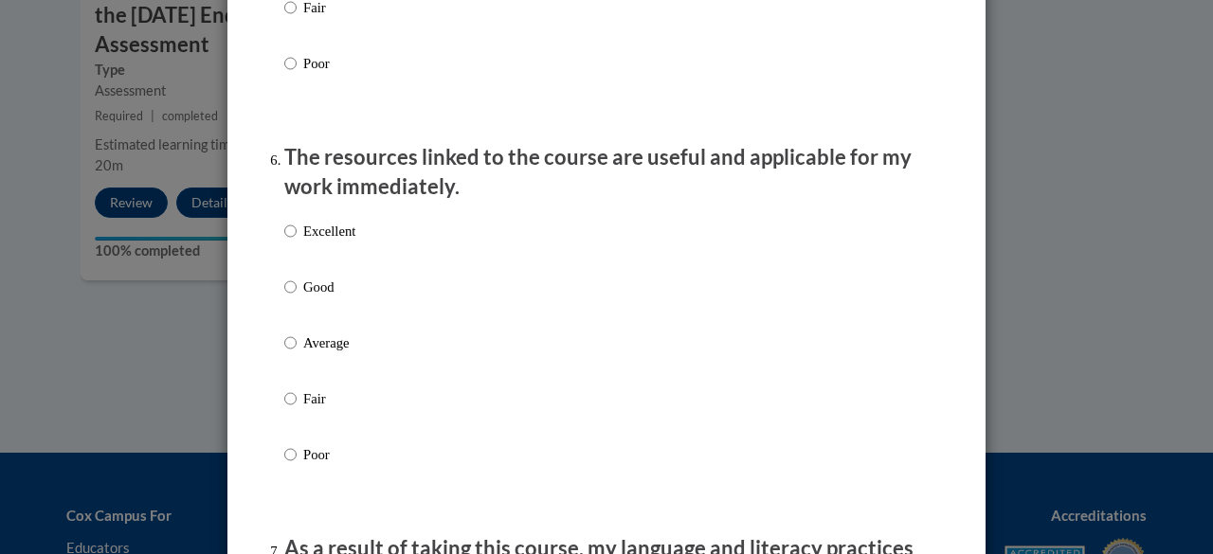
scroll to position [2027, 0]
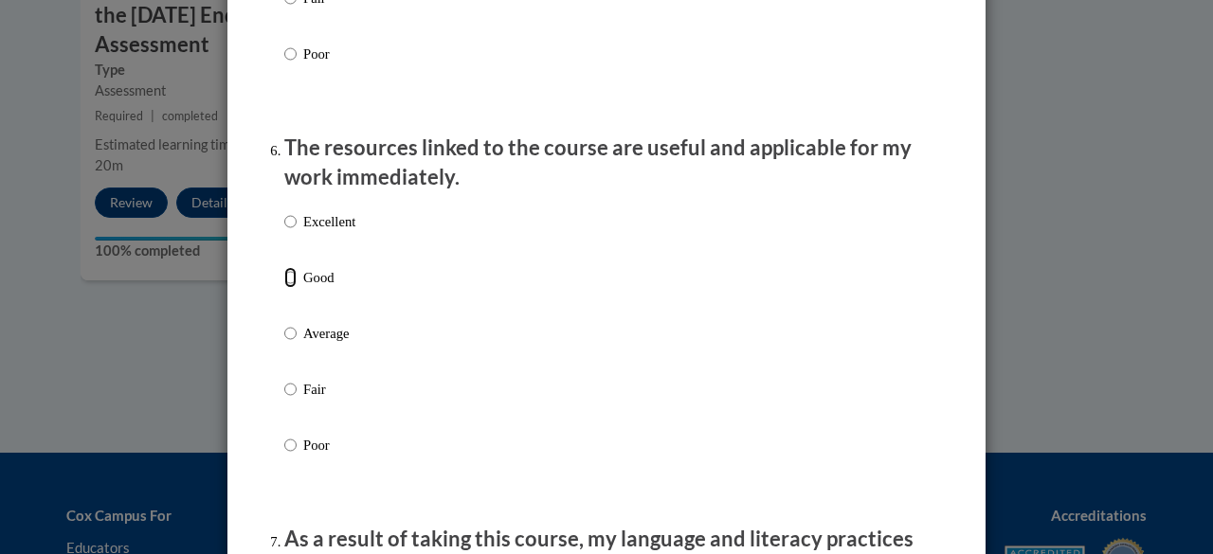
click at [287, 288] on input "Good" at bounding box center [290, 277] width 12 height 21
radio input "true"
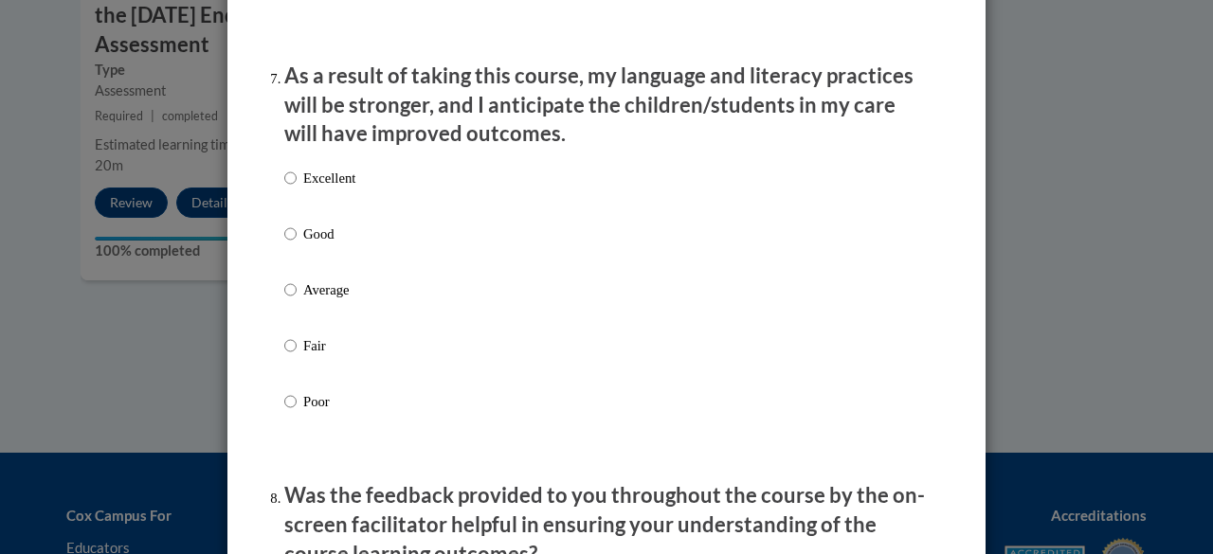
scroll to position [2507, 0]
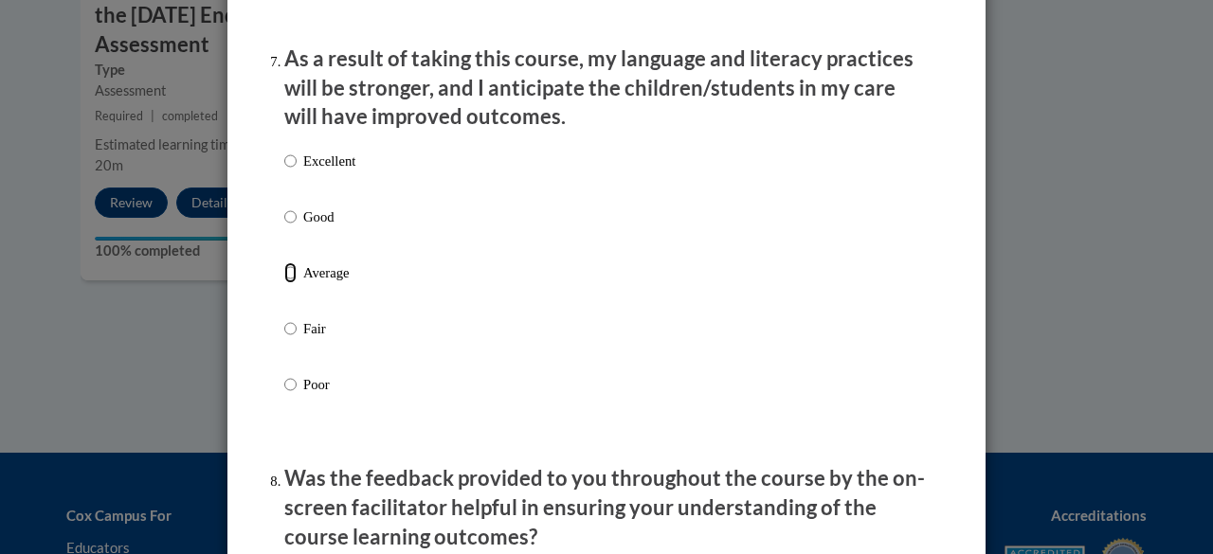
click at [288, 283] on input "Average" at bounding box center [290, 272] width 12 height 21
radio input "true"
click at [306, 227] on p "Good" at bounding box center [329, 217] width 52 height 21
click at [297, 227] on input "Good" at bounding box center [290, 217] width 12 height 21
radio input "true"
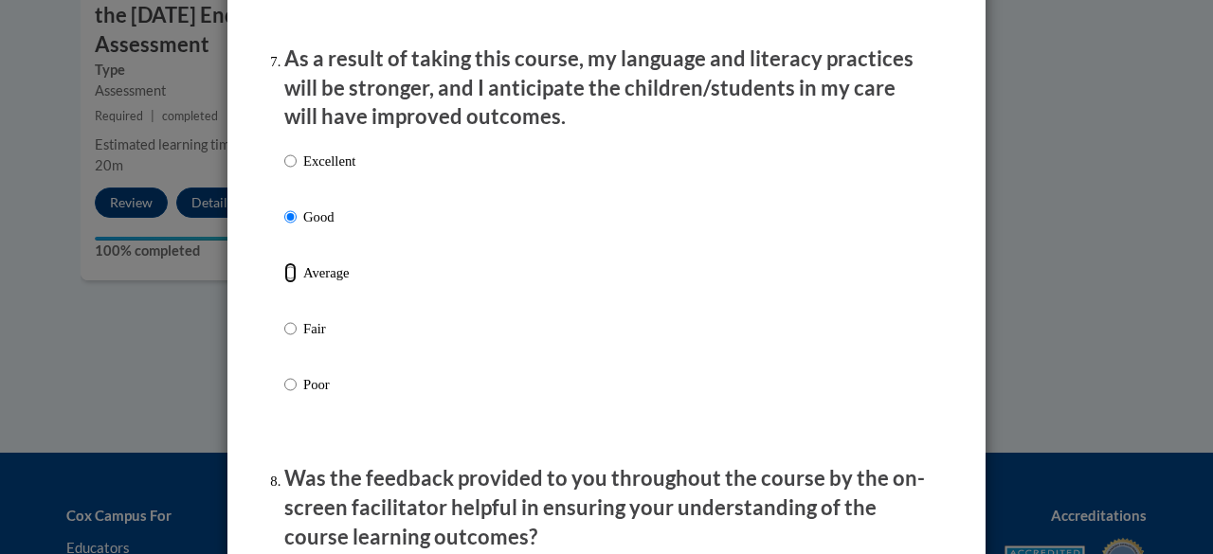
click at [286, 279] on input "Average" at bounding box center [290, 272] width 12 height 21
radio input "true"
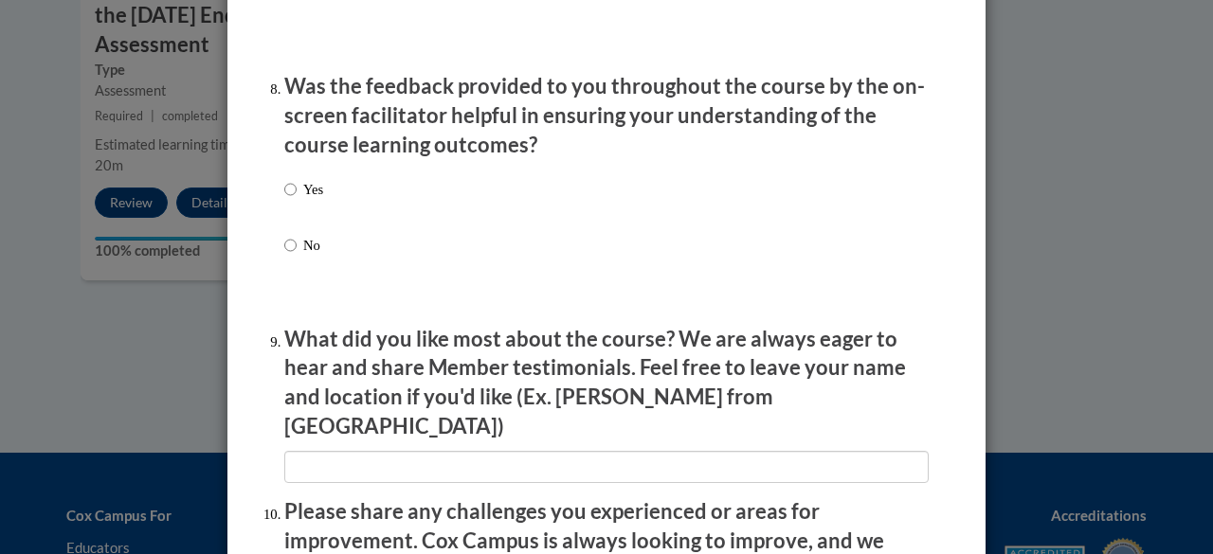
scroll to position [2903, 0]
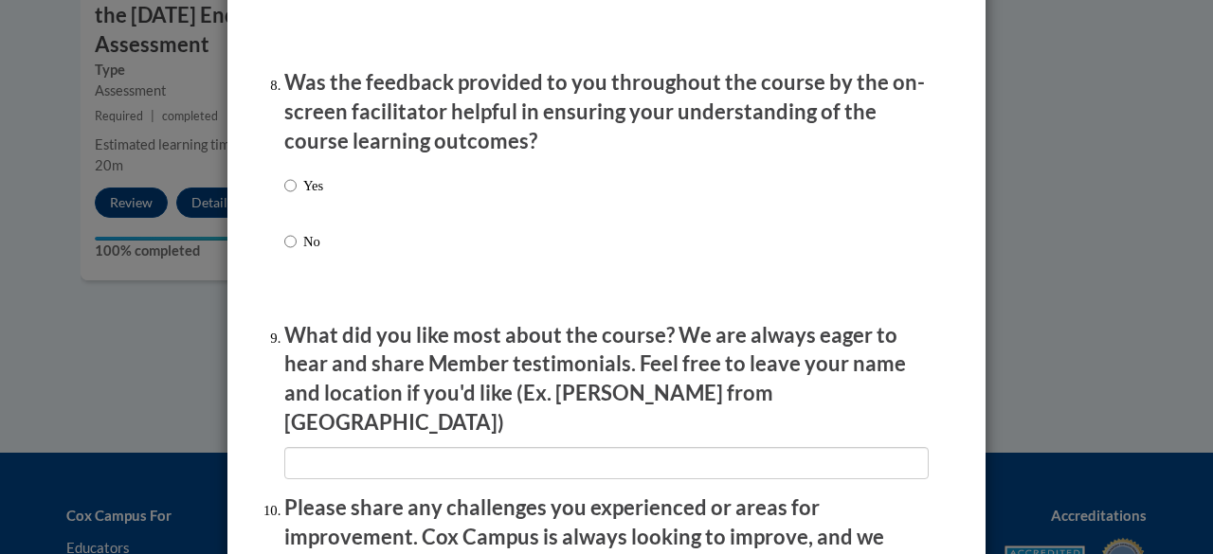
click at [303, 250] on p "No" at bounding box center [313, 241] width 20 height 21
click at [297, 250] on input "No" at bounding box center [290, 241] width 12 height 21
radio input "true"
click at [291, 226] on label "Yes" at bounding box center [303, 200] width 39 height 51
click at [291, 196] on input "Yes" at bounding box center [290, 185] width 12 height 21
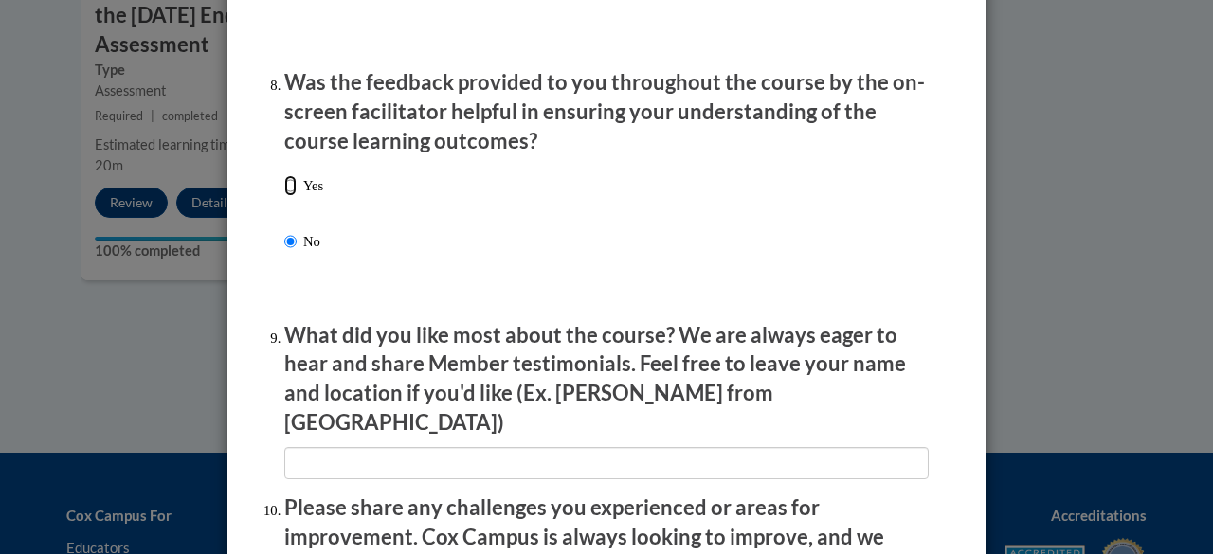
radio input "true"
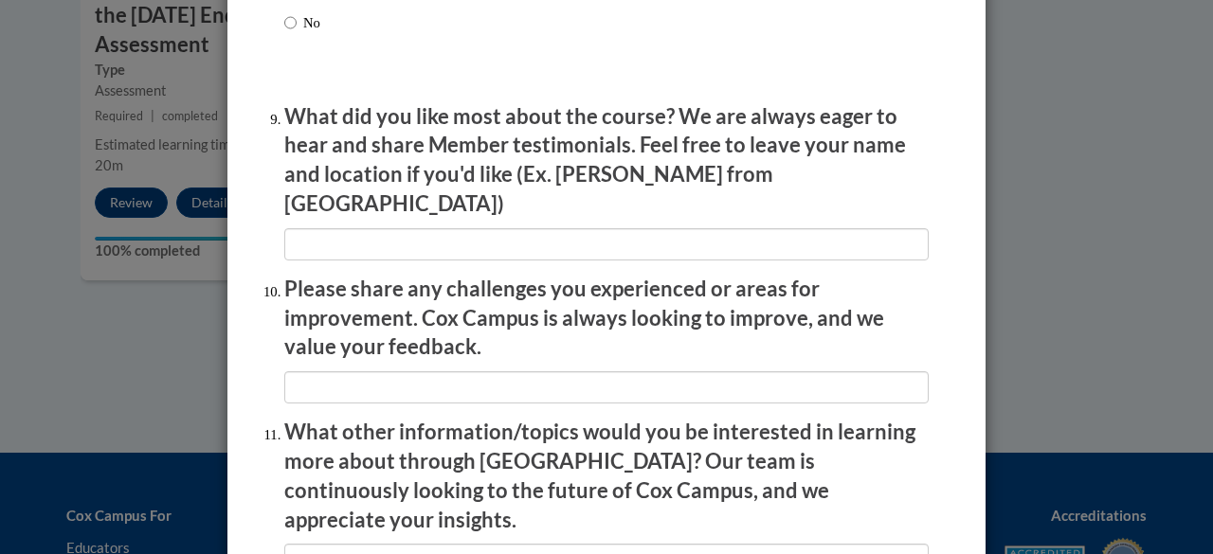
scroll to position [3131, 0]
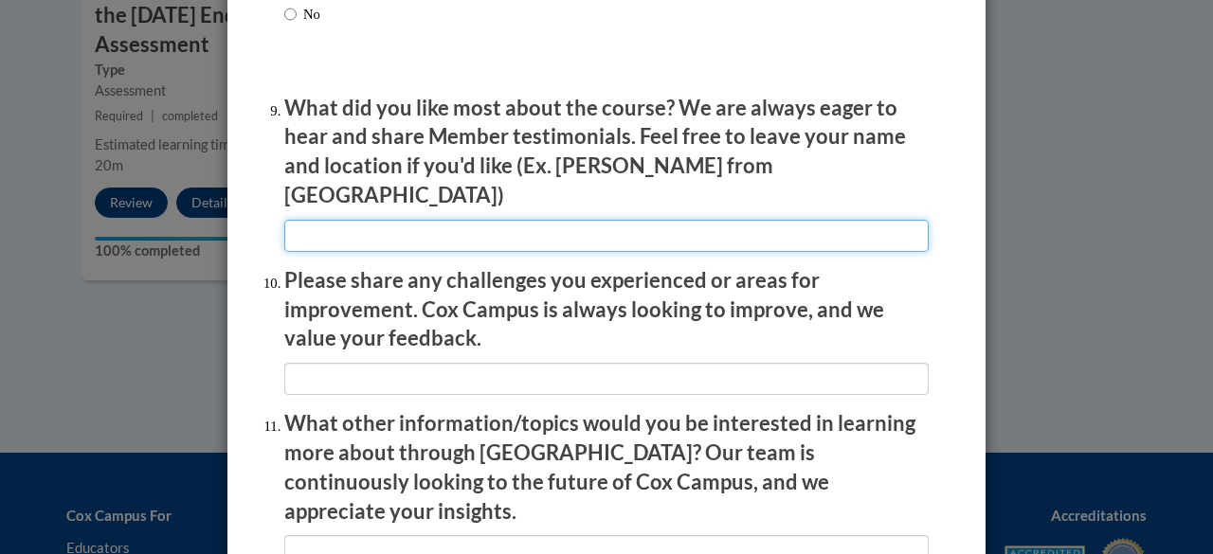
click at [538, 229] on input "textbox" at bounding box center [606, 236] width 644 height 32
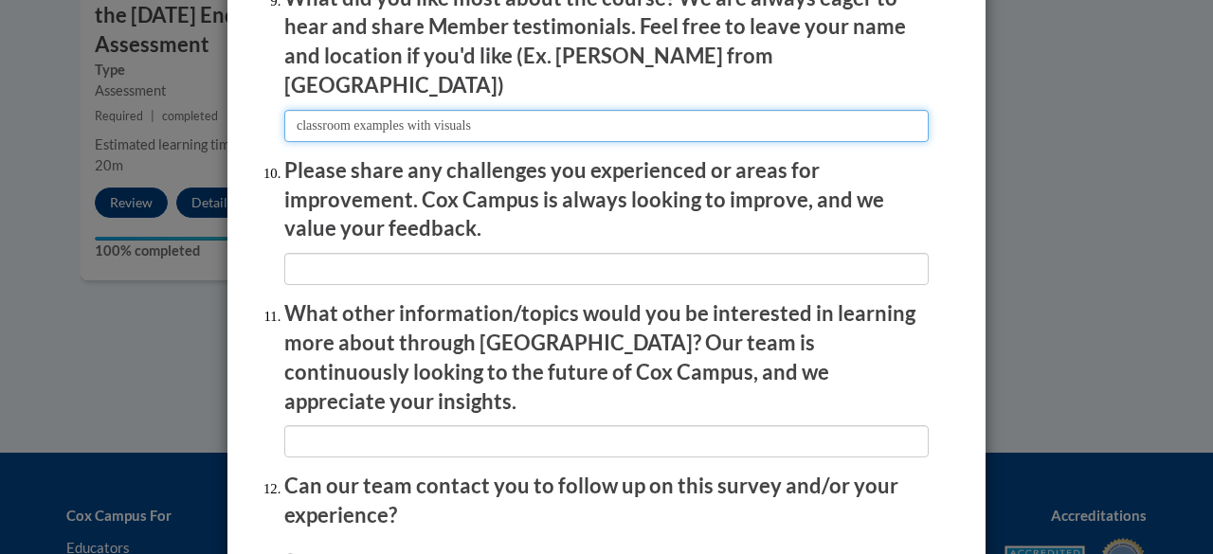
scroll to position [3296, 0]
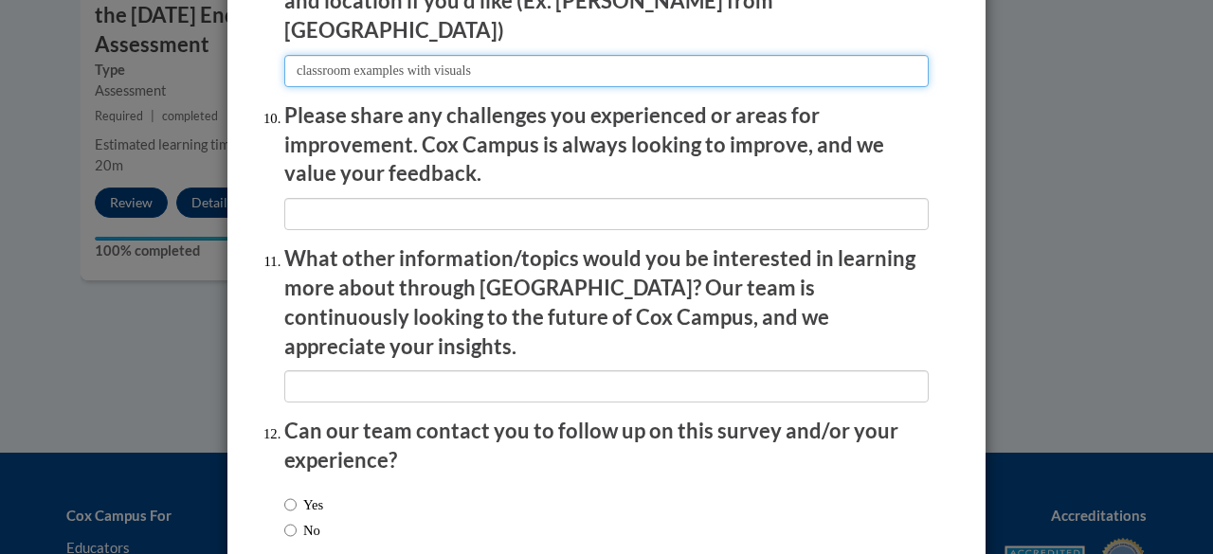
type input "classroom examples with visuals"
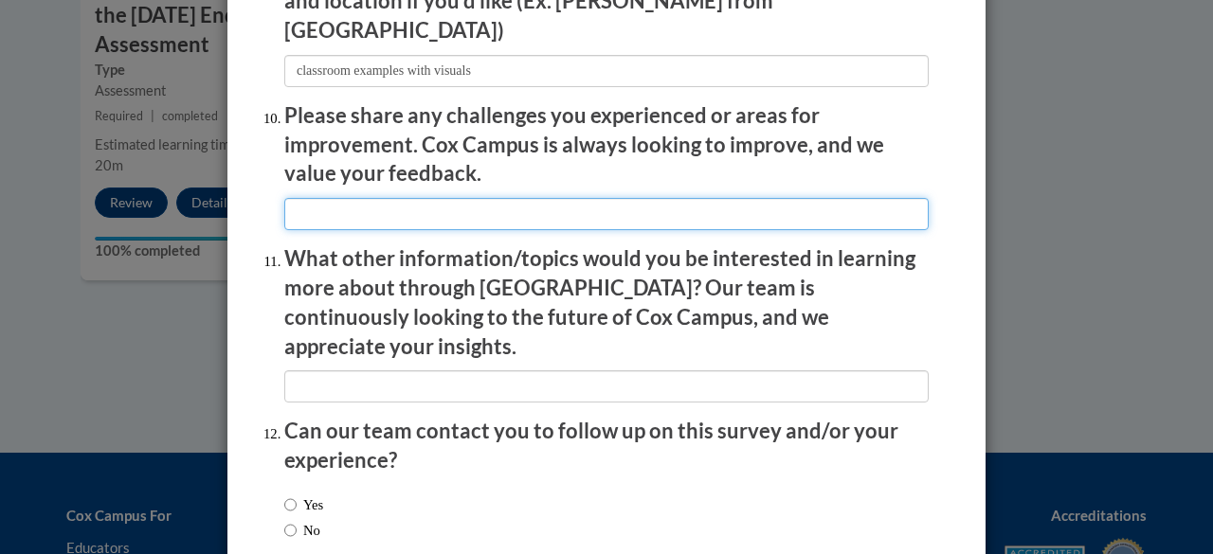
click at [444, 198] on input "textbox" at bounding box center [606, 214] width 644 height 32
type input "NA"
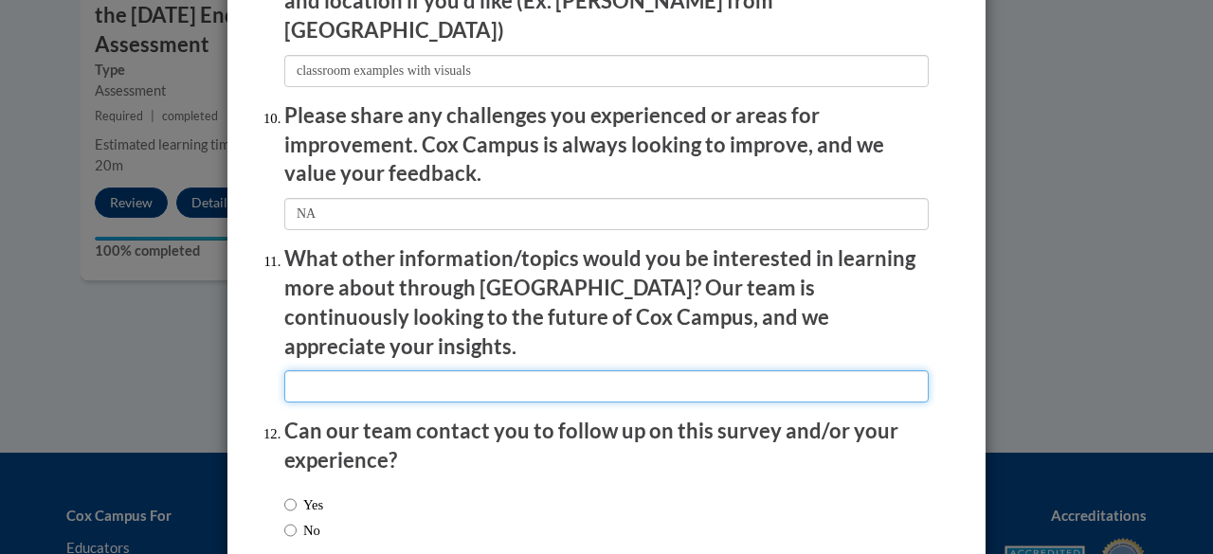
click at [313, 370] on input "textbox" at bounding box center [606, 386] width 644 height 32
type input "M"
type input "Na"
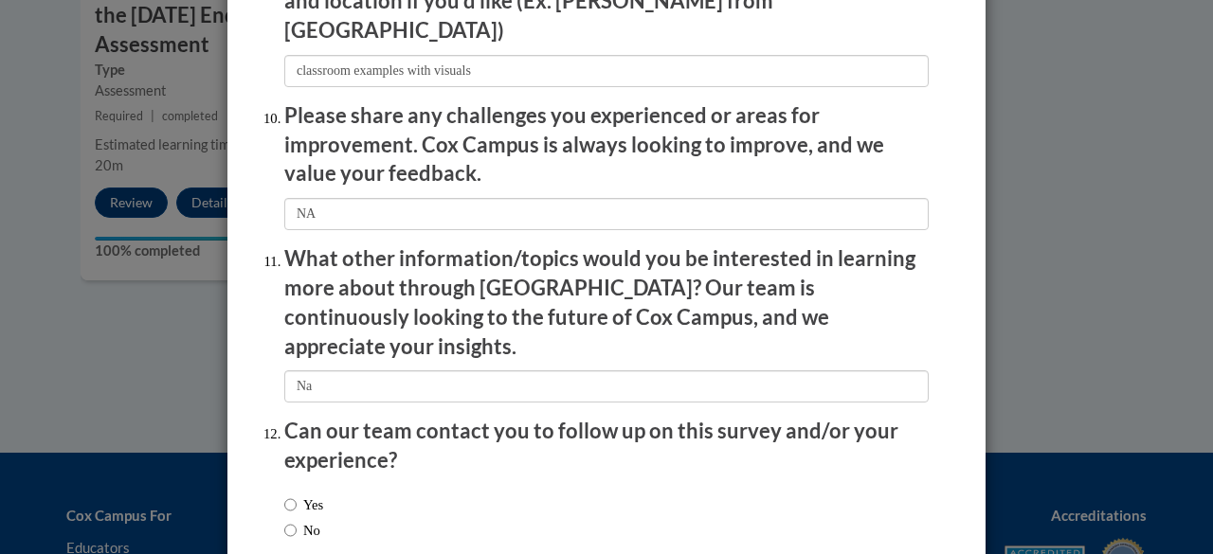
click at [295, 520] on label "No" at bounding box center [302, 530] width 36 height 21
click at [295, 520] on input "No" at bounding box center [290, 530] width 12 height 21
radio input "true"
click at [284, 495] on input "Yes" at bounding box center [290, 505] width 12 height 21
radio input "true"
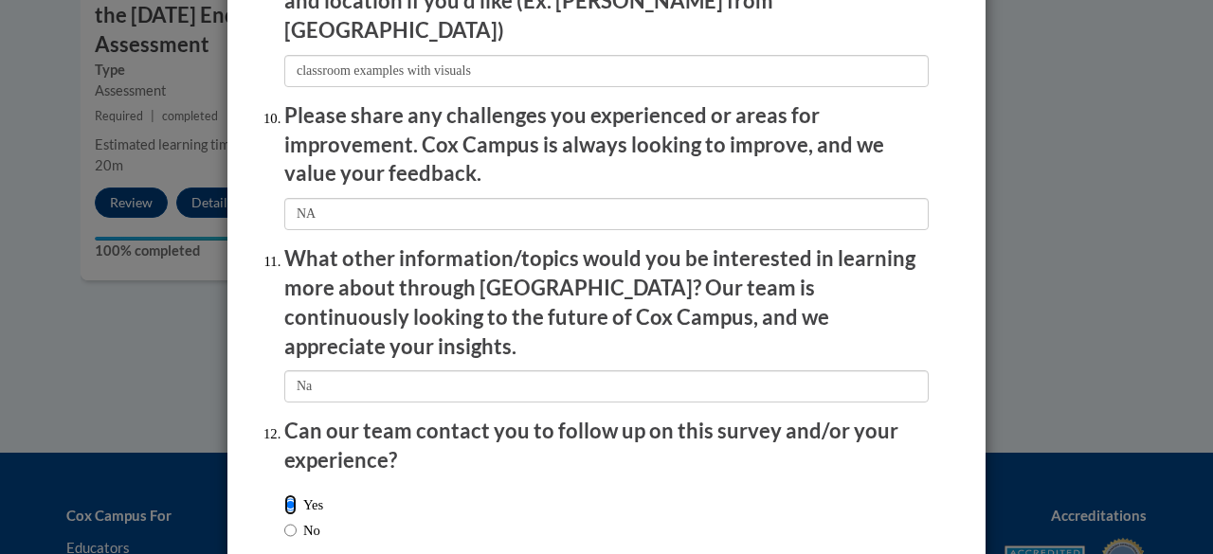
scroll to position [3386, 0]
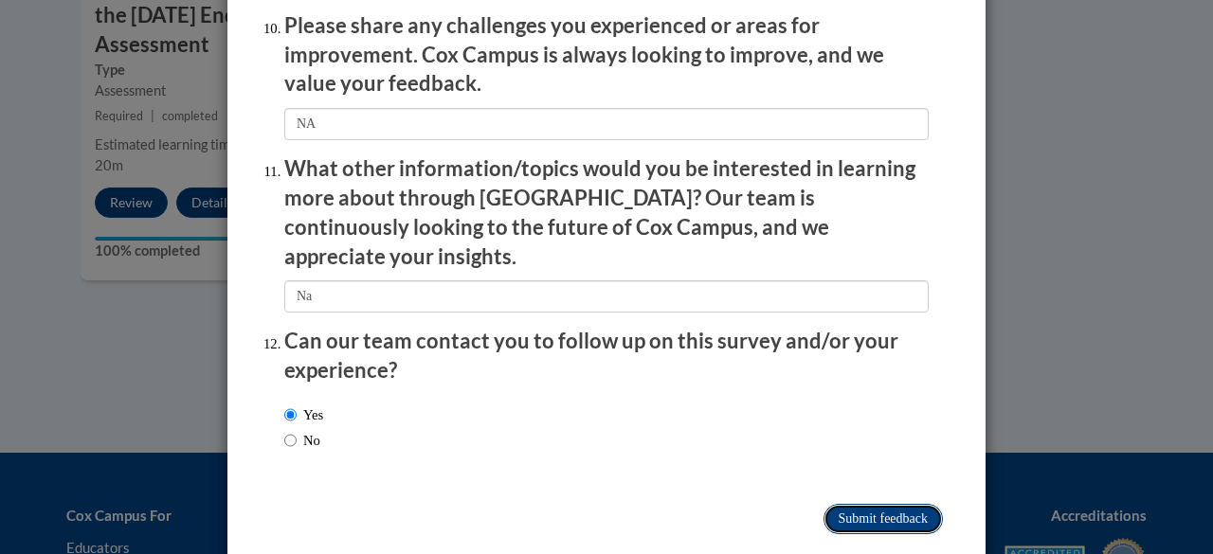
click at [891, 504] on input "Submit feedback" at bounding box center [882, 519] width 119 height 30
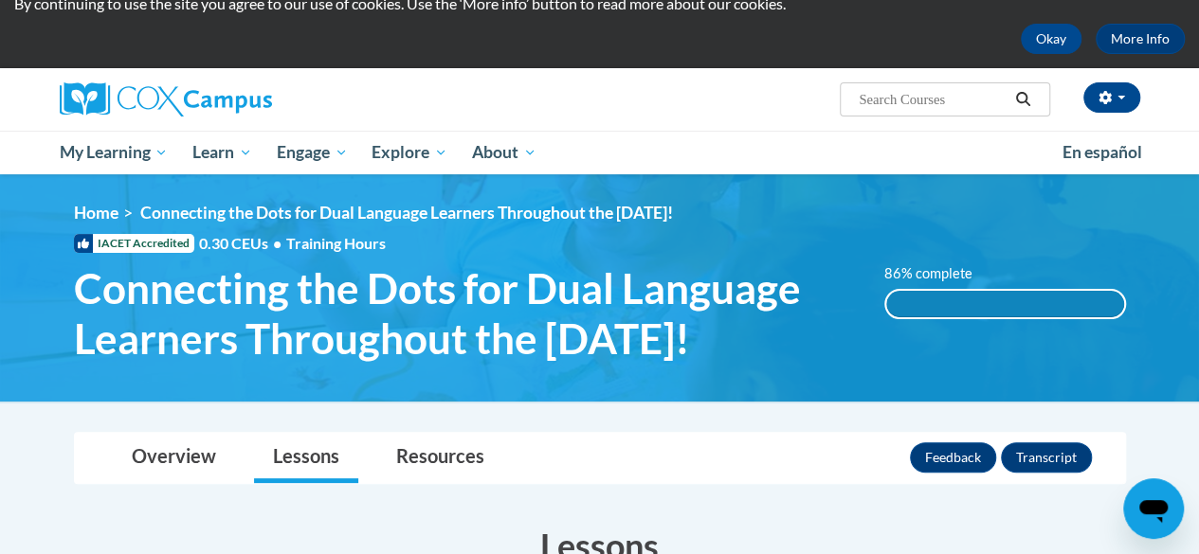
scroll to position [72, 0]
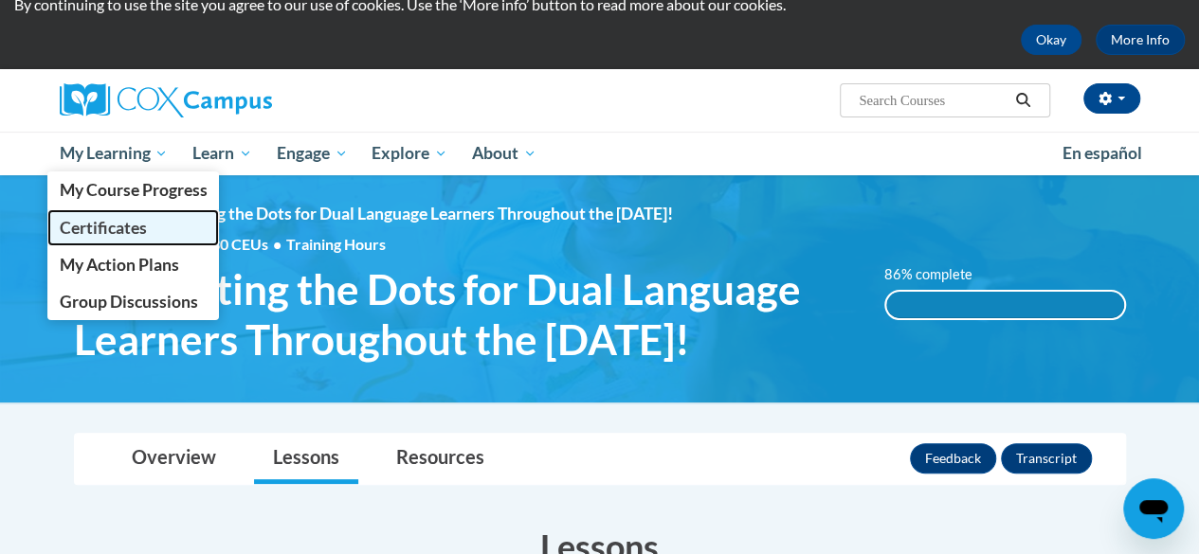
click at [122, 218] on span "Certificates" at bounding box center [102, 228] width 87 height 20
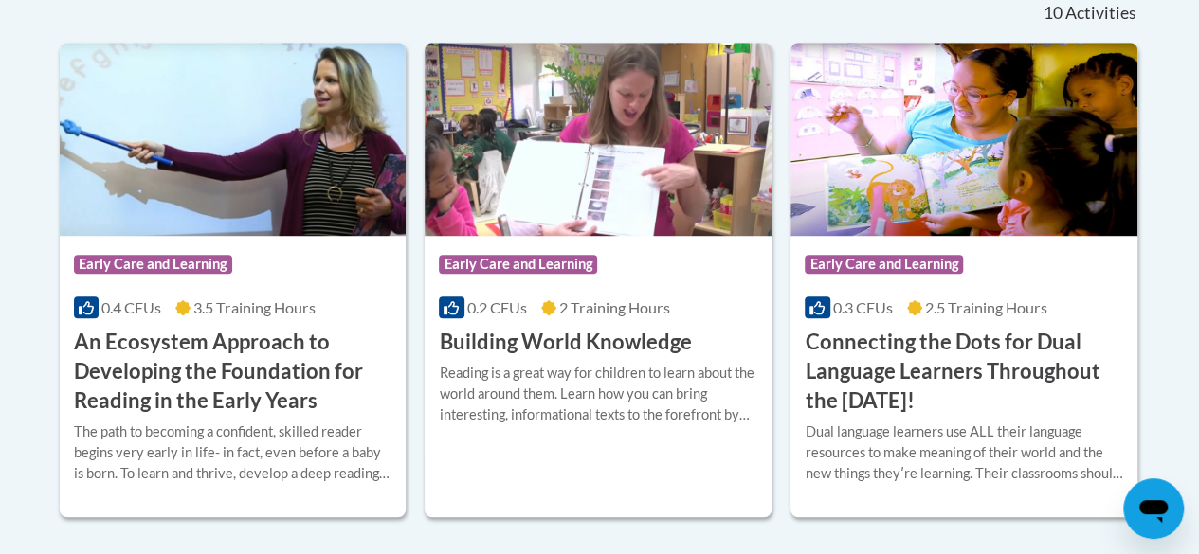
scroll to position [553, 0]
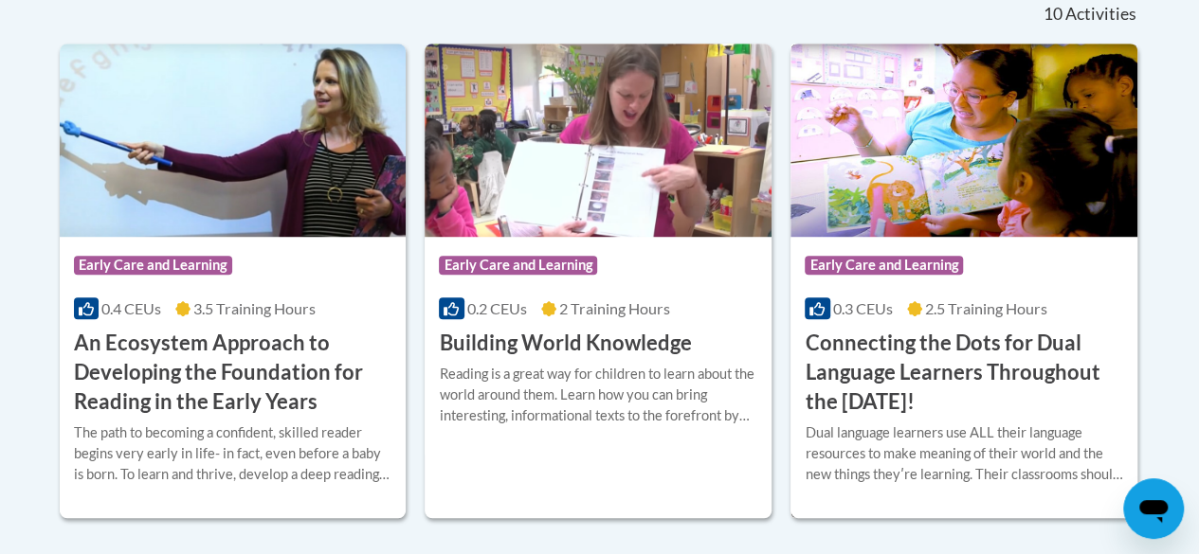
click at [941, 387] on h3 "Connecting the Dots for Dual Language Learners Throughout the [DATE]!" at bounding box center [963, 372] width 318 height 87
